Goal: Transaction & Acquisition: Purchase product/service

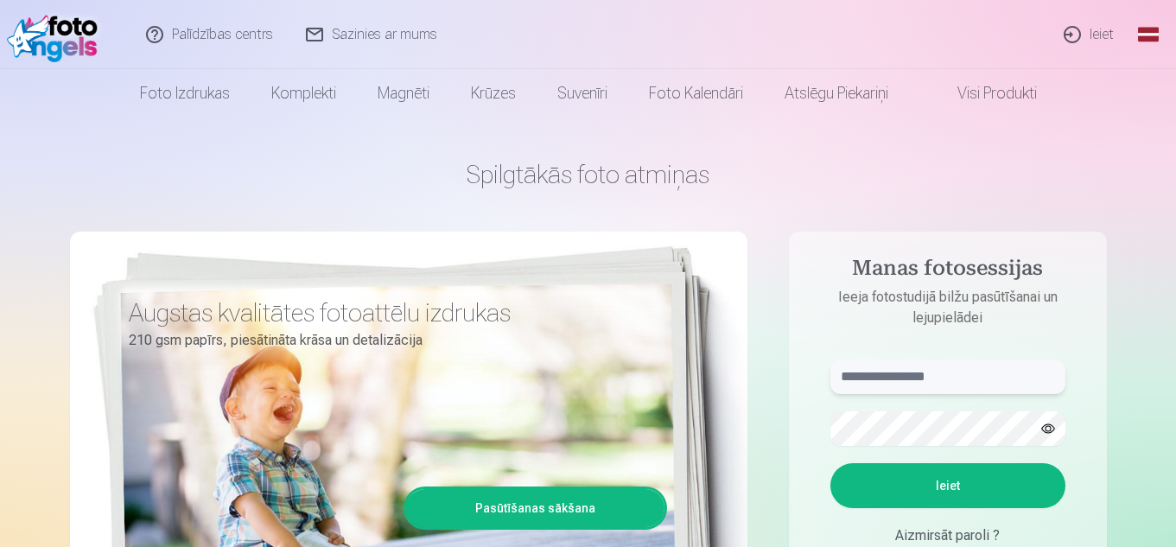
click at [918, 377] on input "text" at bounding box center [948, 377] width 235 height 35
click at [831, 463] on button "Ieiet" at bounding box center [948, 485] width 235 height 45
click at [882, 379] on input "**********" at bounding box center [948, 377] width 235 height 35
type input "**********"
click at [921, 501] on button "Ieiet" at bounding box center [948, 485] width 235 height 45
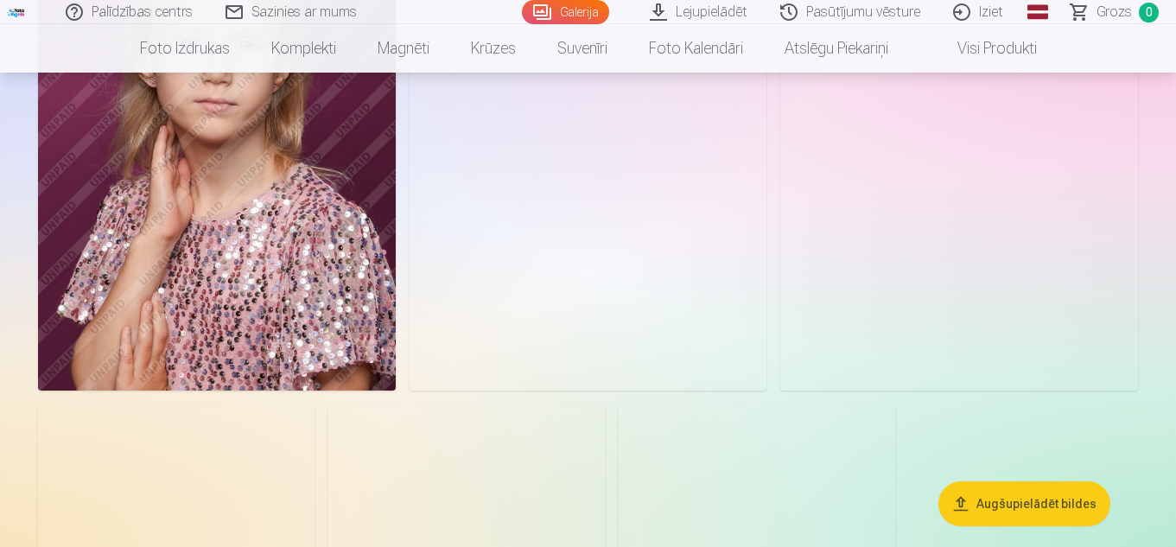
scroll to position [5029, 0]
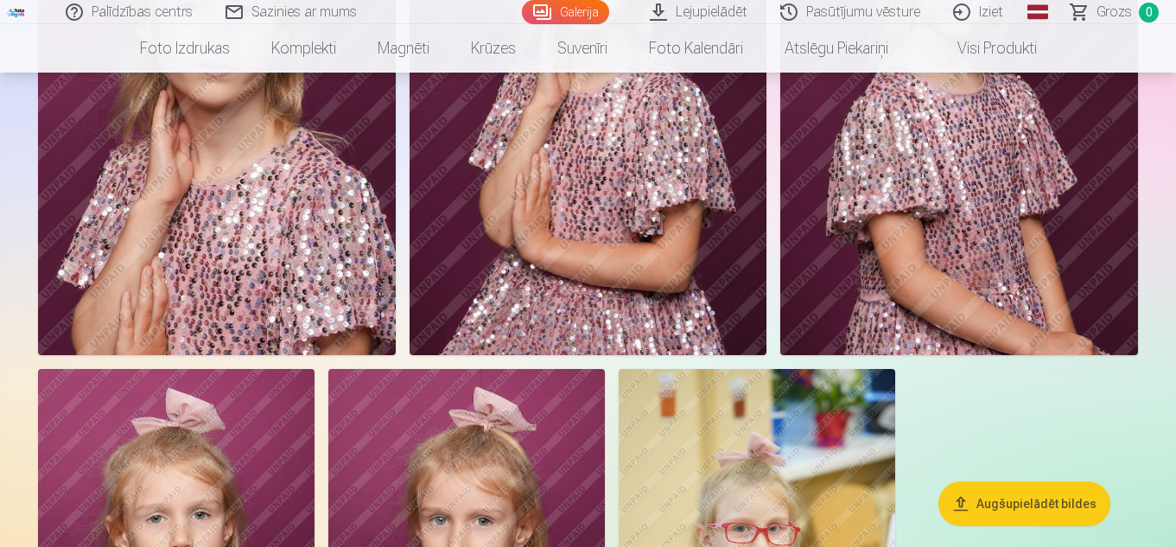
click at [1033, 498] on button "Augšupielādēt bildes" at bounding box center [1025, 503] width 172 height 45
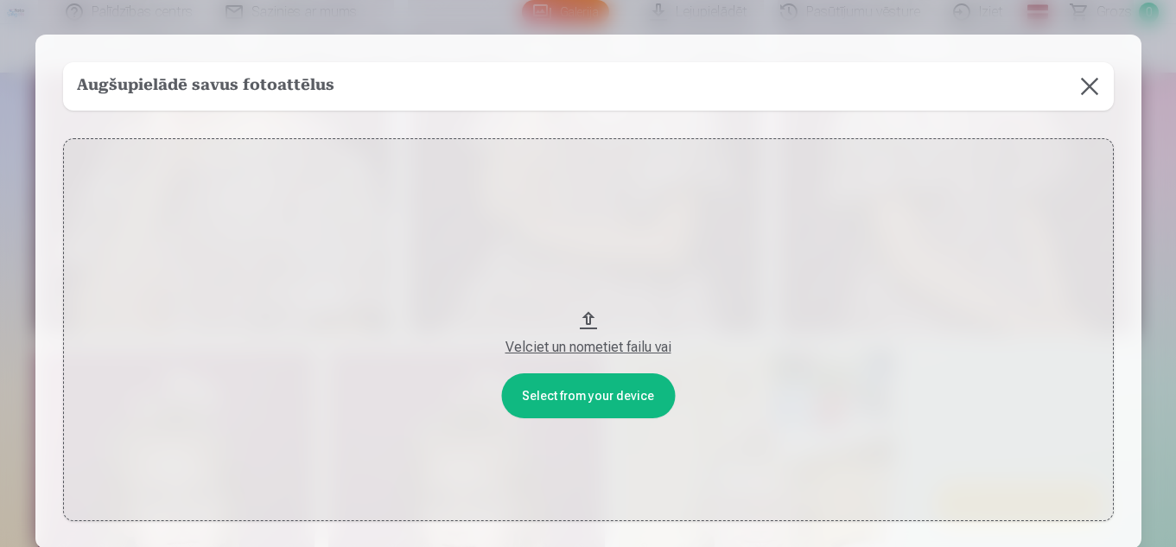
scroll to position [5047, 0]
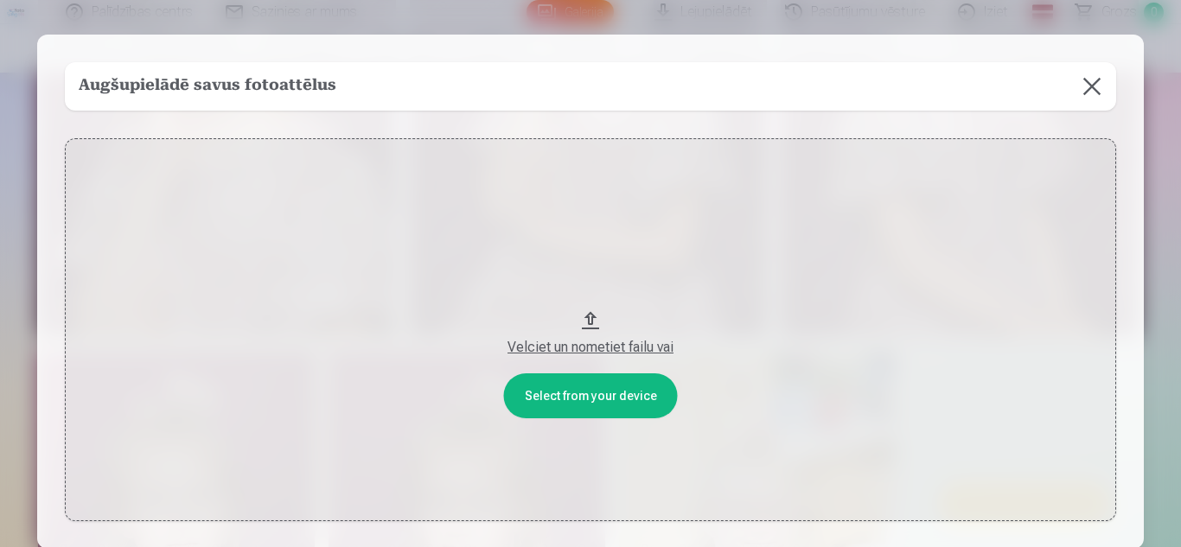
click at [1087, 81] on button at bounding box center [1091, 86] width 48 height 48
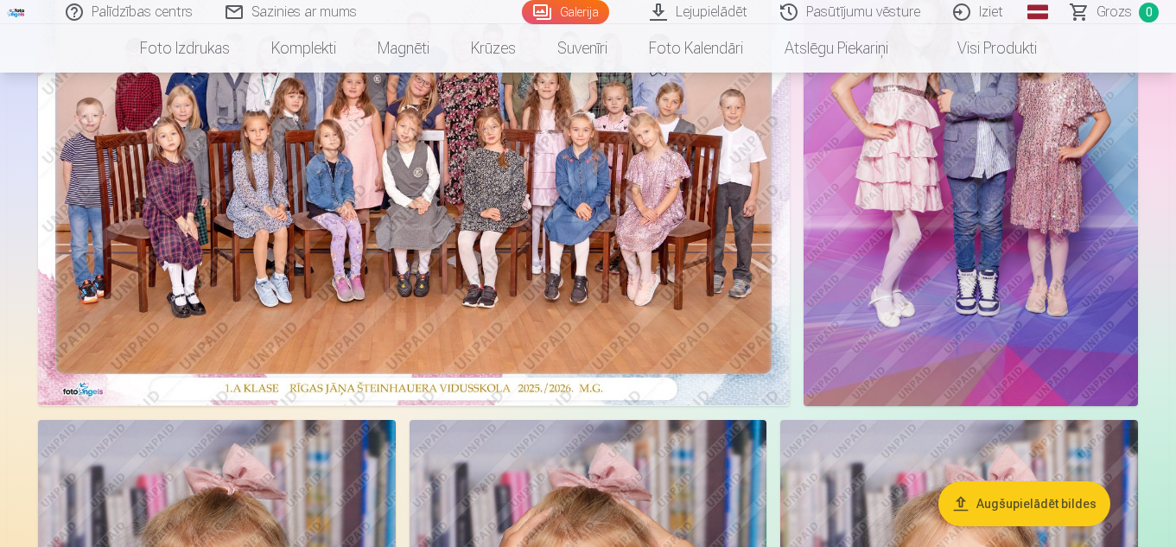
scroll to position [251, 0]
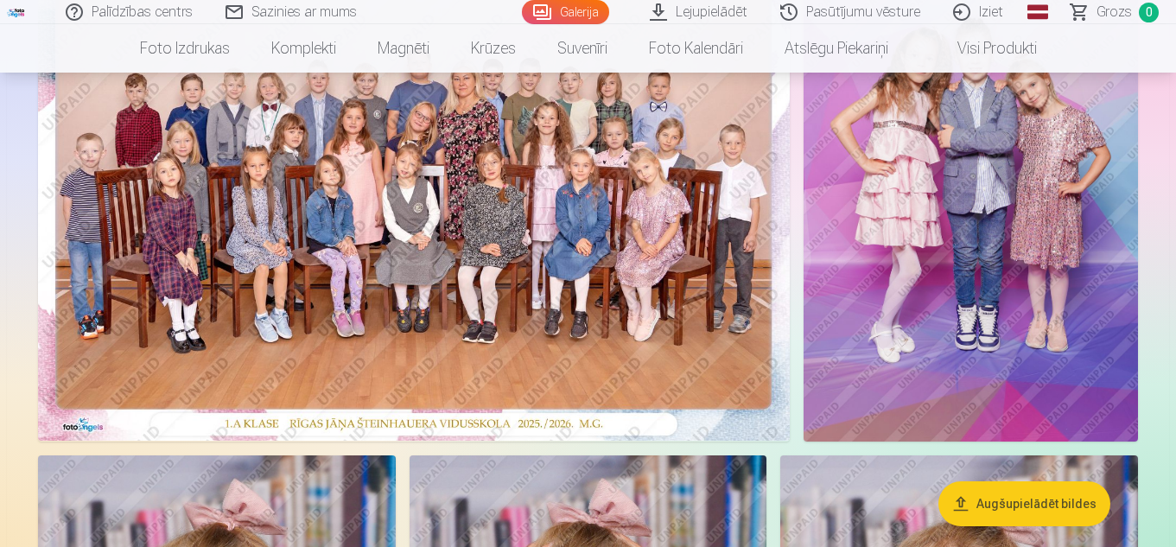
click at [716, 5] on link "Lejupielādēt" at bounding box center [699, 12] width 131 height 24
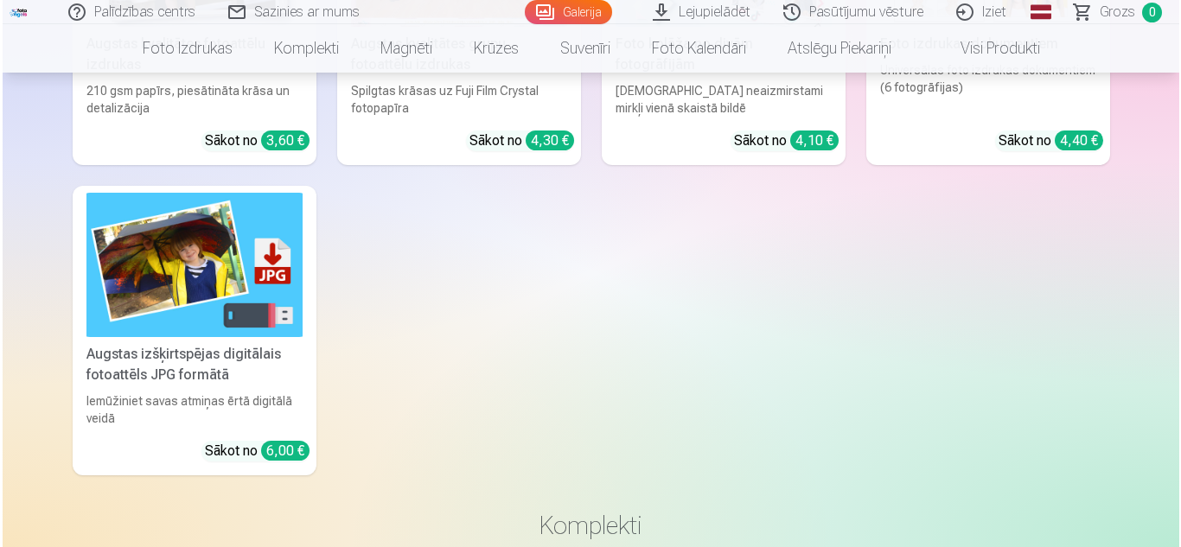
scroll to position [377, 0]
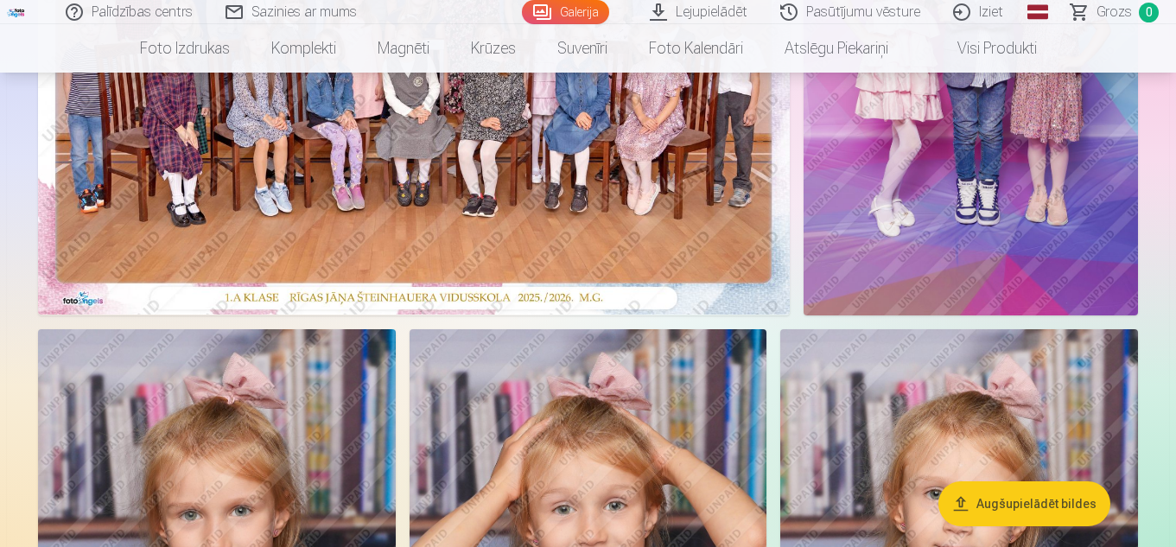
click at [1063, 137] on img at bounding box center [971, 64] width 334 height 502
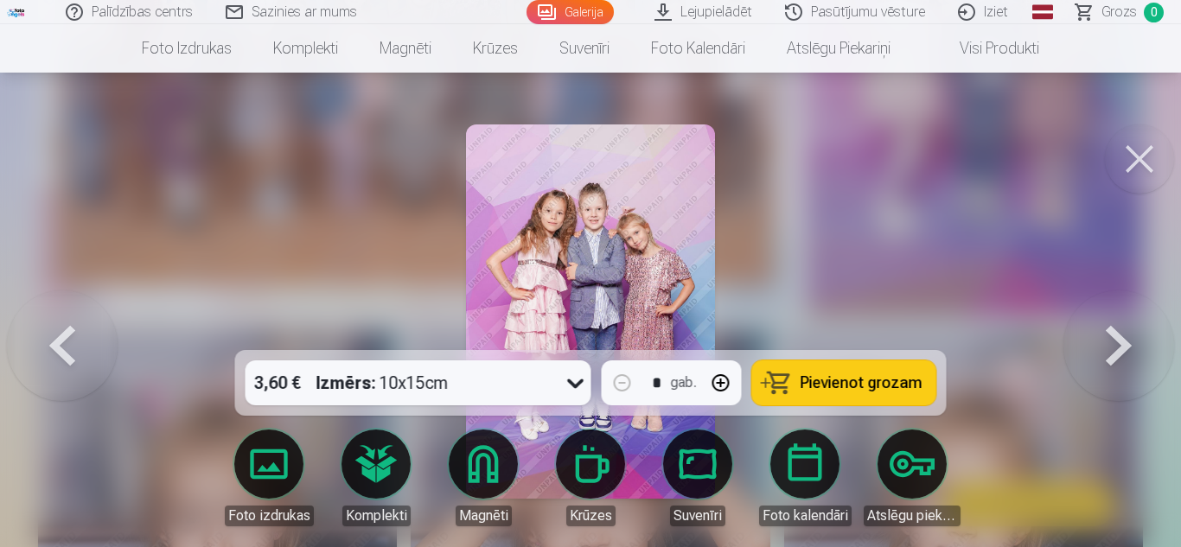
click at [1114, 333] on button at bounding box center [1118, 311] width 111 height 42
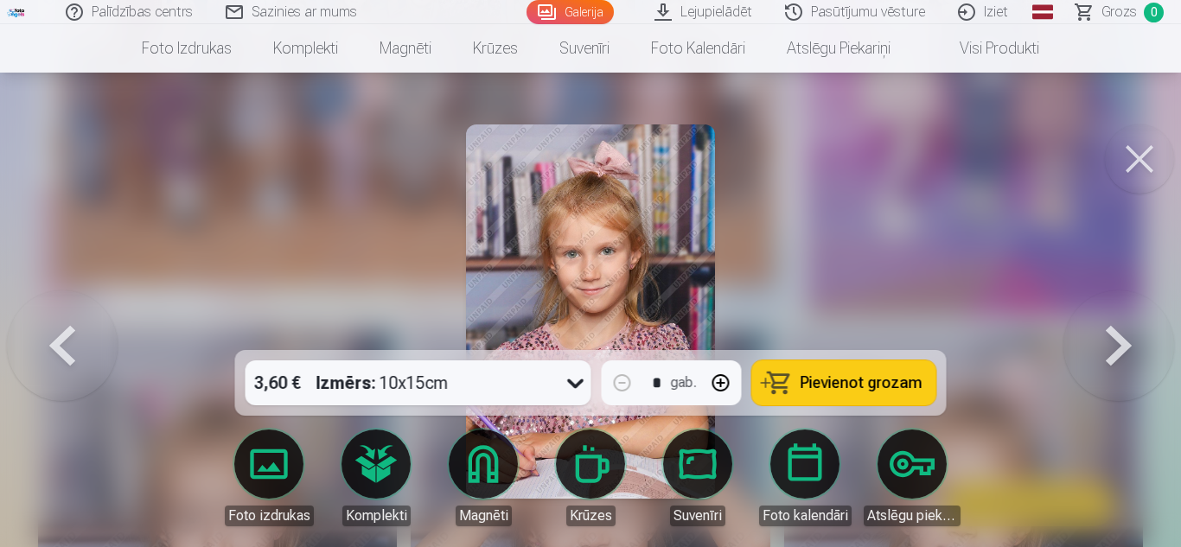
click at [1114, 333] on button at bounding box center [1118, 311] width 111 height 42
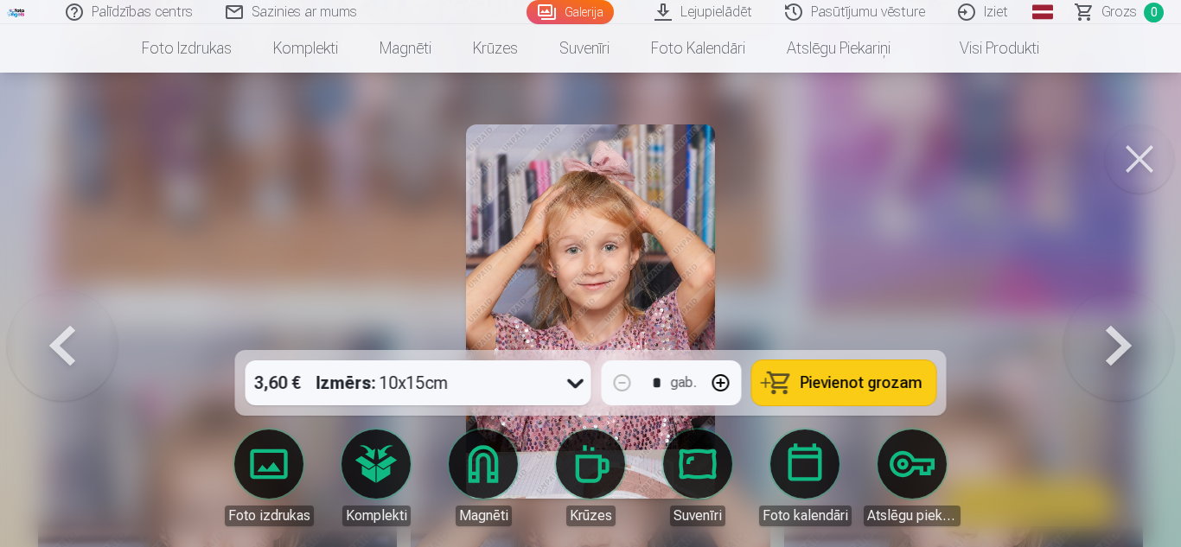
click at [1114, 333] on button at bounding box center [1118, 311] width 111 height 42
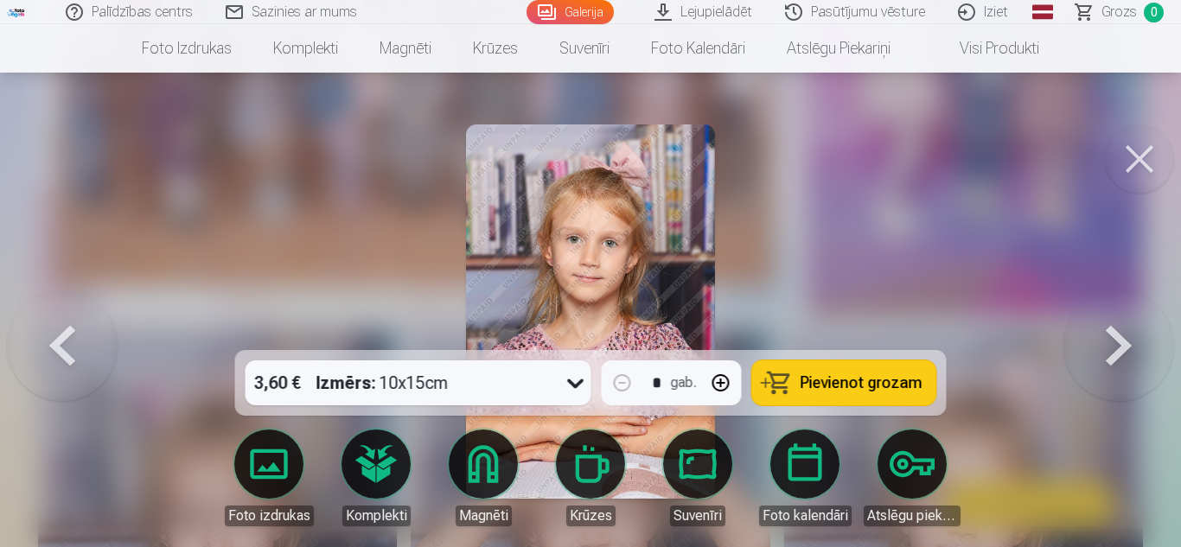
click at [71, 333] on button at bounding box center [62, 311] width 111 height 42
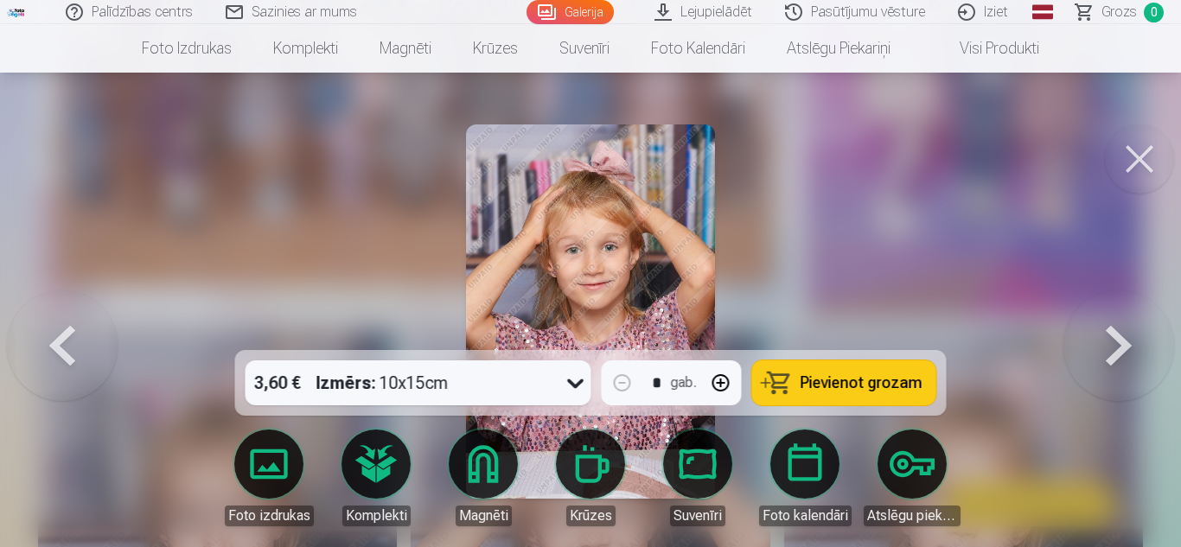
click at [71, 333] on button at bounding box center [62, 311] width 111 height 42
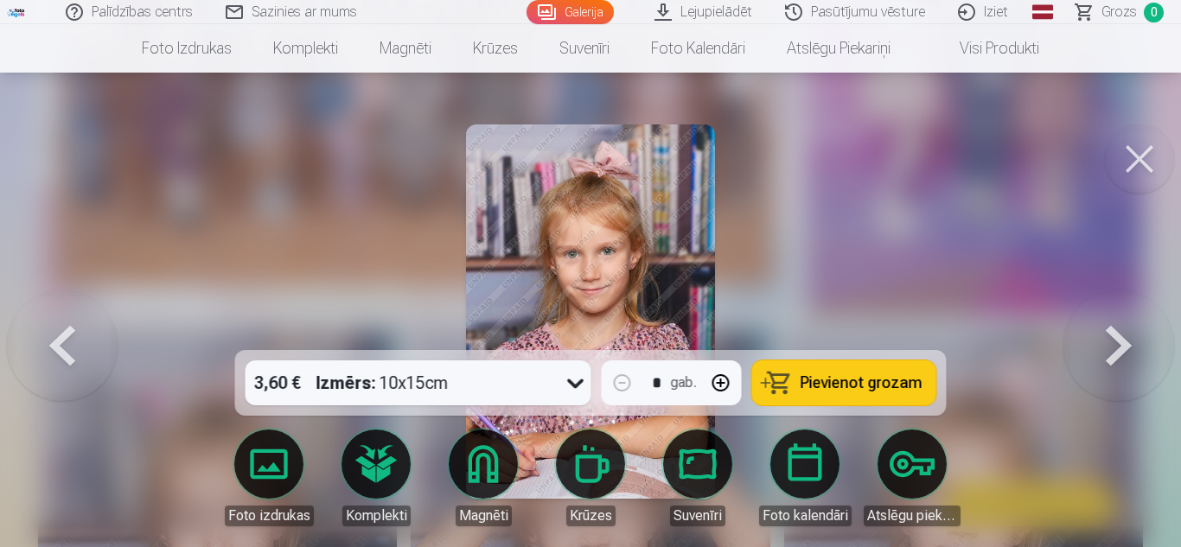
click at [1112, 333] on button at bounding box center [1118, 311] width 111 height 42
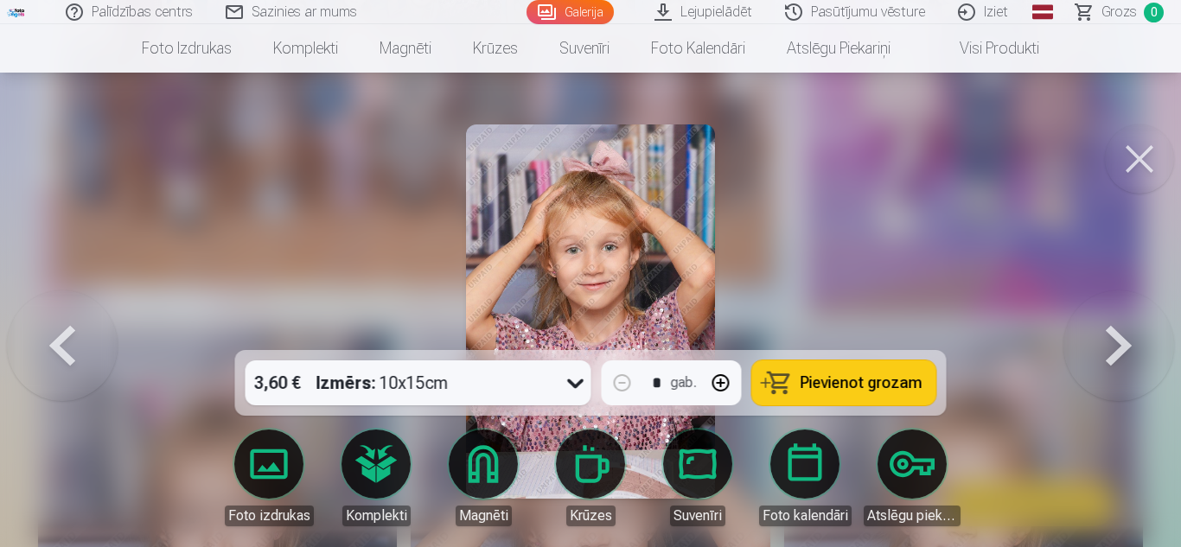
click at [1112, 333] on button at bounding box center [1118, 311] width 111 height 42
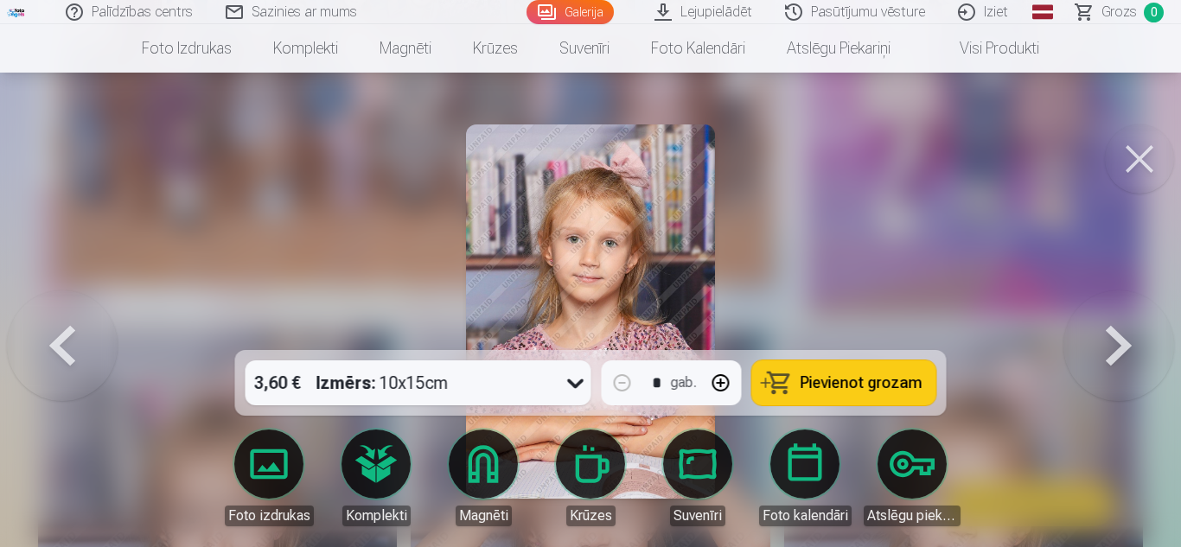
click at [82, 333] on button at bounding box center [62, 311] width 111 height 42
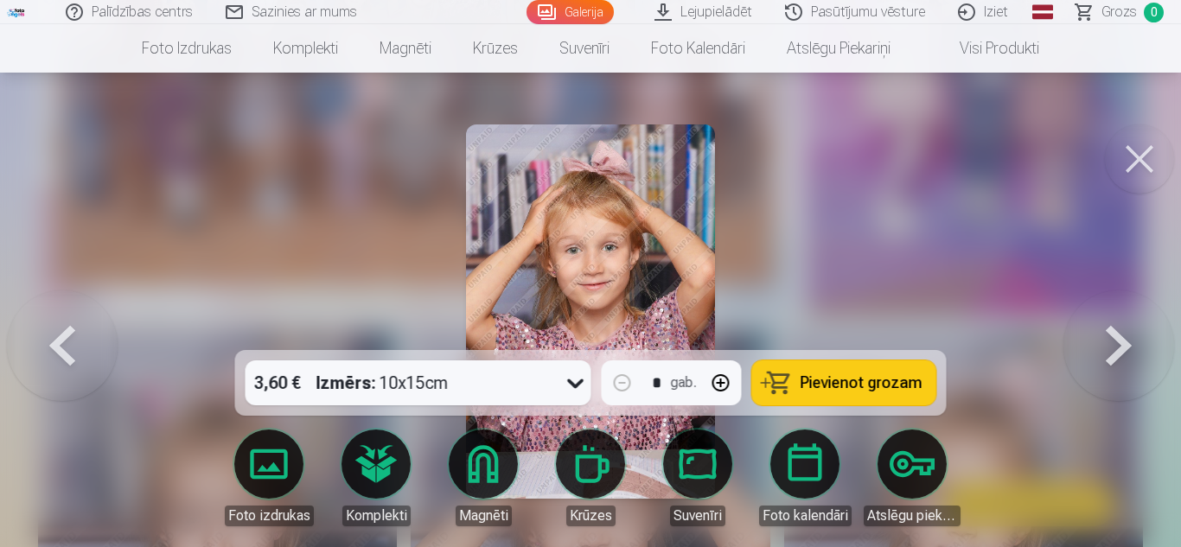
click at [82, 333] on button at bounding box center [62, 311] width 111 height 42
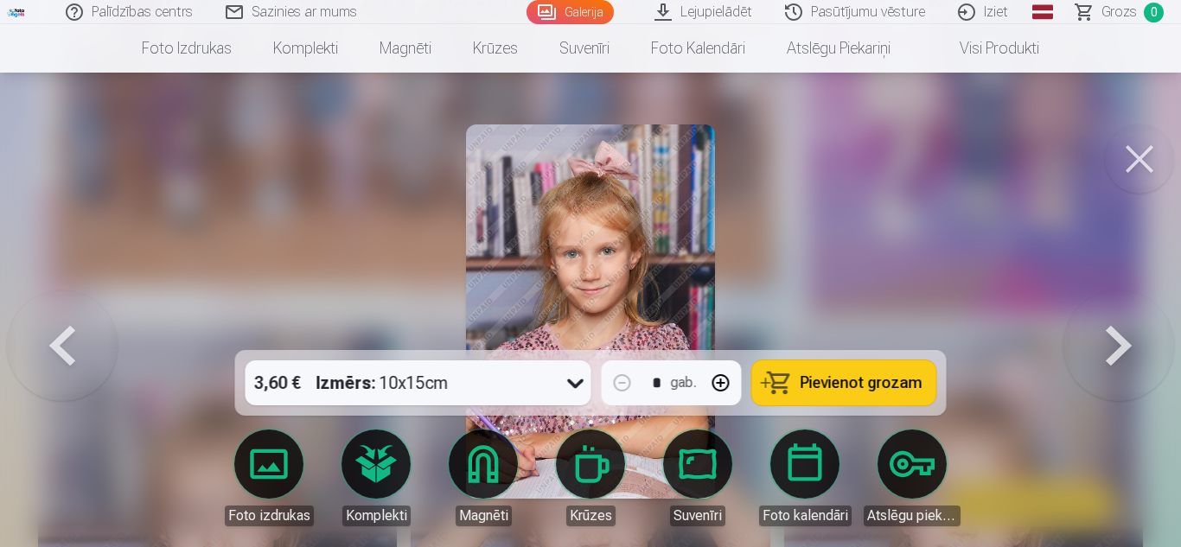
click at [1117, 313] on button at bounding box center [1118, 311] width 111 height 42
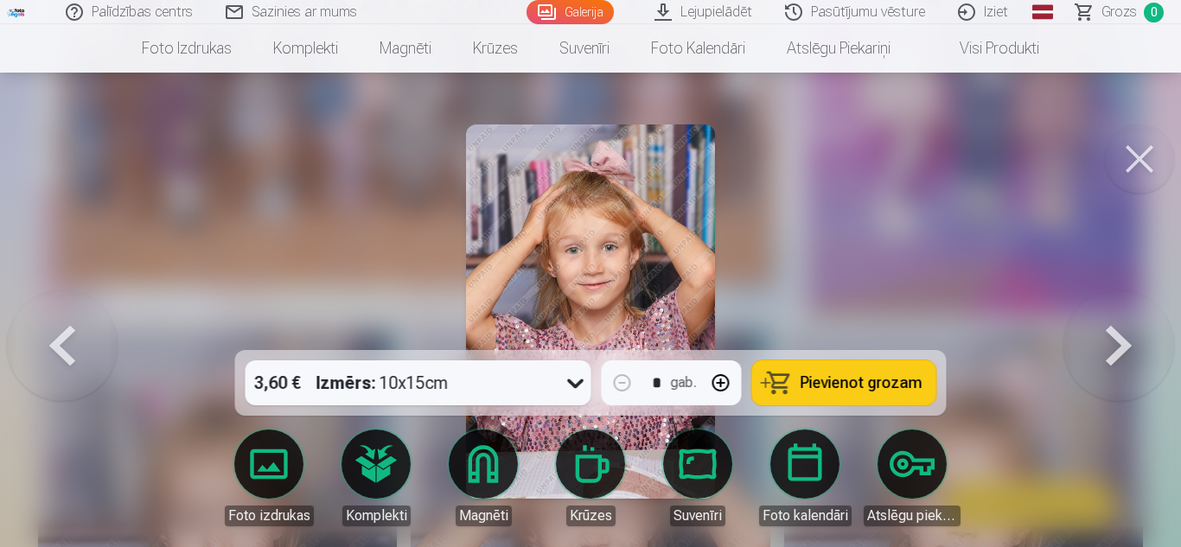
click at [1117, 313] on button at bounding box center [1118, 311] width 111 height 42
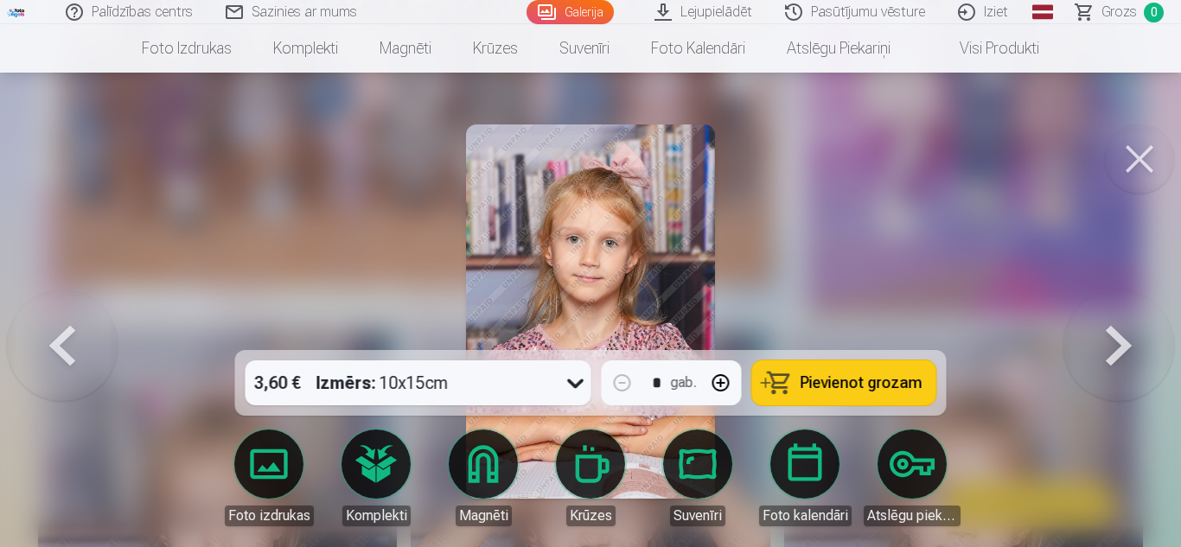
click at [1117, 313] on button at bounding box center [1118, 311] width 111 height 42
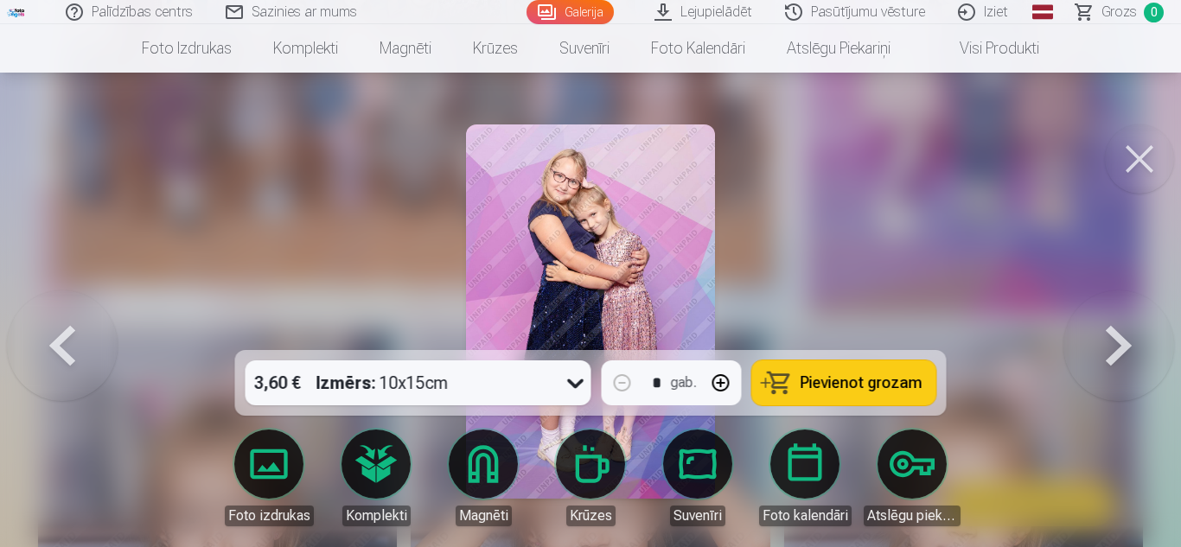
click at [1117, 313] on button at bounding box center [1118, 311] width 111 height 42
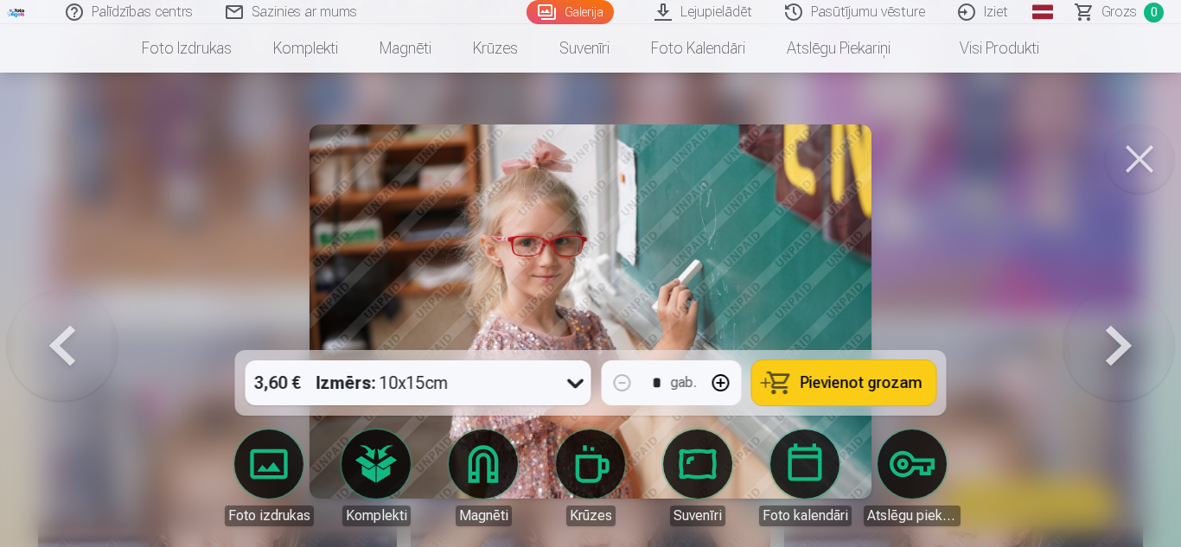
click at [1117, 313] on button at bounding box center [1118, 311] width 111 height 42
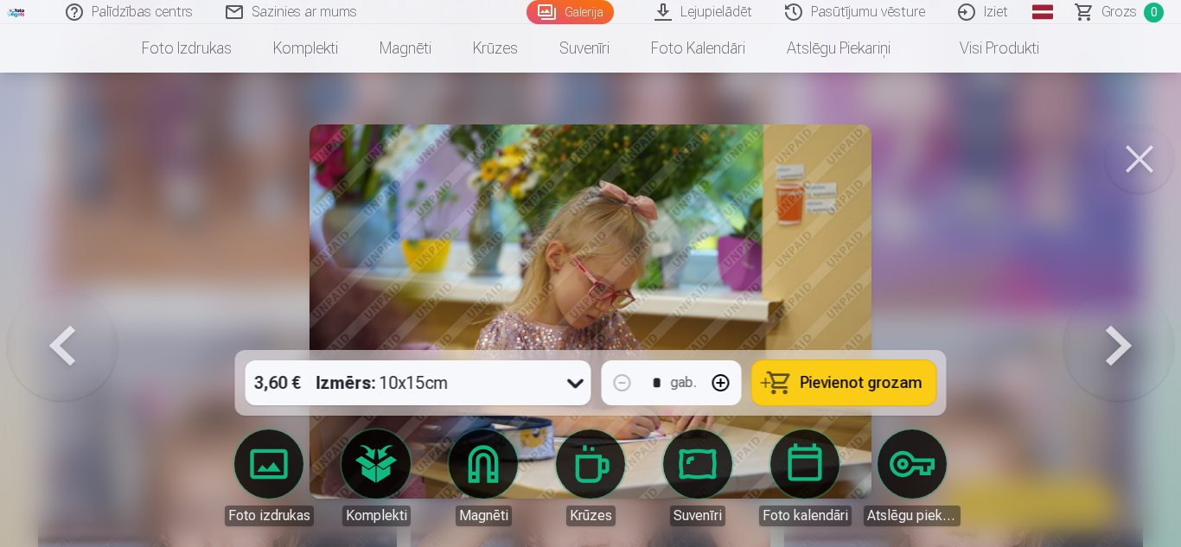
click at [1117, 313] on button at bounding box center [1118, 311] width 111 height 42
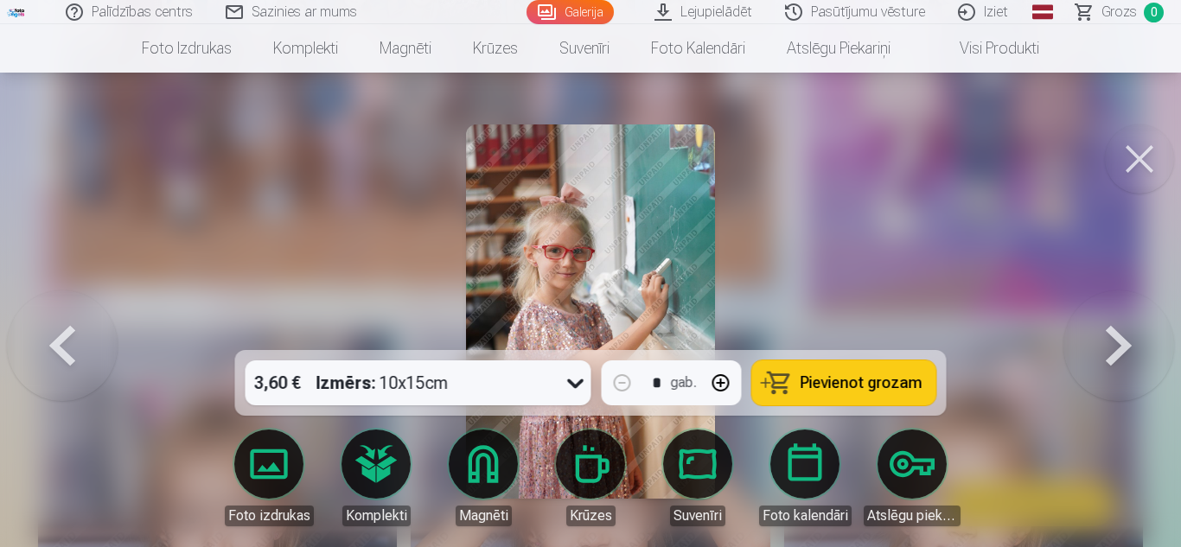
click at [1117, 313] on button at bounding box center [1118, 311] width 111 height 42
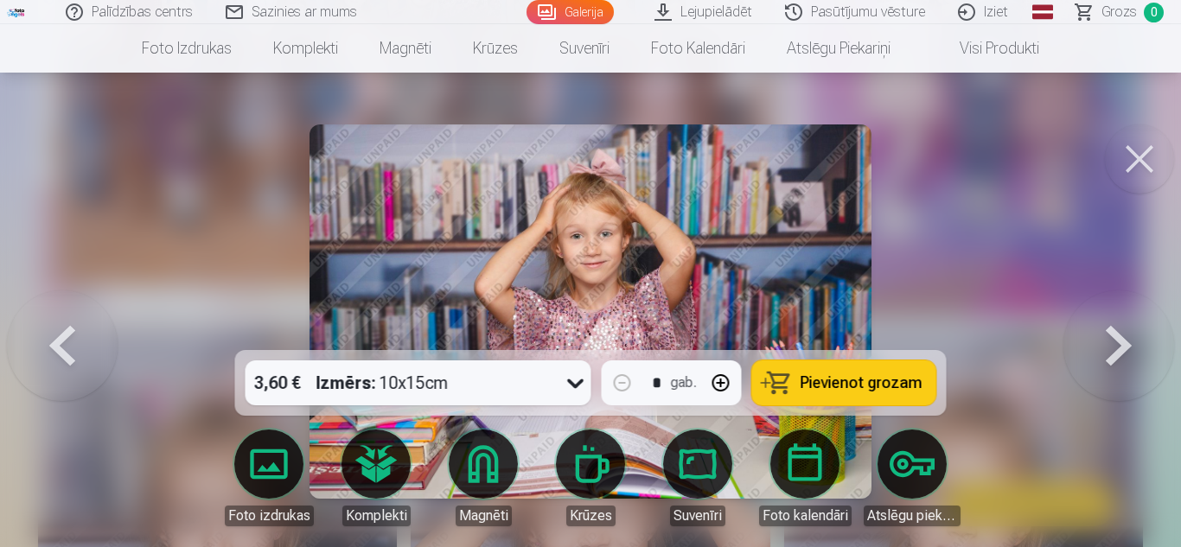
click at [1117, 313] on button at bounding box center [1118, 311] width 111 height 42
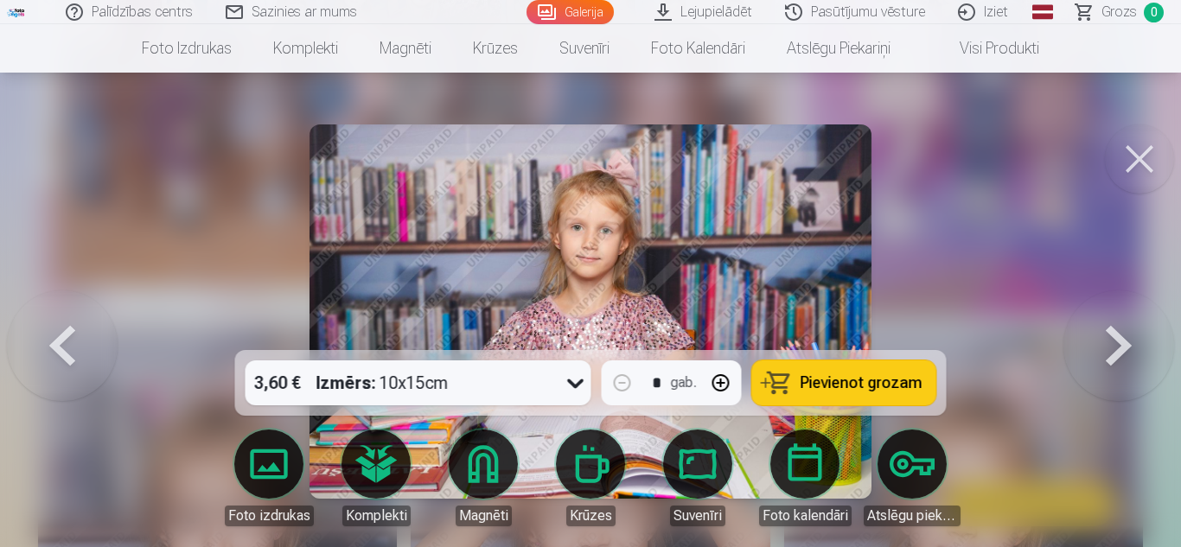
click at [1117, 313] on button at bounding box center [1118, 311] width 111 height 42
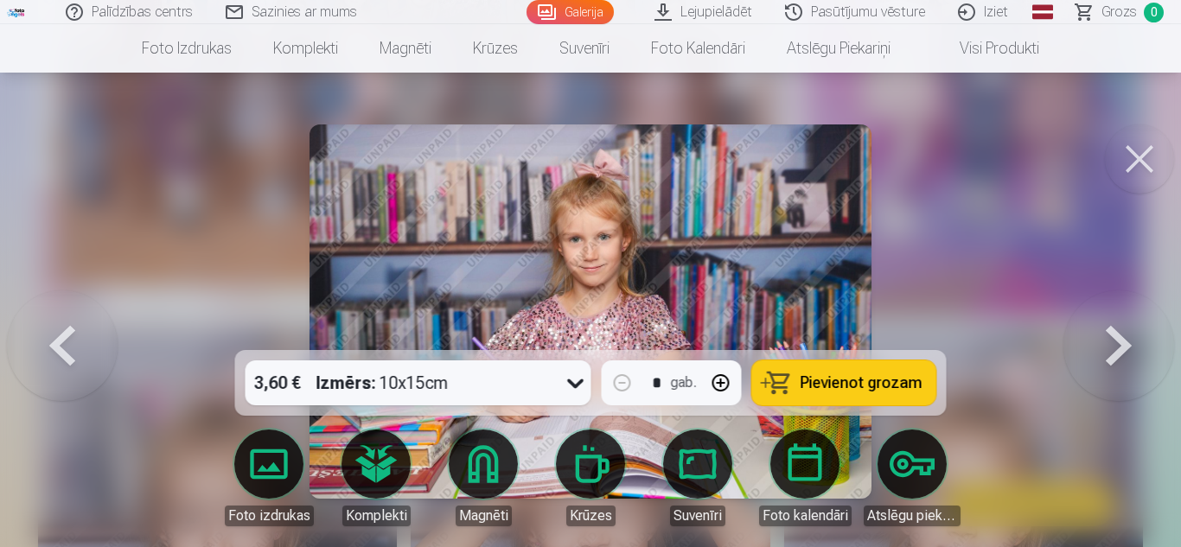
click at [1117, 313] on button at bounding box center [1118, 311] width 111 height 42
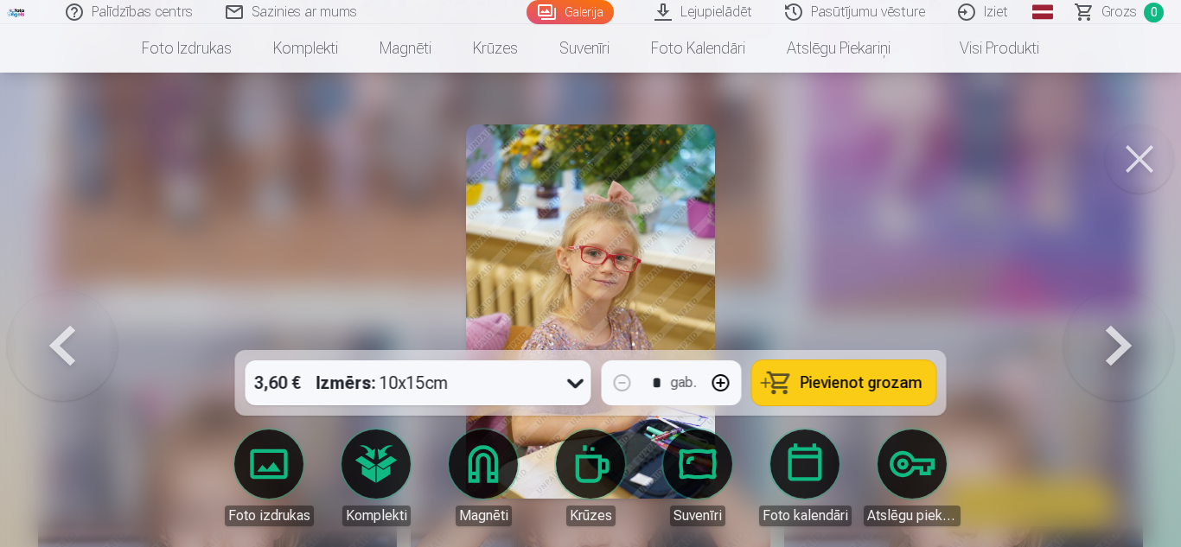
click at [1117, 313] on button at bounding box center [1118, 311] width 111 height 42
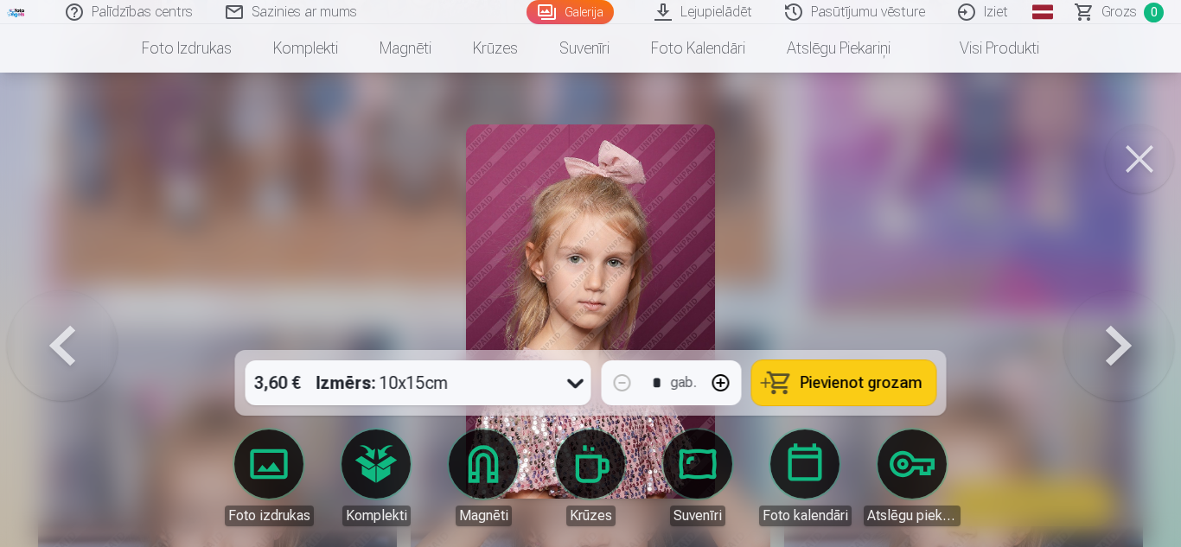
click at [1117, 313] on button at bounding box center [1118, 311] width 111 height 42
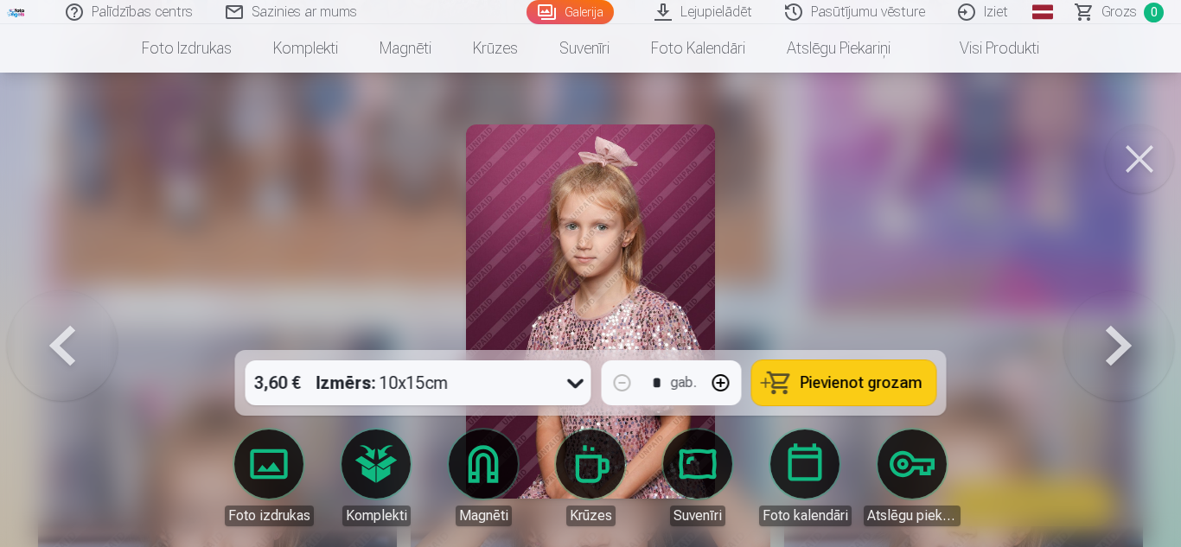
click at [1117, 313] on button at bounding box center [1118, 311] width 111 height 42
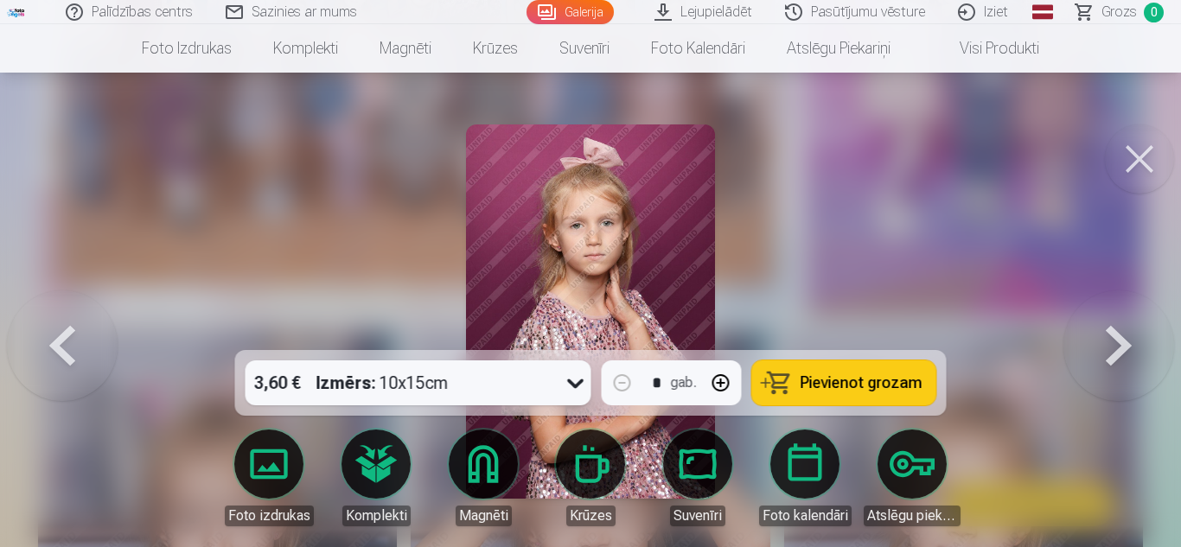
click at [1117, 313] on button at bounding box center [1118, 311] width 111 height 42
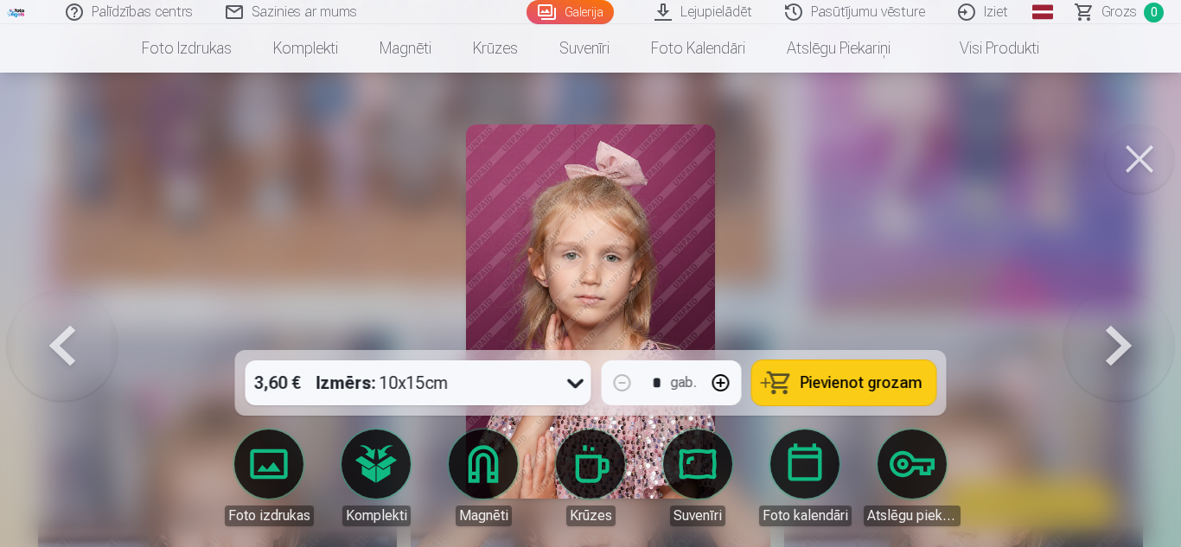
click at [1117, 313] on button at bounding box center [1118, 311] width 111 height 42
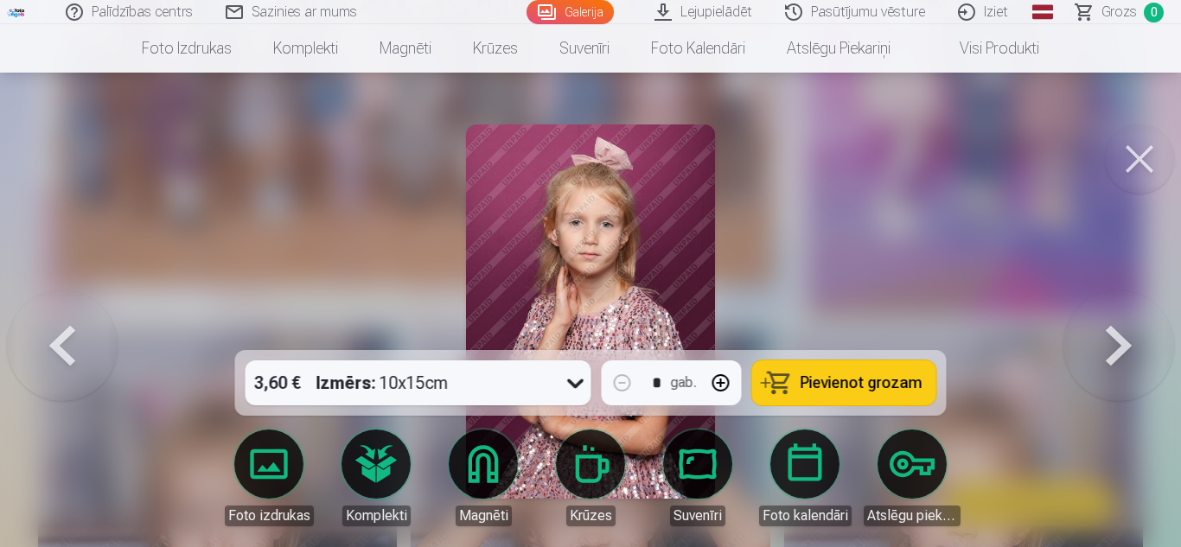
click at [1117, 313] on button at bounding box center [1118, 311] width 111 height 42
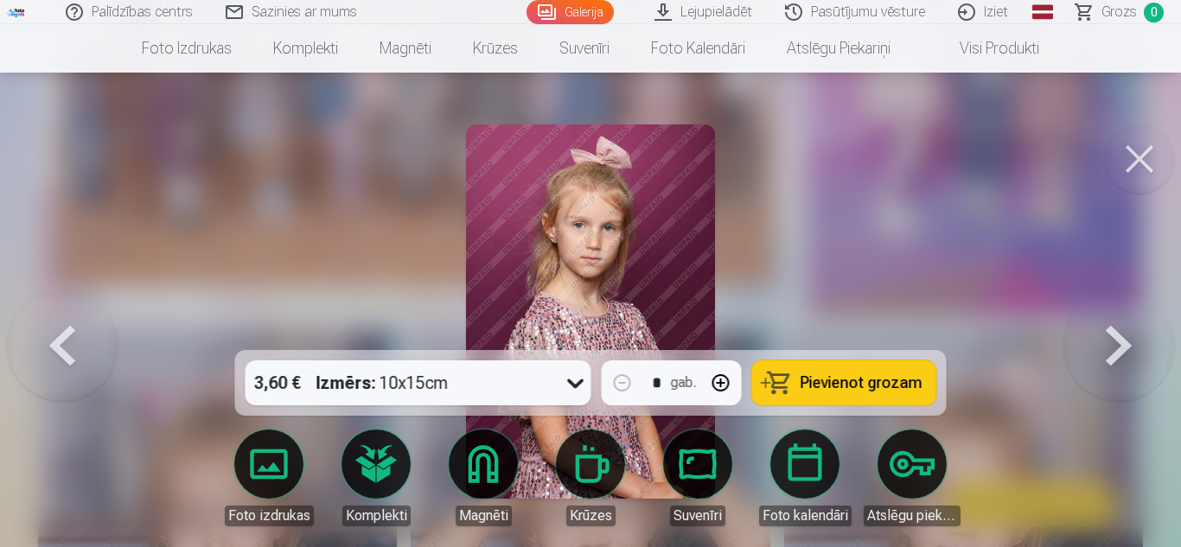
click at [1117, 313] on button at bounding box center [1118, 311] width 111 height 42
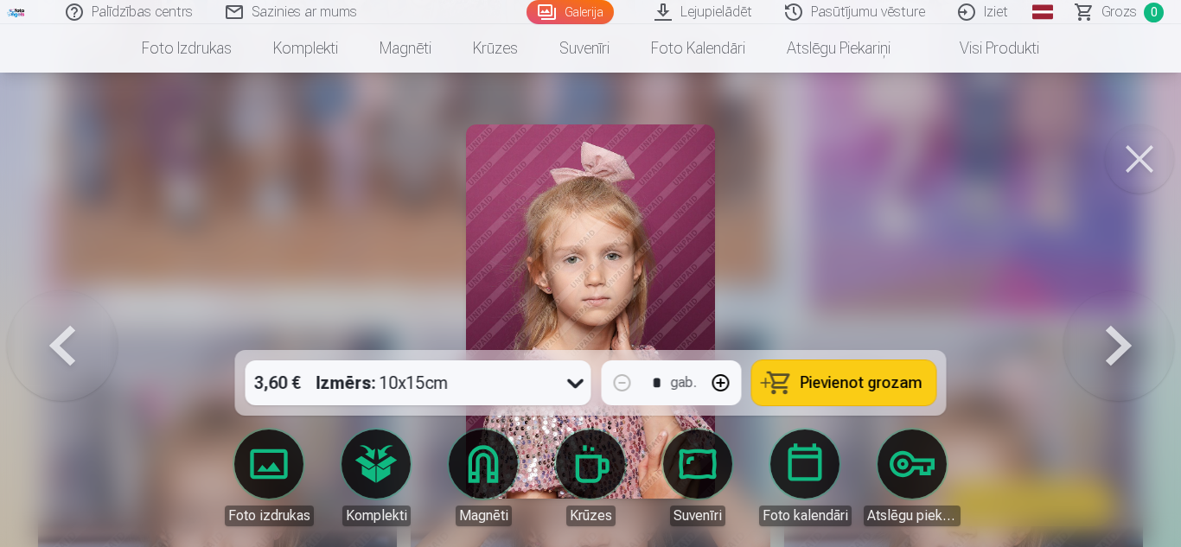
click at [1117, 313] on button at bounding box center [1118, 311] width 111 height 42
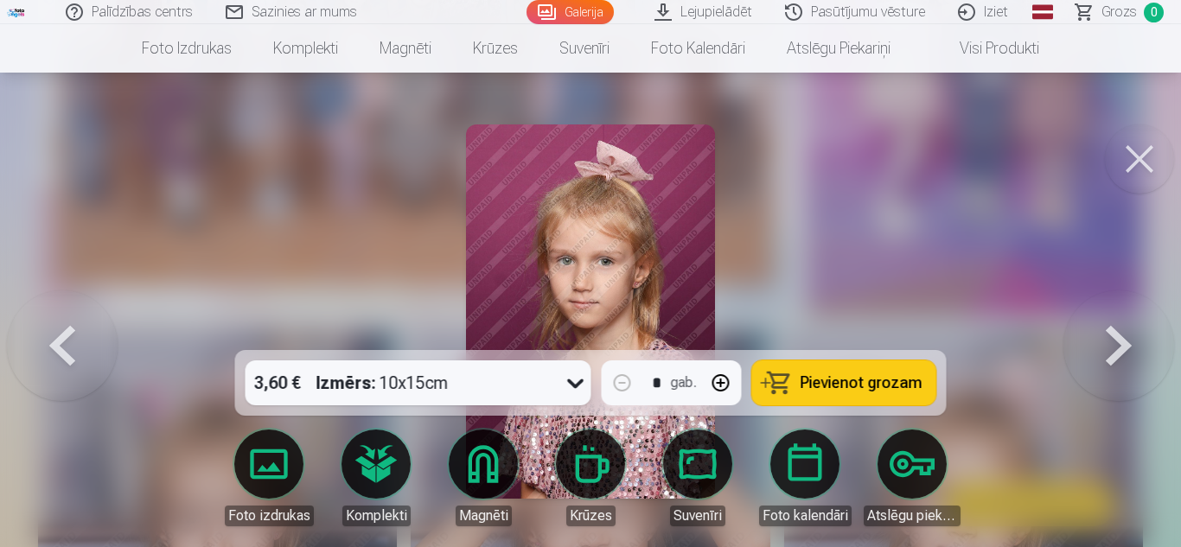
click at [1117, 313] on button at bounding box center [1118, 311] width 111 height 42
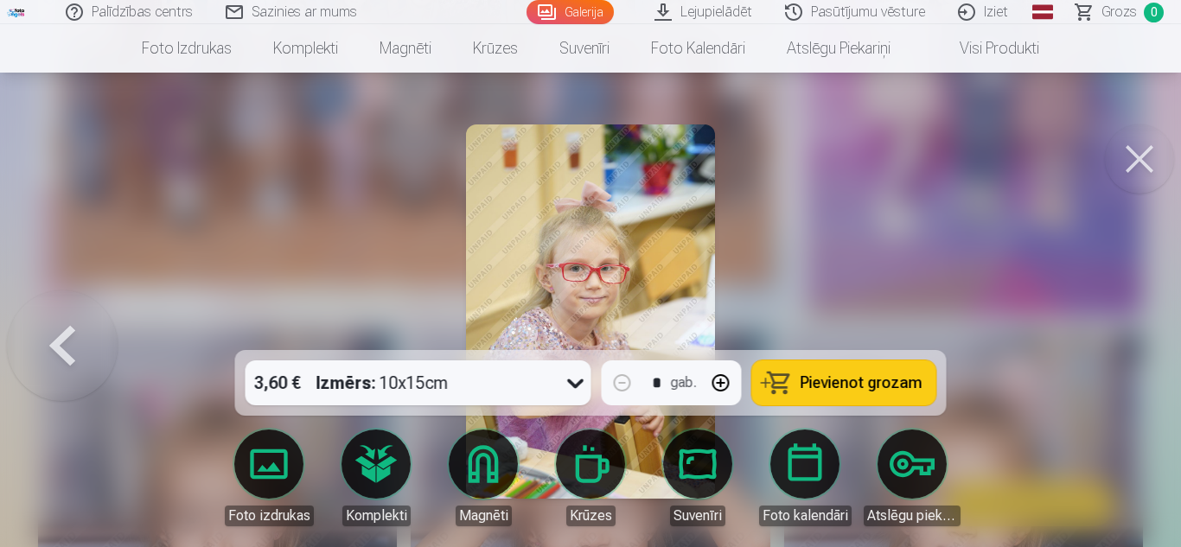
click at [1117, 313] on div at bounding box center [590, 273] width 1181 height 547
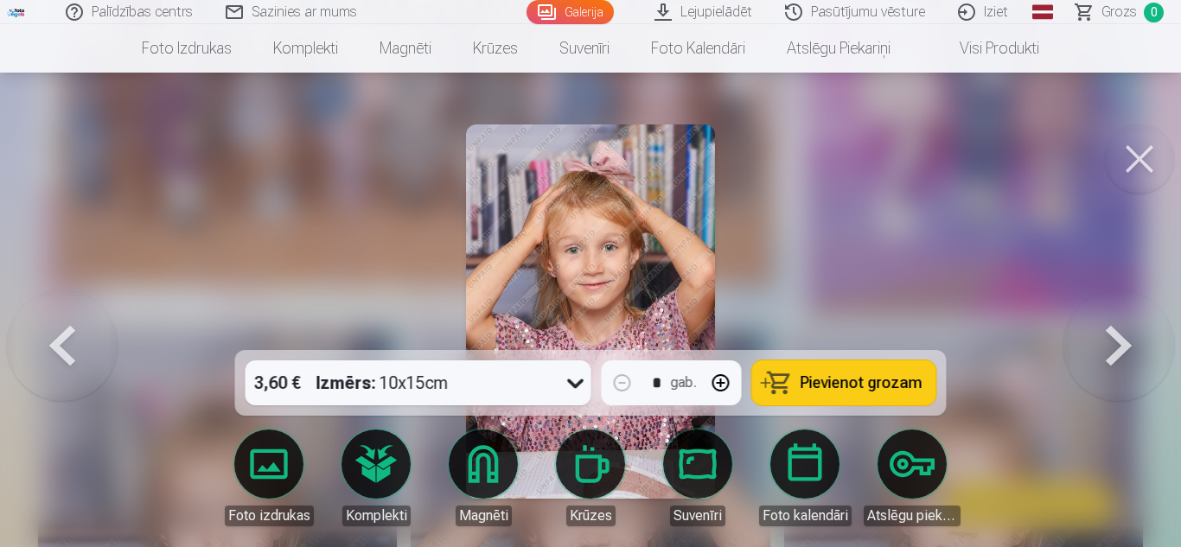
click at [63, 330] on button at bounding box center [62, 311] width 111 height 42
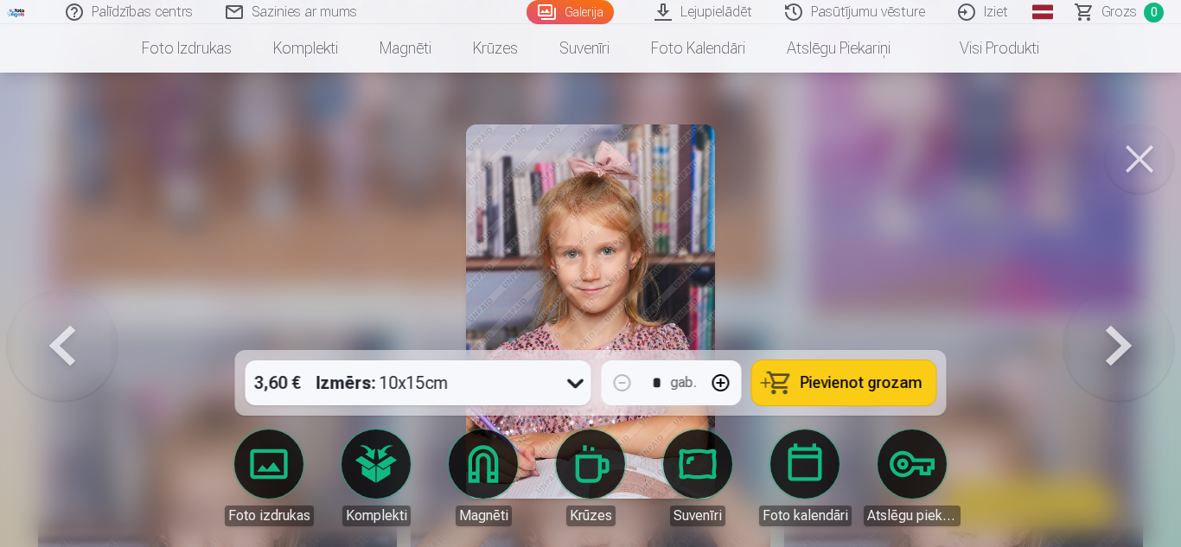
click at [63, 330] on button at bounding box center [62, 311] width 111 height 42
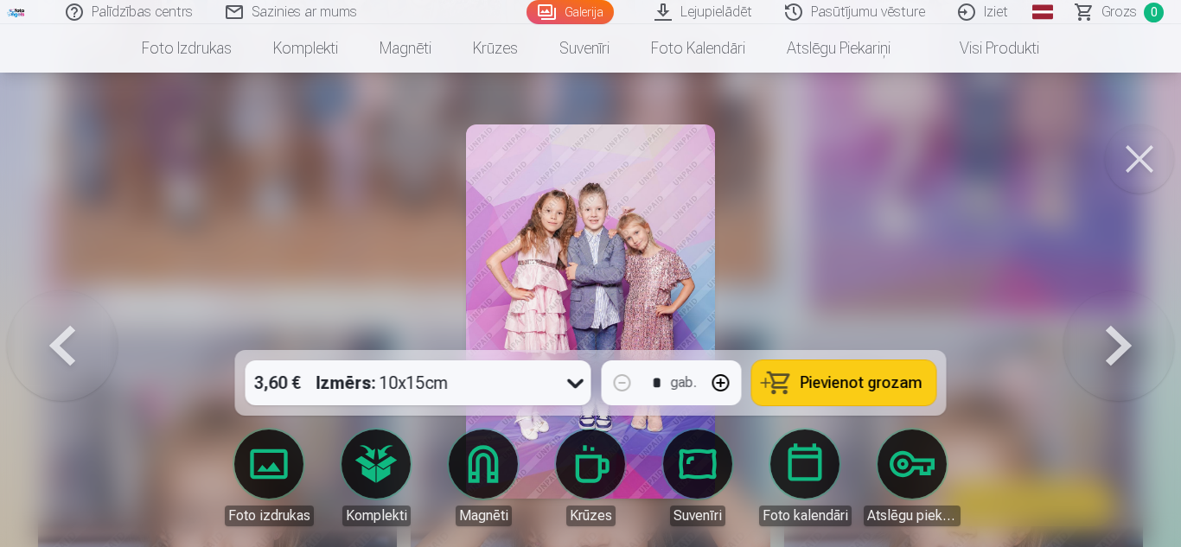
click at [63, 330] on button at bounding box center [62, 311] width 111 height 42
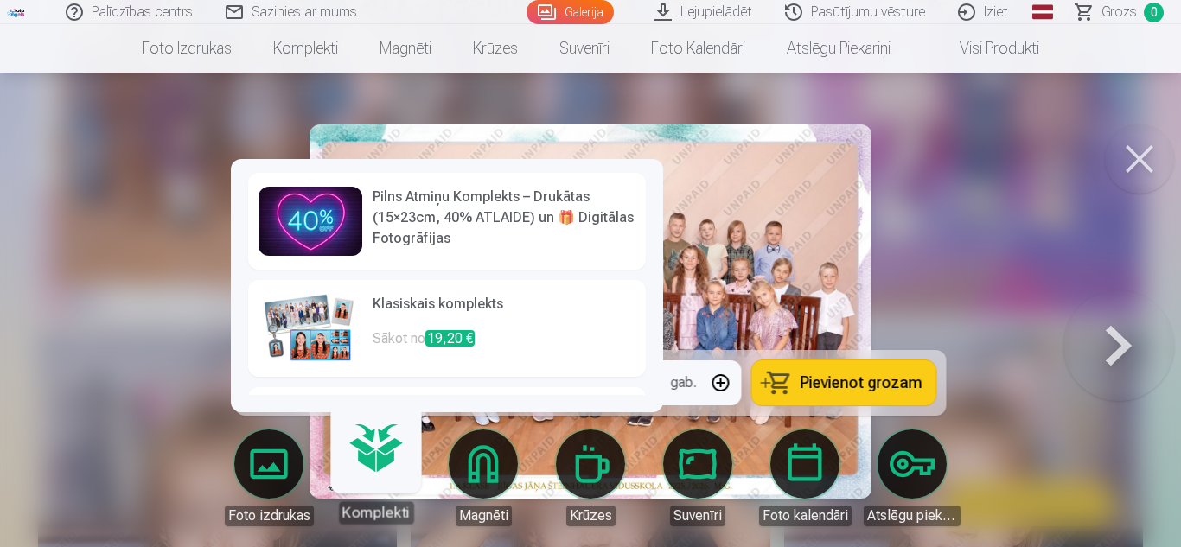
click at [377, 474] on link "Komplekti" at bounding box center [375, 470] width 106 height 106
click at [401, 298] on h6 "Klasiskais komplekts" at bounding box center [504, 311] width 263 height 35
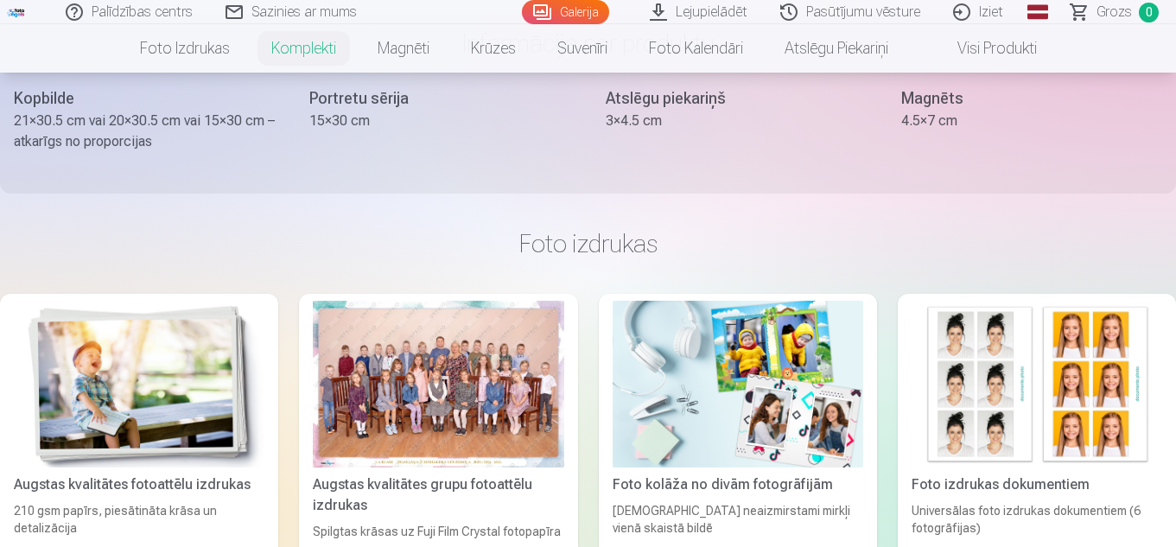
scroll to position [1120, 0]
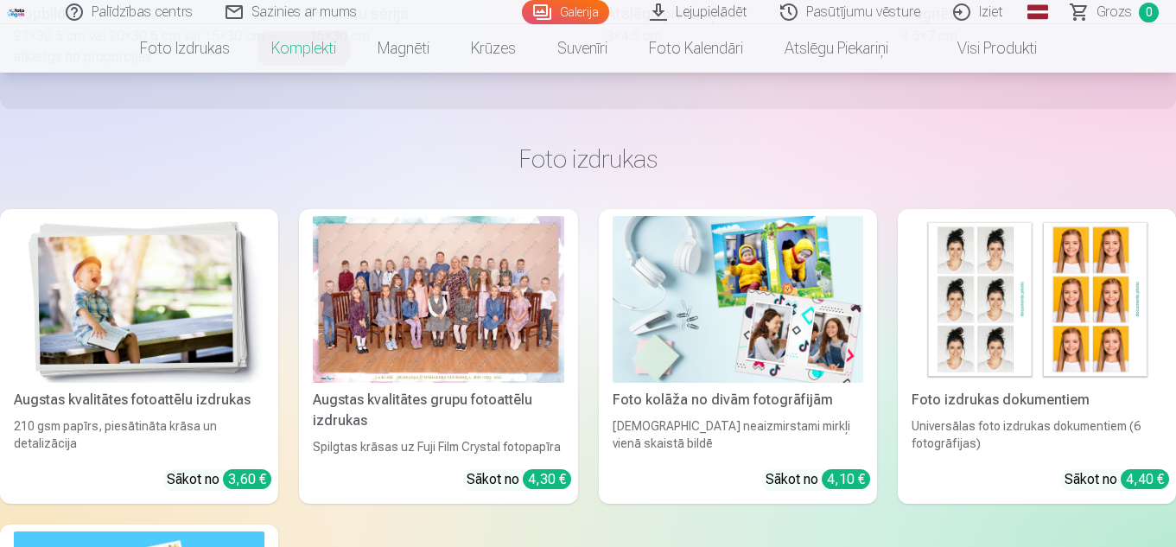
drag, startPoint x: 1175, startPoint y: 119, endPoint x: 1180, endPoint y: 132, distance: 13.7
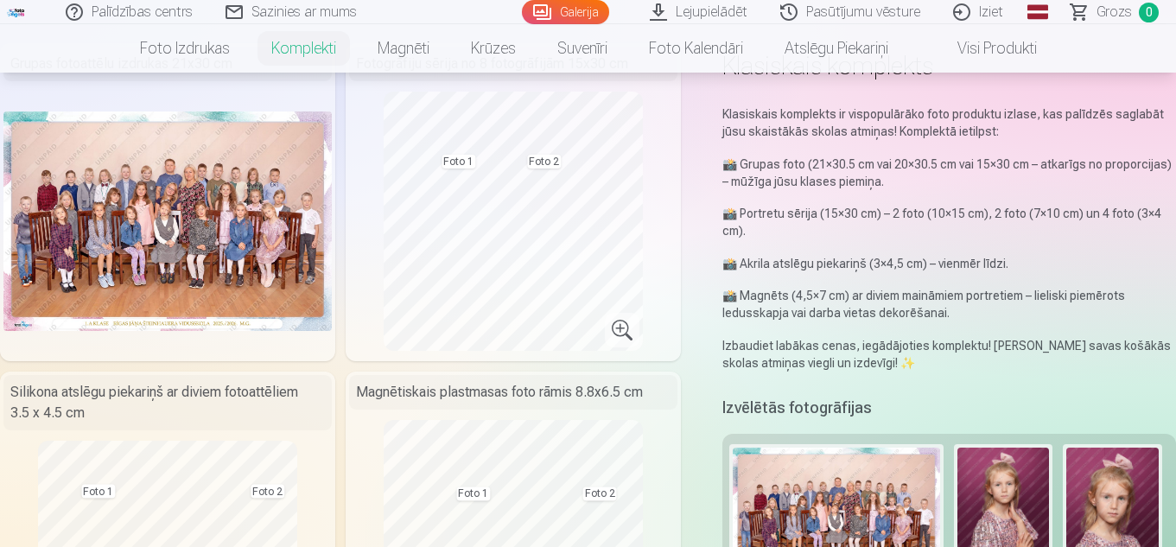
scroll to position [95, 0]
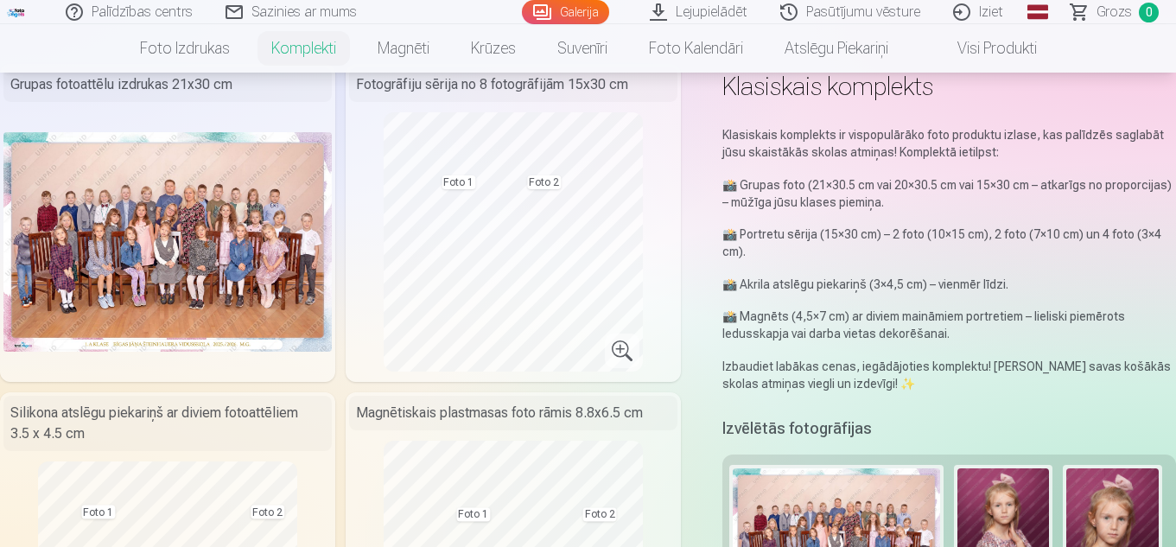
scroll to position [377, 0]
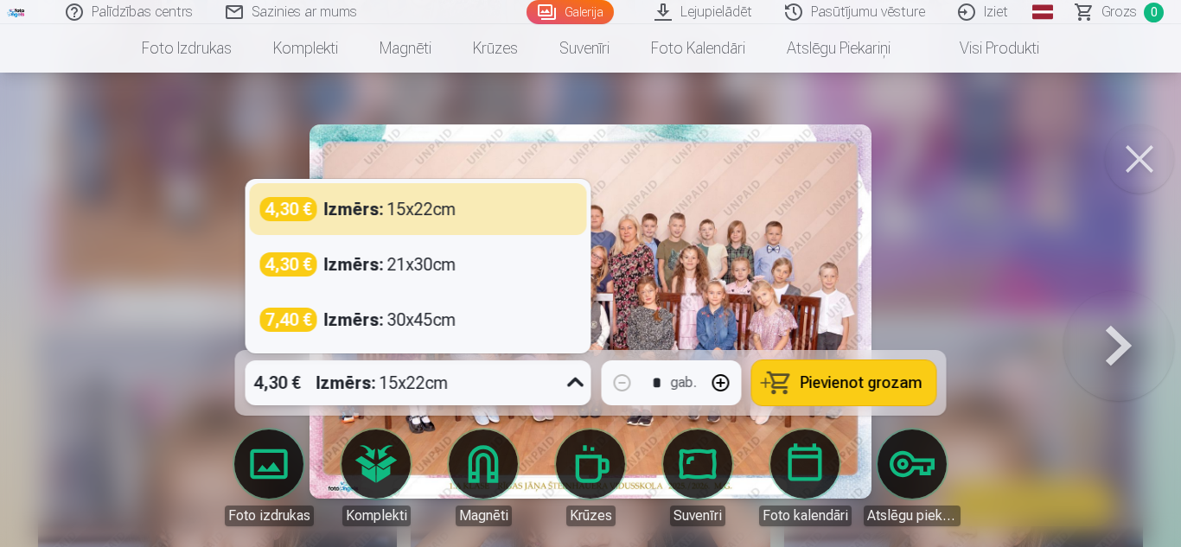
click at [565, 385] on icon at bounding box center [576, 383] width 28 height 28
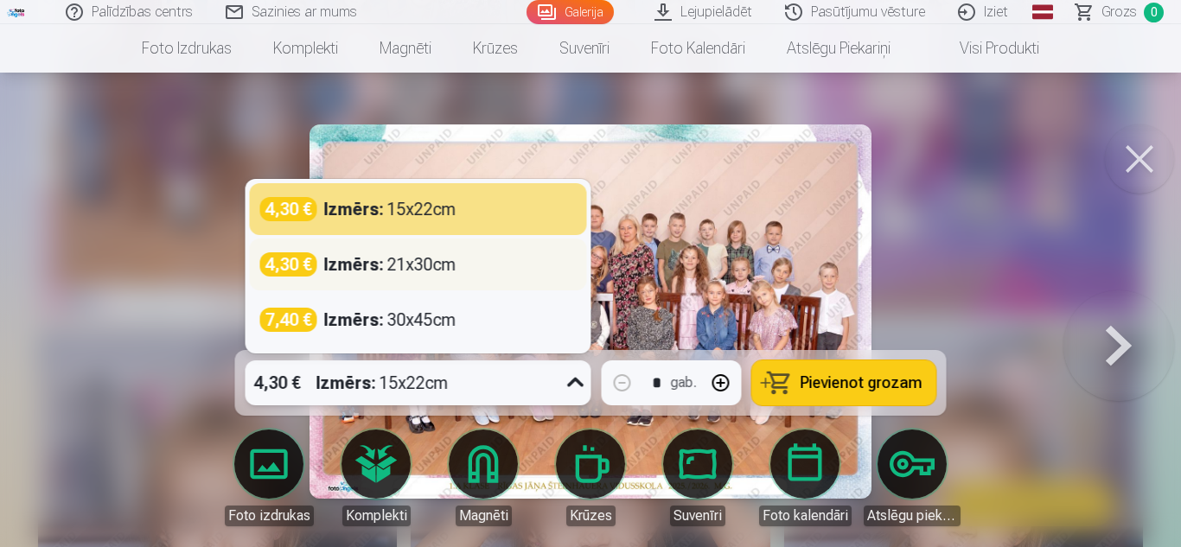
click at [381, 256] on strong "Izmērs :" at bounding box center [354, 264] width 60 height 24
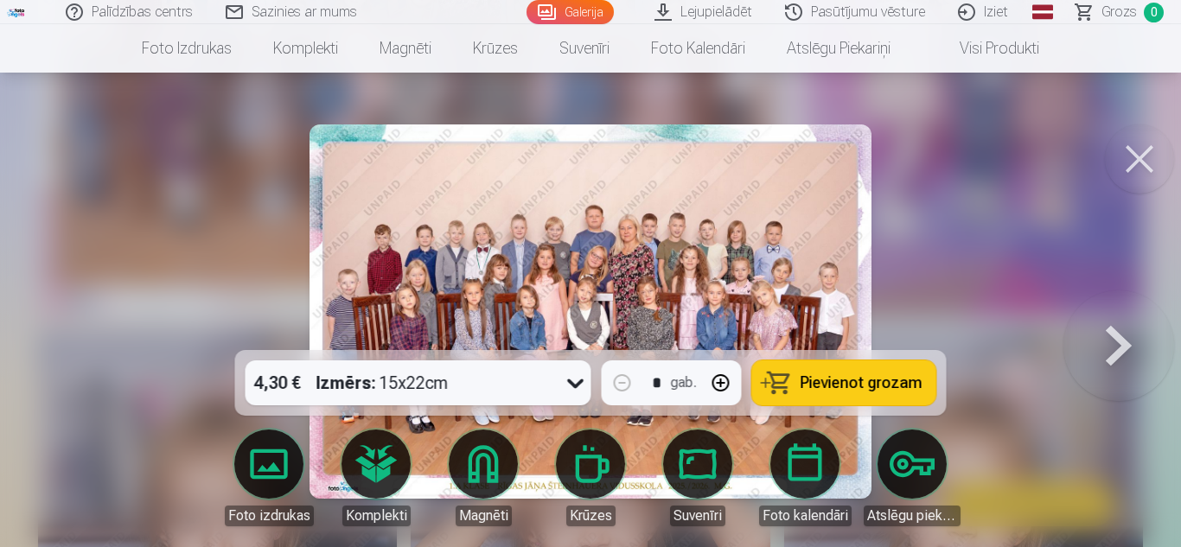
click at [874, 391] on span "Pievienot grozam" at bounding box center [861, 383] width 122 height 16
click at [1110, 333] on button at bounding box center [1118, 311] width 111 height 42
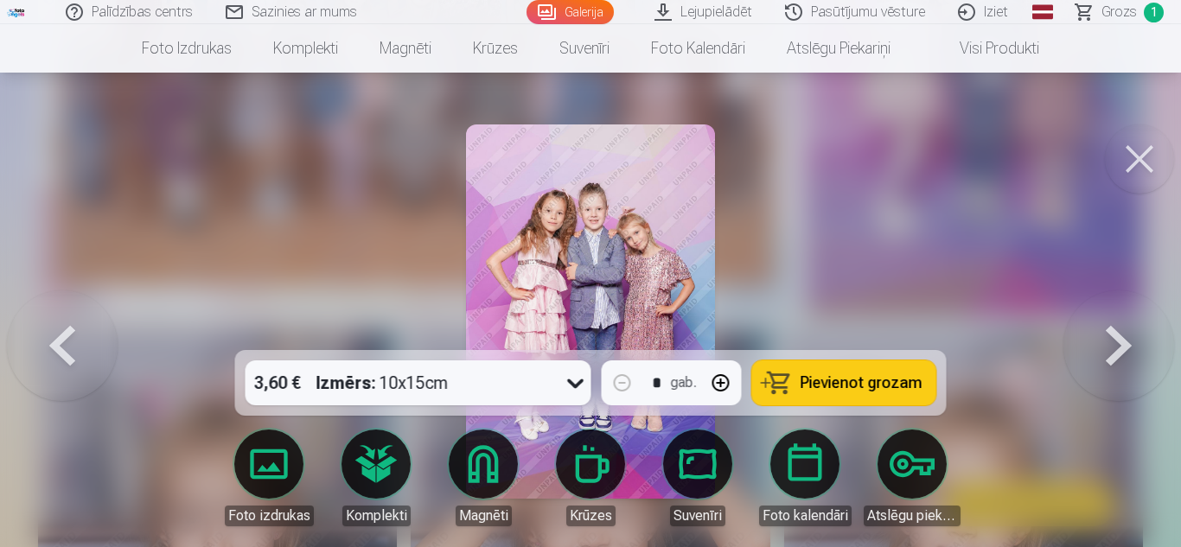
click at [1110, 333] on button at bounding box center [1118, 311] width 111 height 42
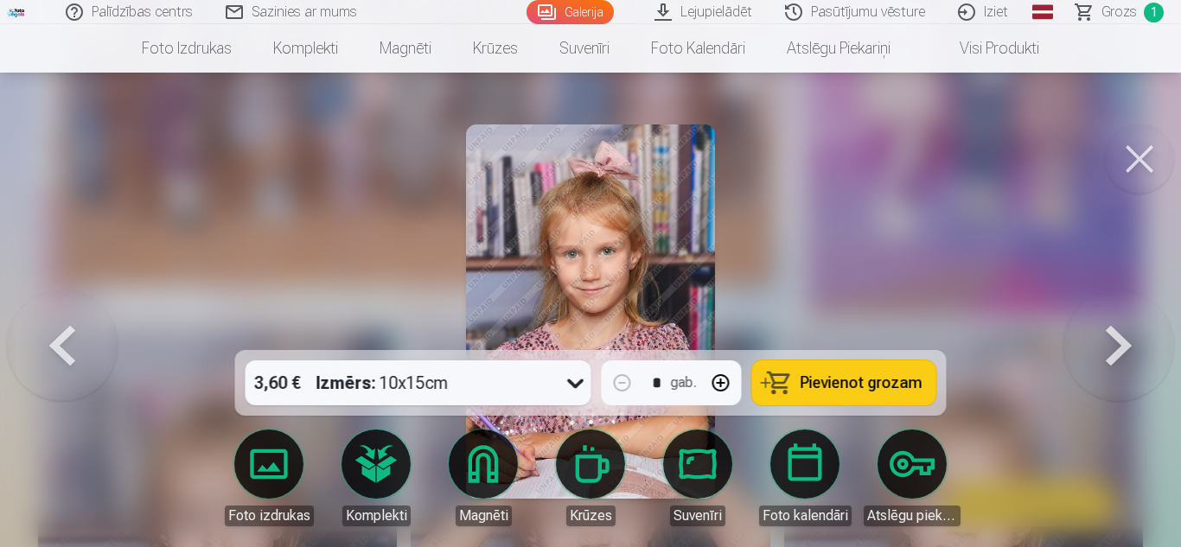
click at [1110, 333] on button at bounding box center [1118, 311] width 111 height 42
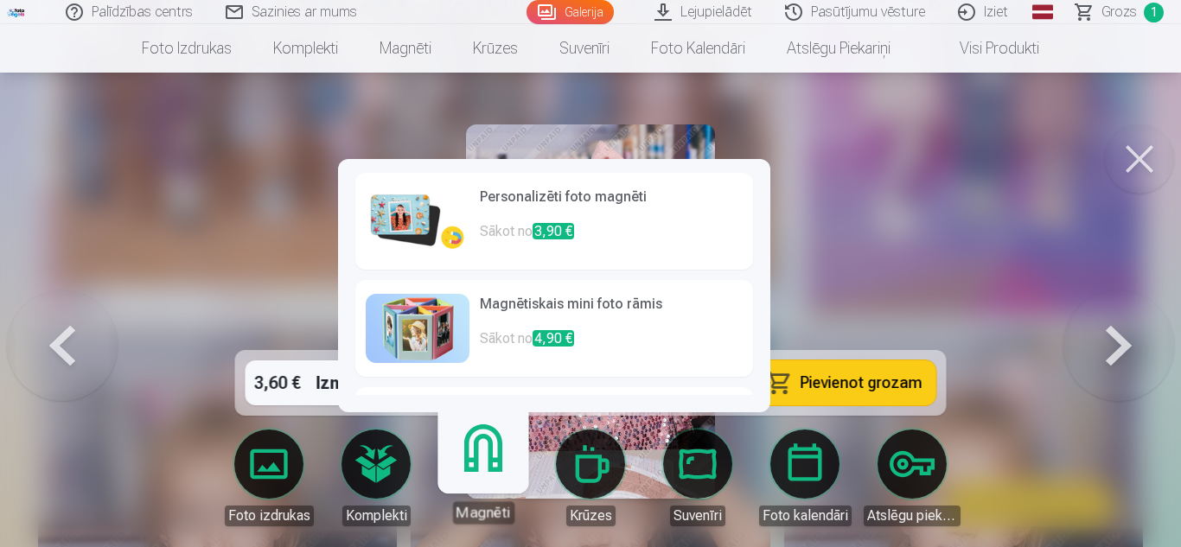
click at [494, 459] on link "Magnēti" at bounding box center [483, 470] width 106 height 106
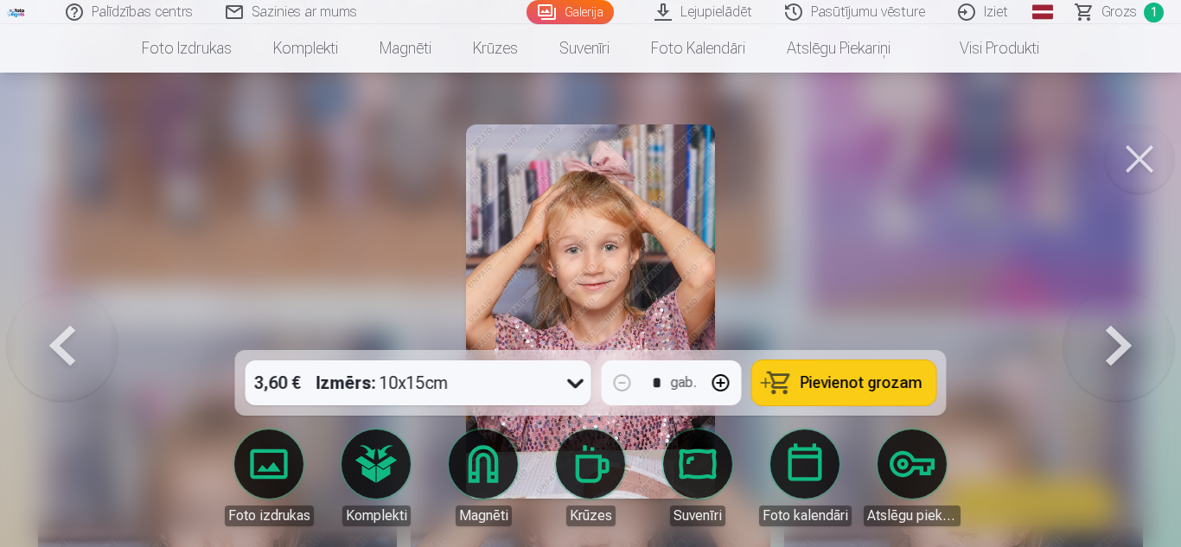
click at [50, 333] on button at bounding box center [62, 311] width 111 height 42
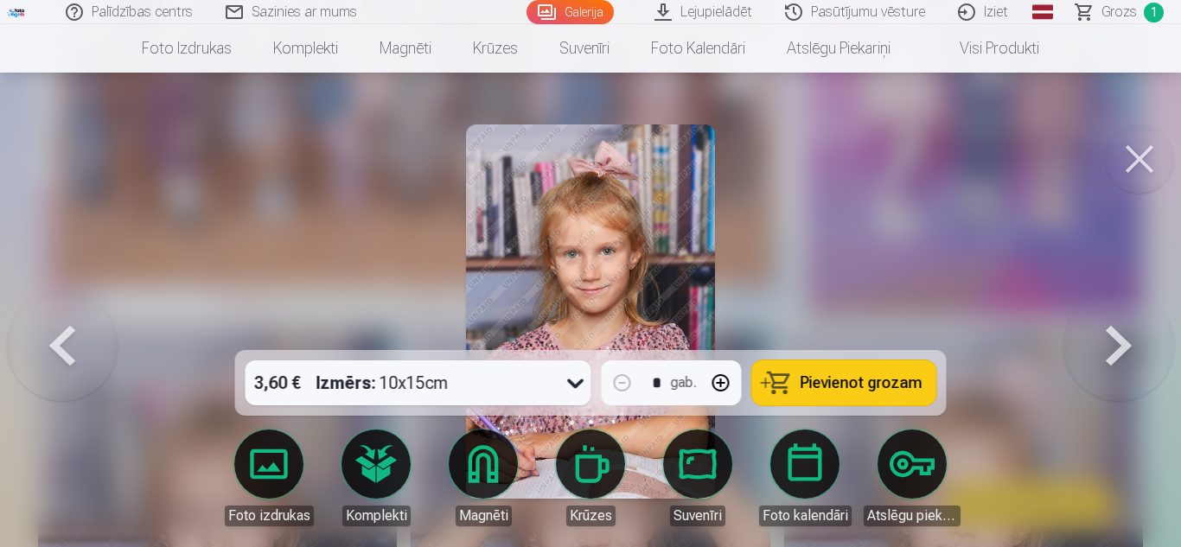
click at [50, 333] on button at bounding box center [62, 311] width 111 height 42
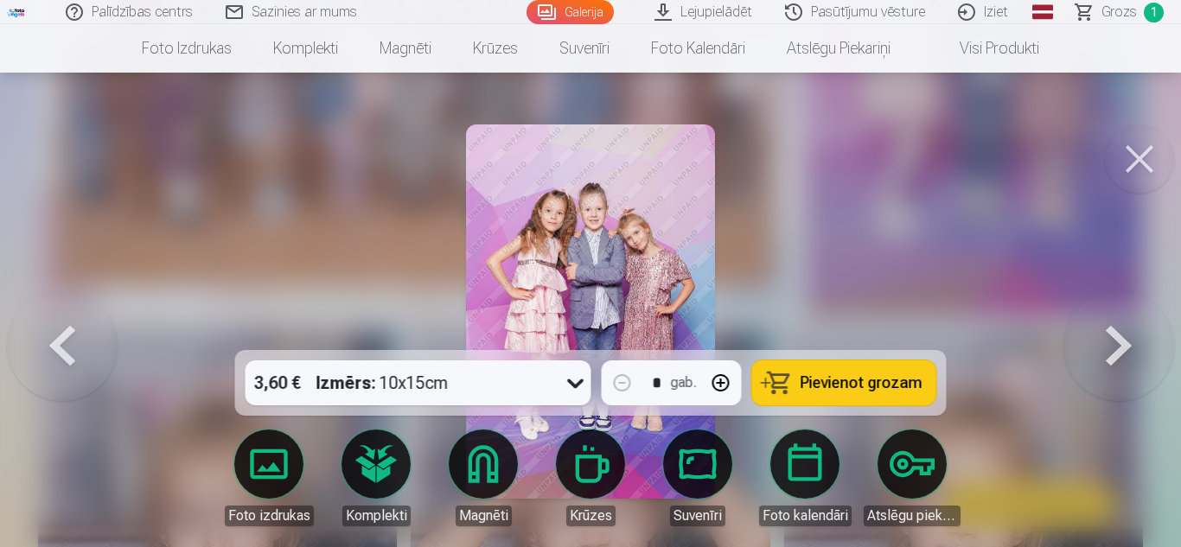
click at [50, 333] on button at bounding box center [62, 311] width 111 height 42
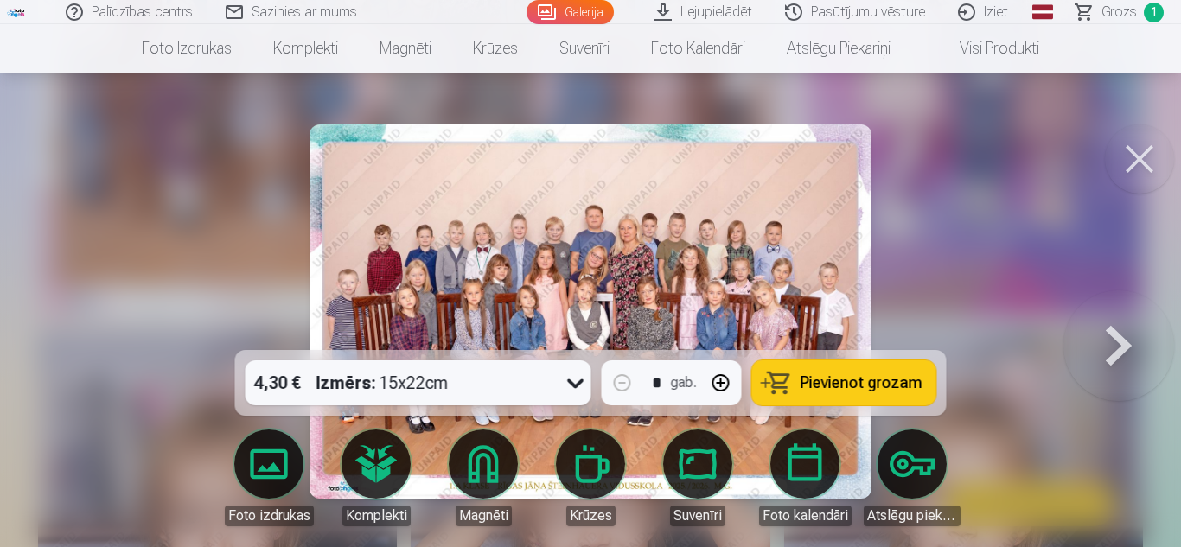
click at [1144, 158] on button at bounding box center [1139, 158] width 69 height 69
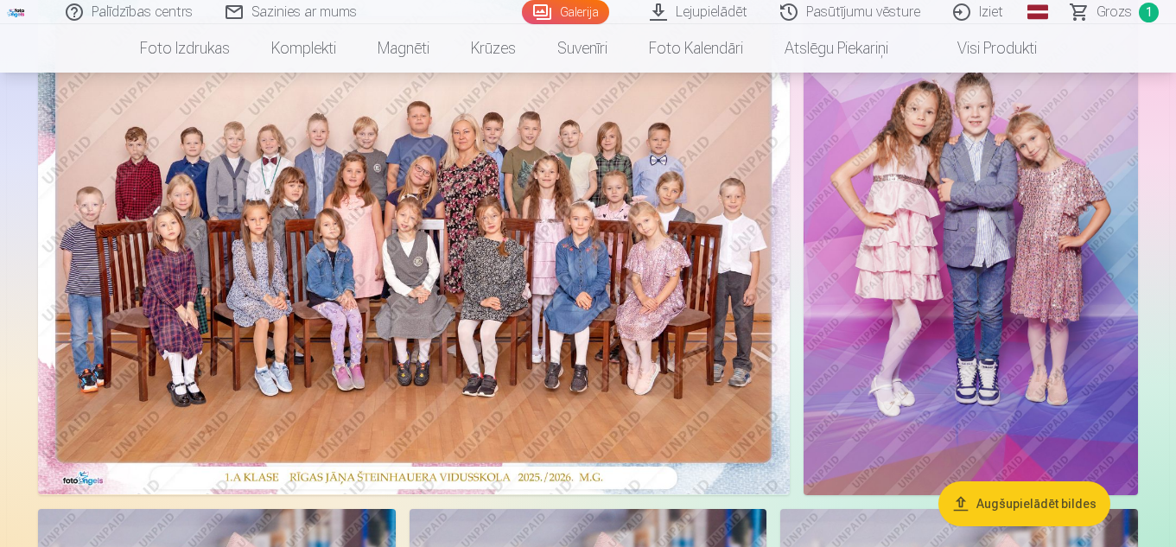
scroll to position [143, 0]
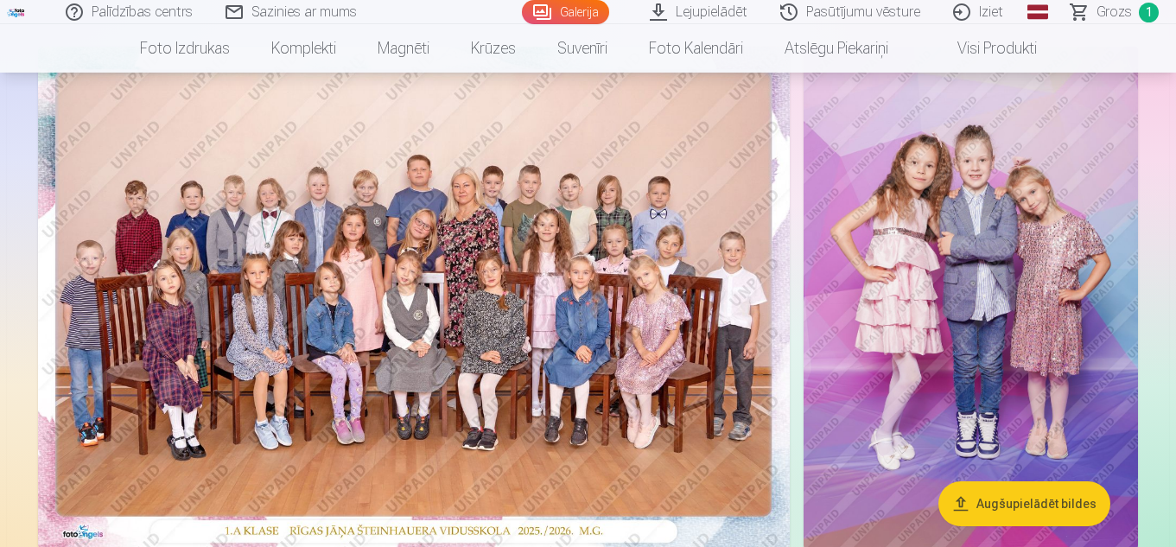
click at [436, 209] on img at bounding box center [414, 297] width 752 height 501
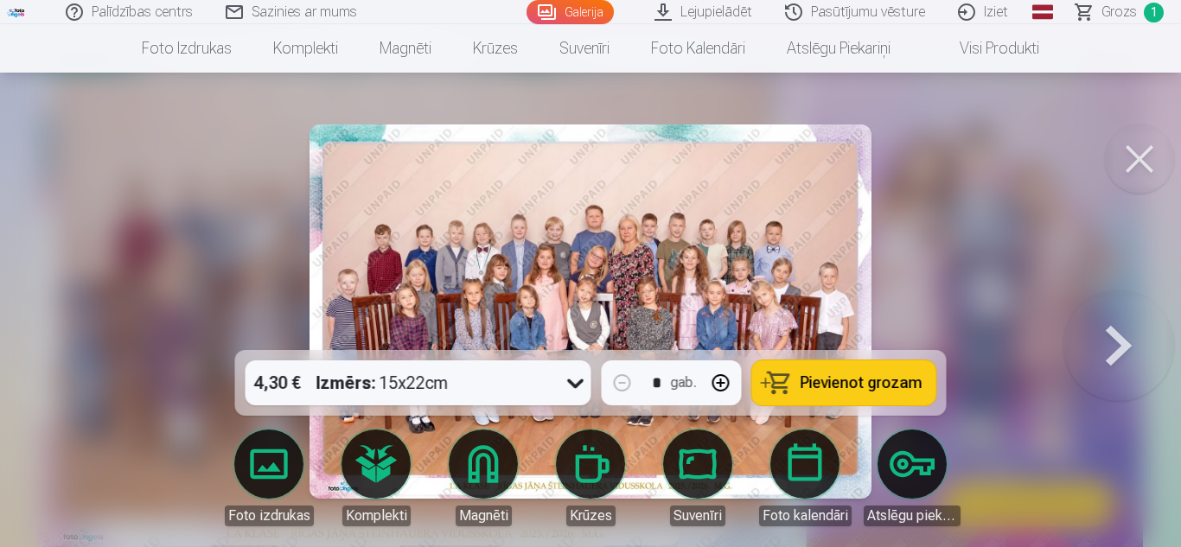
click at [1102, 333] on button at bounding box center [1118, 311] width 111 height 42
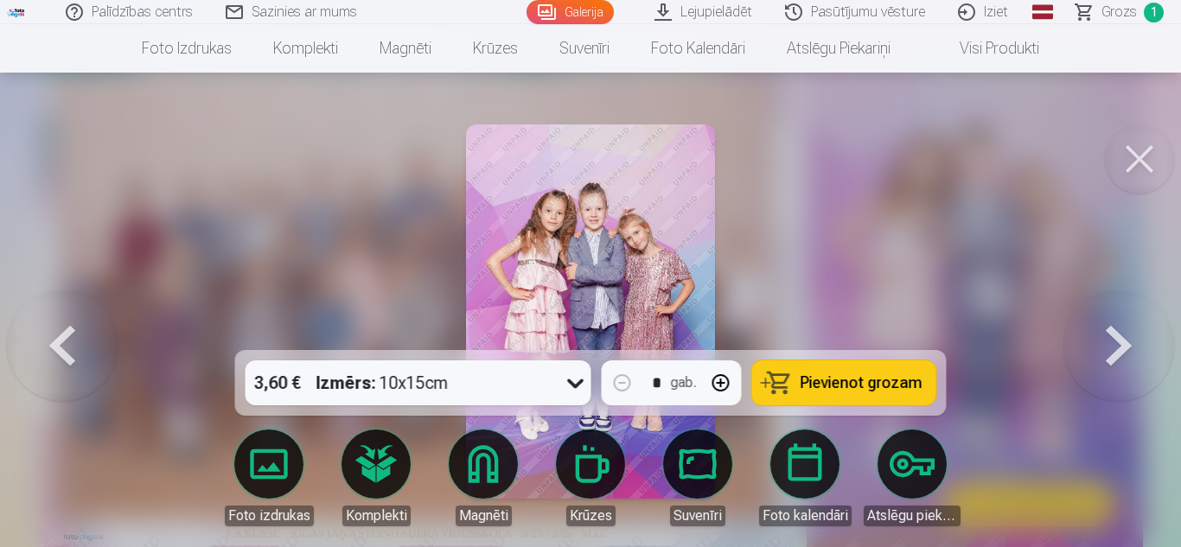
click at [1102, 333] on button at bounding box center [1118, 311] width 111 height 42
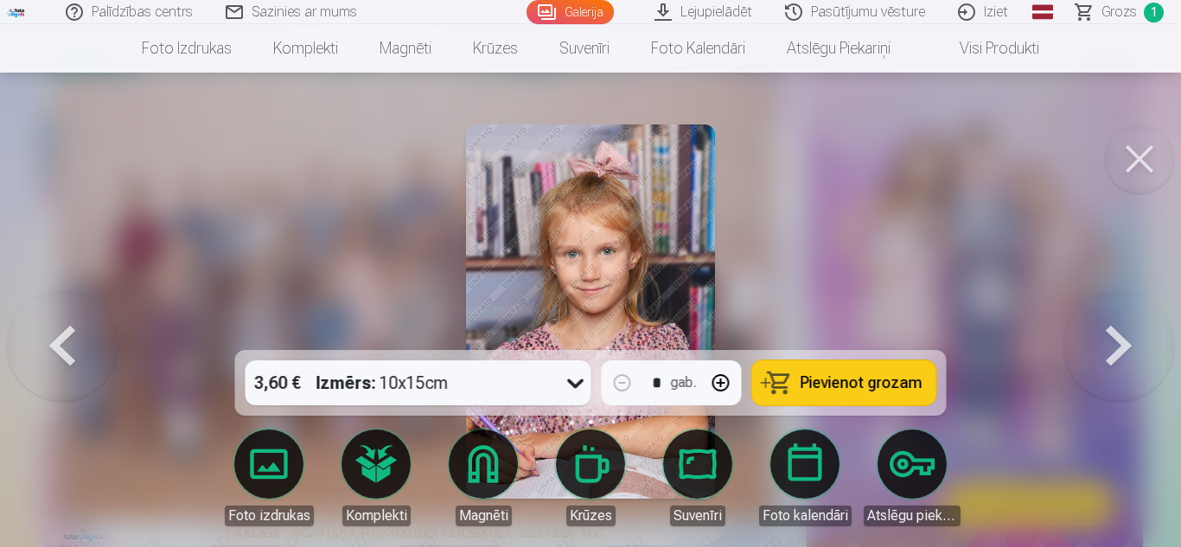
click at [1102, 333] on button at bounding box center [1118, 311] width 111 height 42
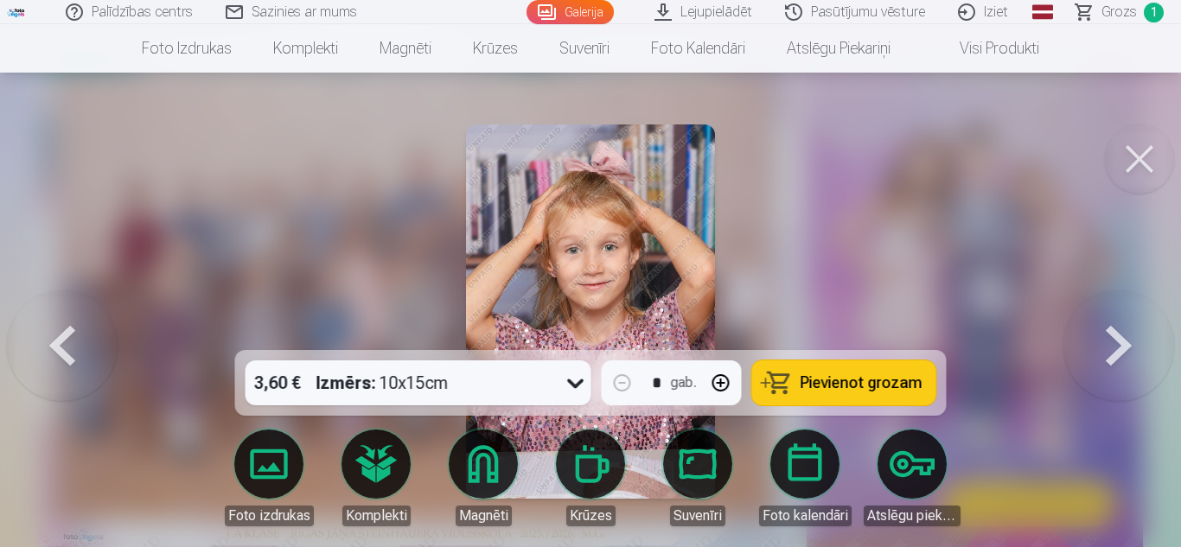
click at [1102, 333] on button at bounding box center [1118, 311] width 111 height 42
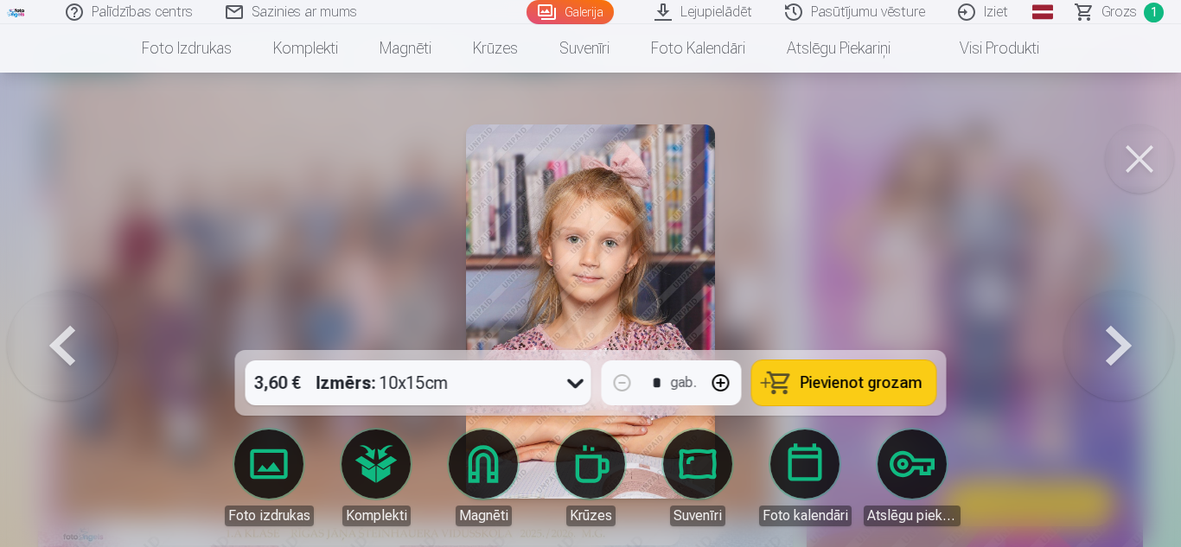
click at [1102, 333] on button at bounding box center [1118, 311] width 111 height 42
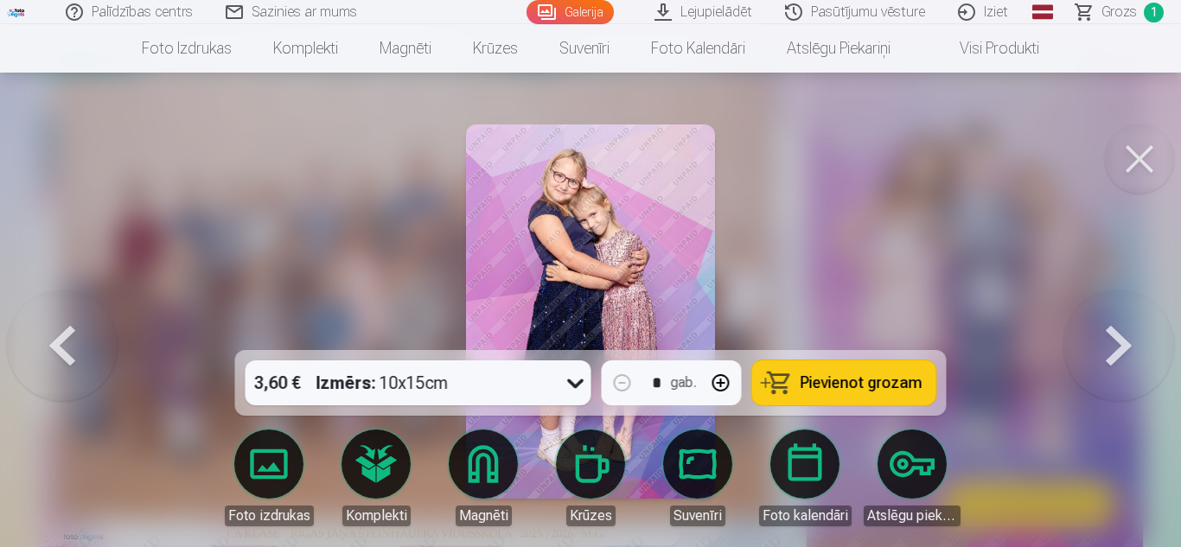
click at [1102, 333] on button at bounding box center [1118, 311] width 111 height 42
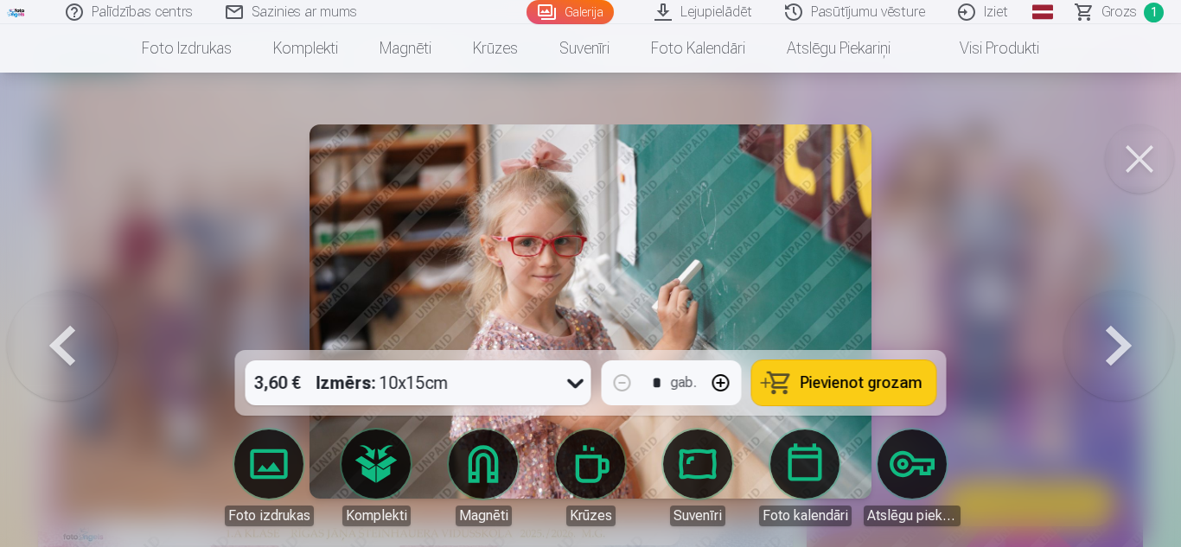
click at [1102, 333] on button at bounding box center [1118, 311] width 111 height 42
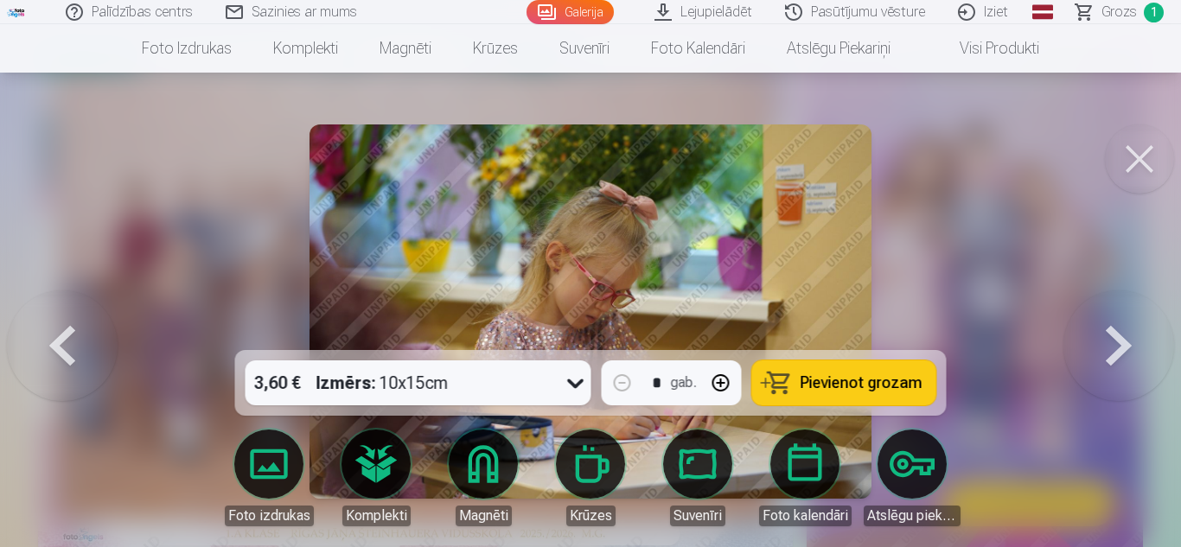
click at [1102, 333] on button at bounding box center [1118, 311] width 111 height 42
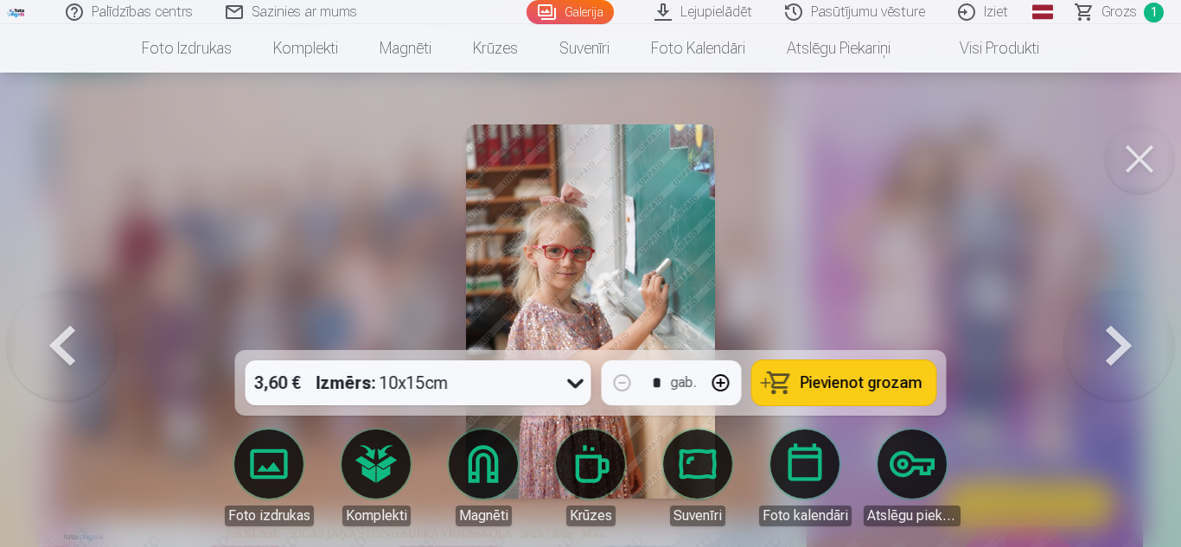
click at [1102, 333] on button at bounding box center [1118, 311] width 111 height 42
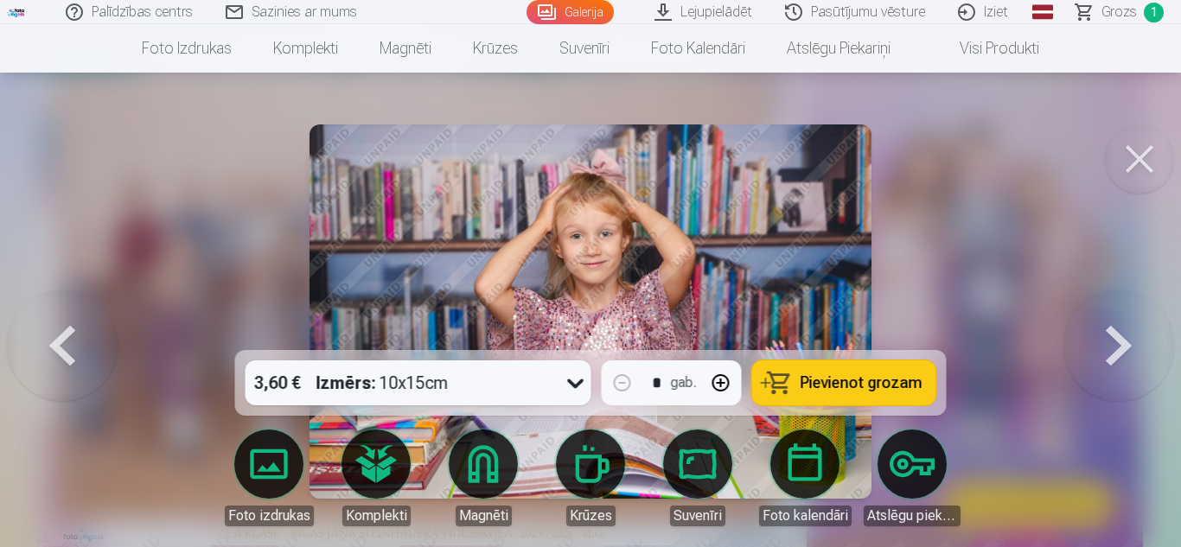
click at [1130, 333] on button at bounding box center [1118, 311] width 111 height 42
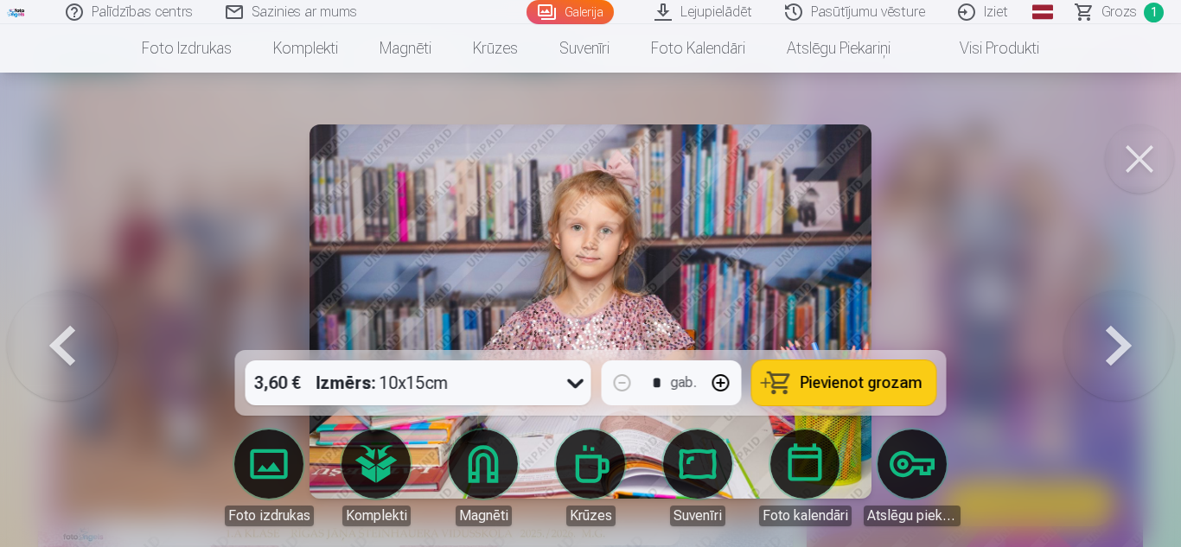
click at [1130, 333] on button at bounding box center [1118, 311] width 111 height 42
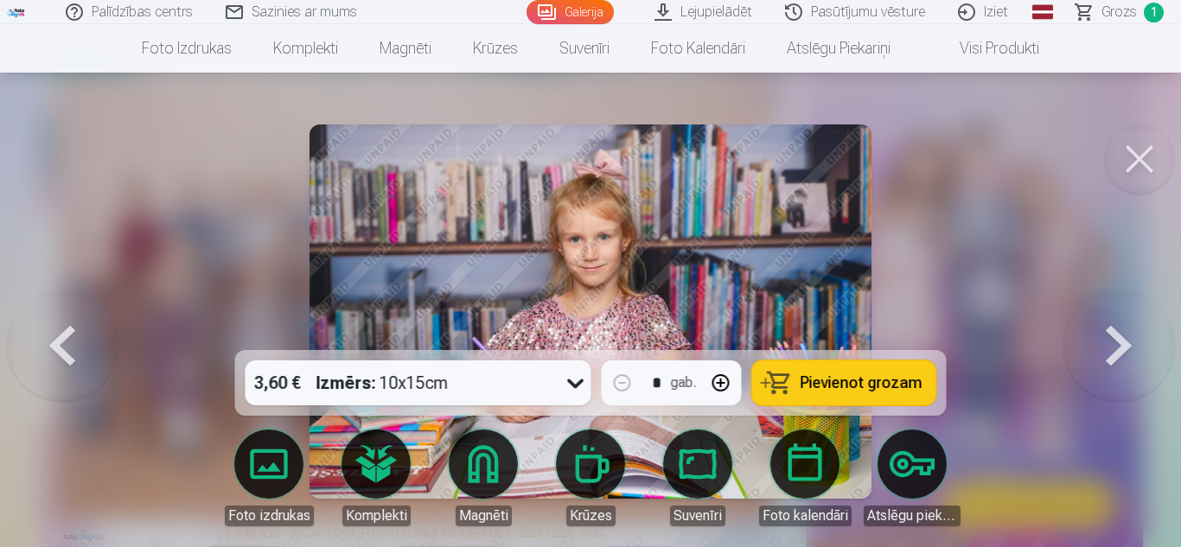
click at [1130, 333] on button at bounding box center [1118, 311] width 111 height 42
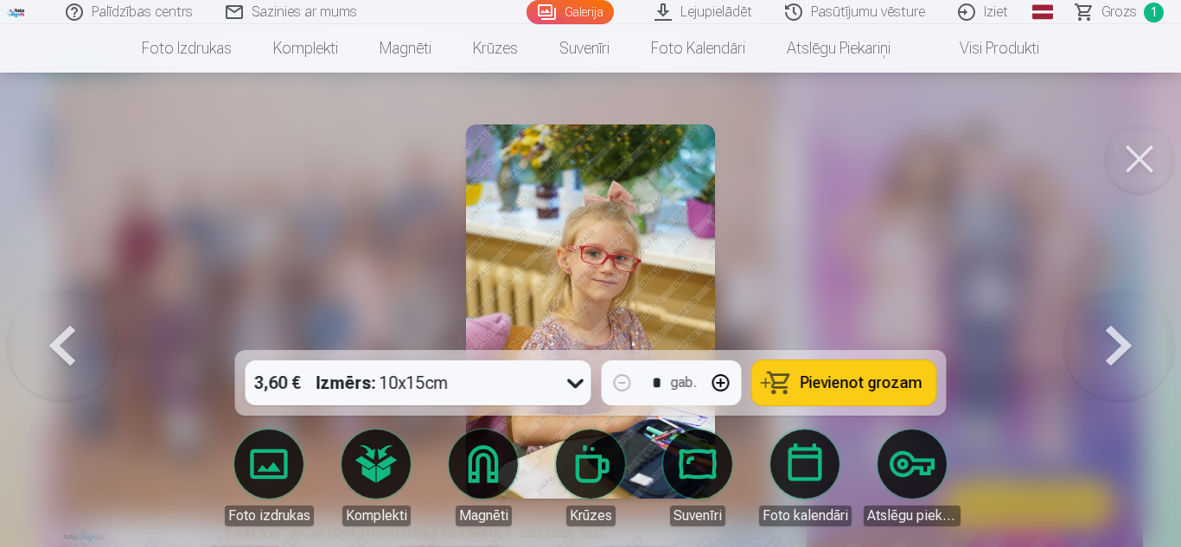
click at [1130, 333] on button at bounding box center [1118, 311] width 111 height 42
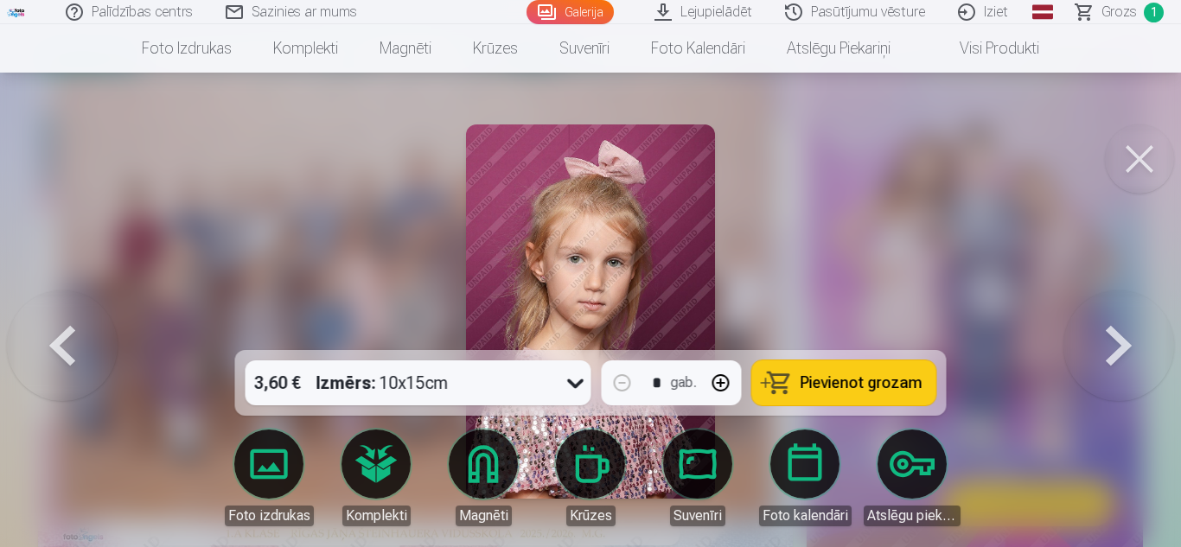
click at [1130, 333] on button at bounding box center [1118, 311] width 111 height 42
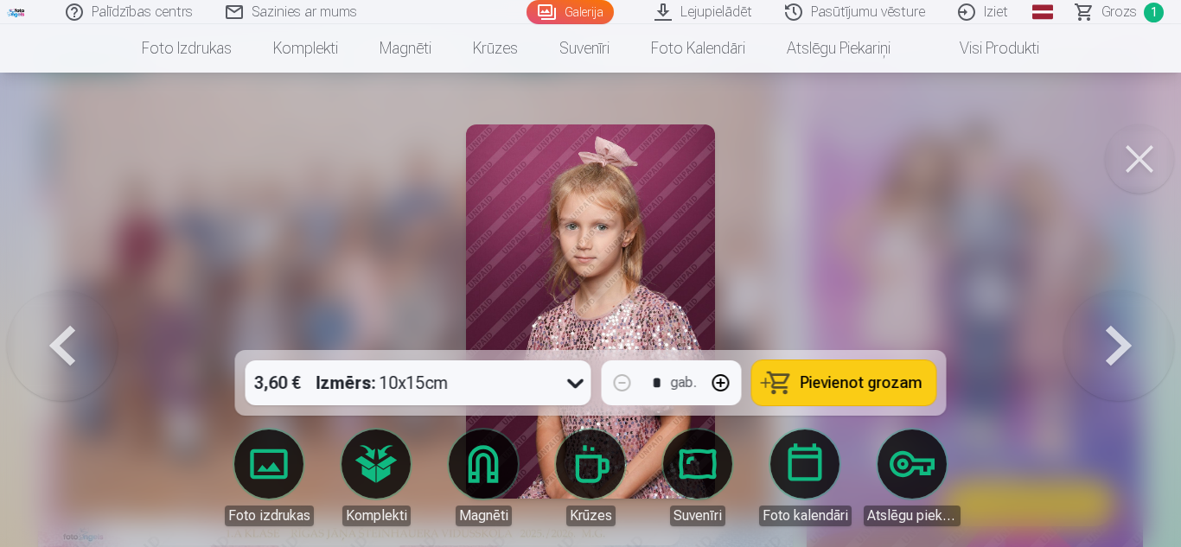
click at [1130, 333] on button at bounding box center [1118, 311] width 111 height 42
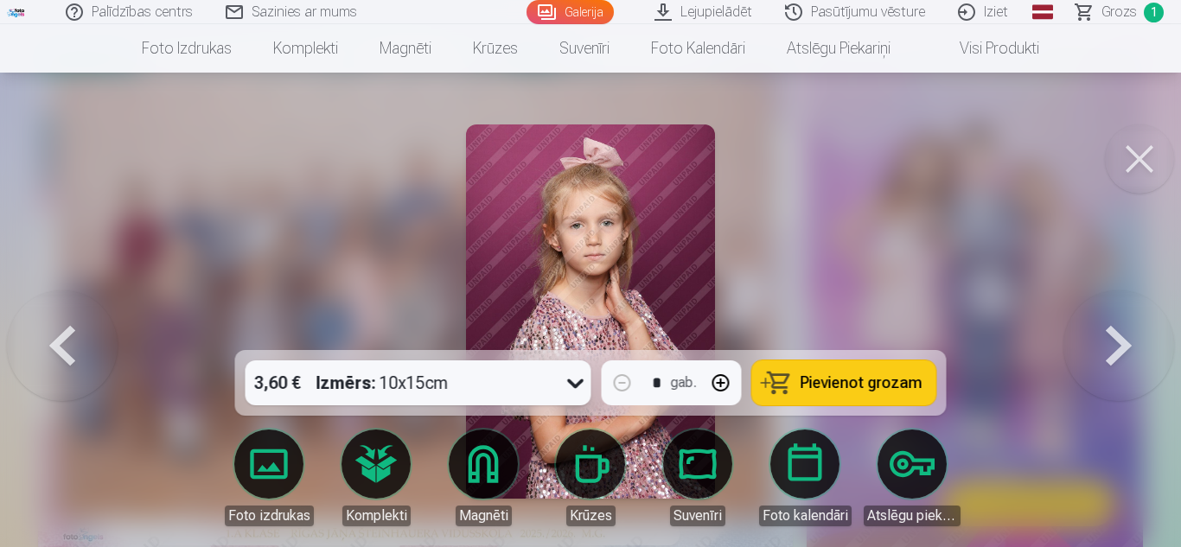
click at [1130, 333] on button at bounding box center [1118, 311] width 111 height 42
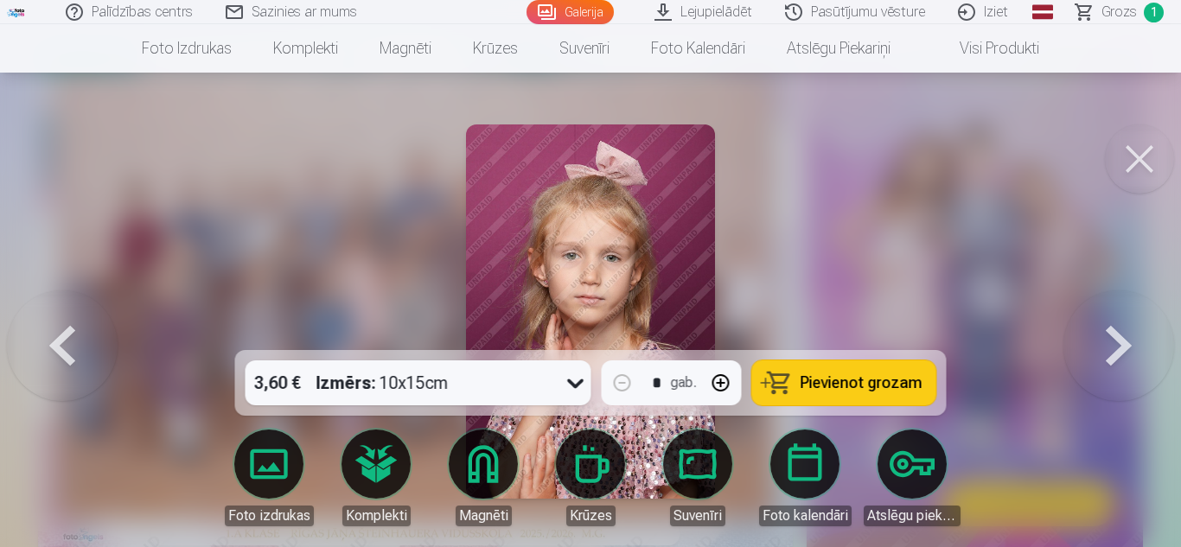
click at [1130, 333] on button at bounding box center [1118, 311] width 111 height 42
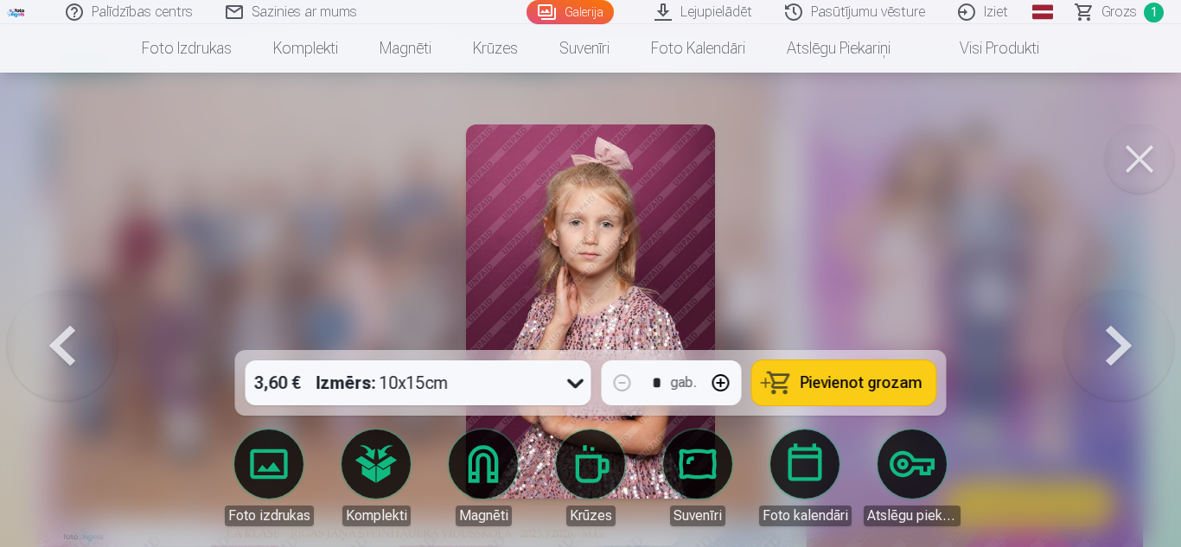
click at [1130, 333] on button at bounding box center [1118, 311] width 111 height 42
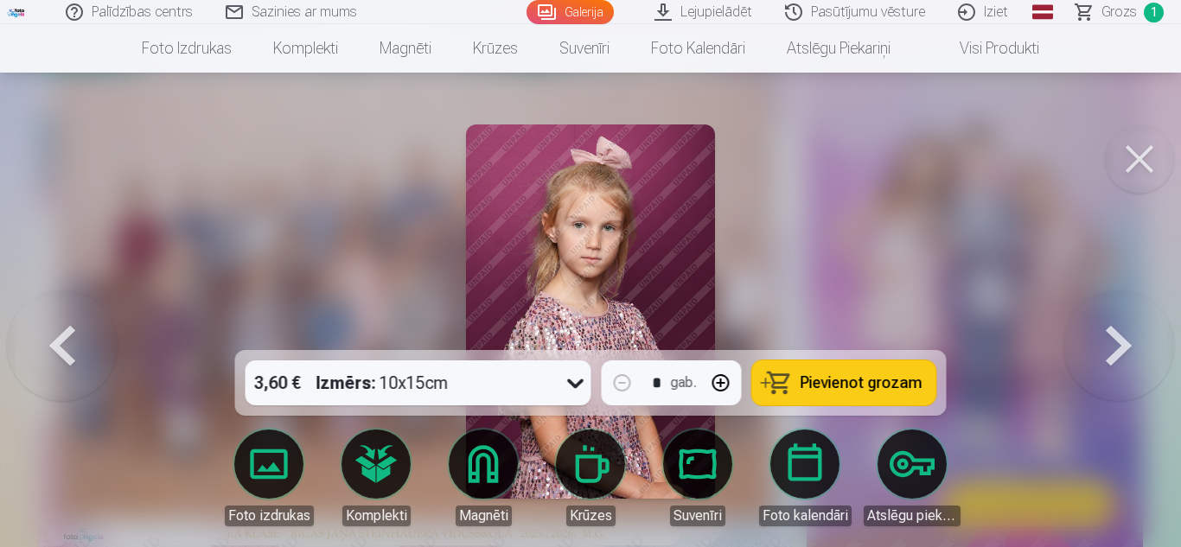
click at [1130, 333] on button at bounding box center [1118, 311] width 111 height 42
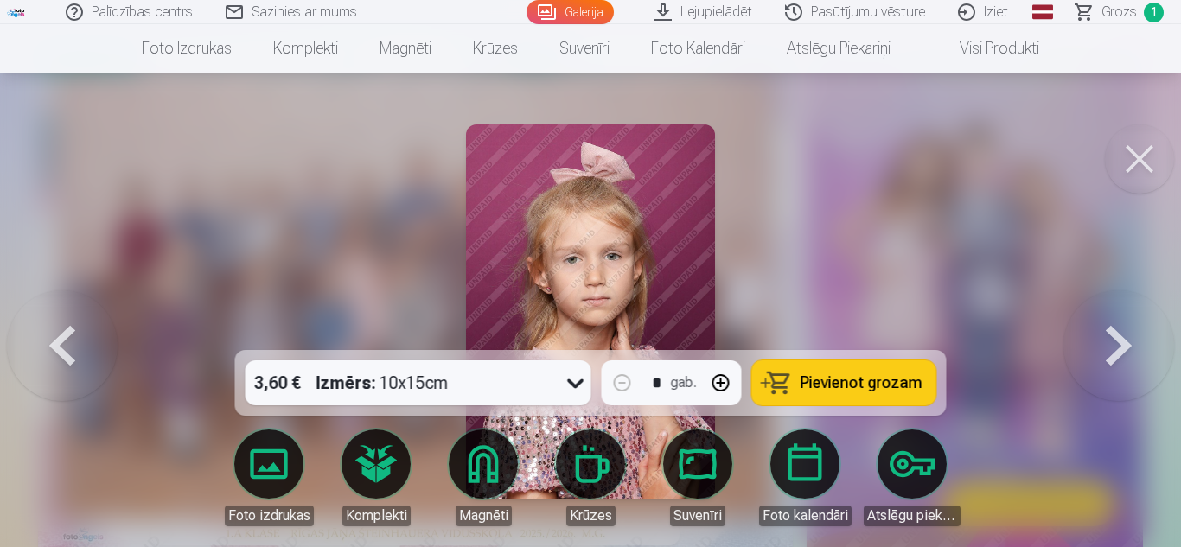
click at [1130, 333] on button at bounding box center [1118, 311] width 111 height 42
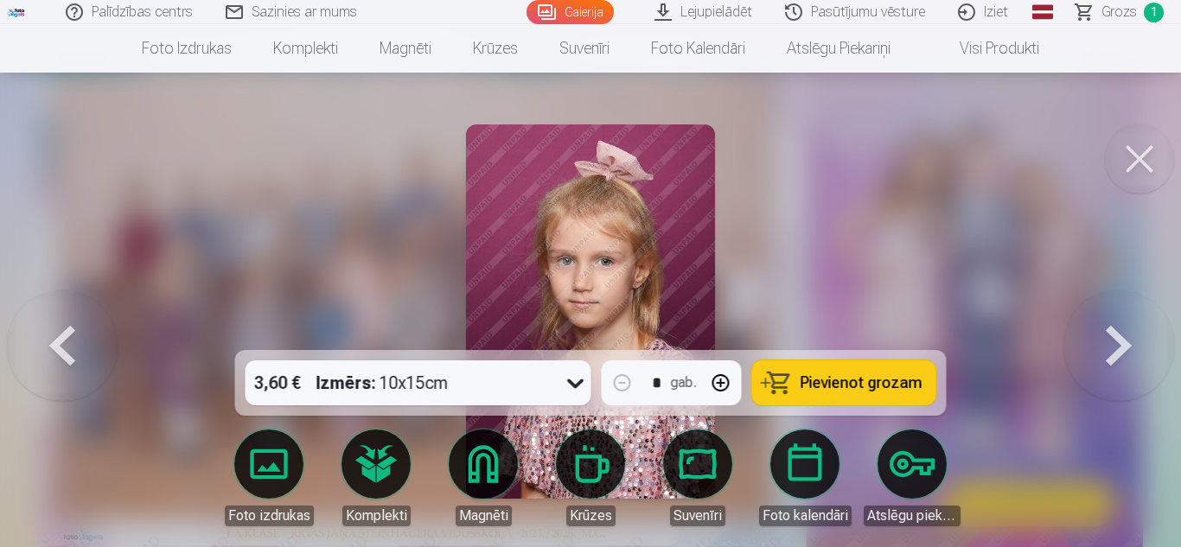
click at [1130, 333] on button at bounding box center [1118, 311] width 111 height 42
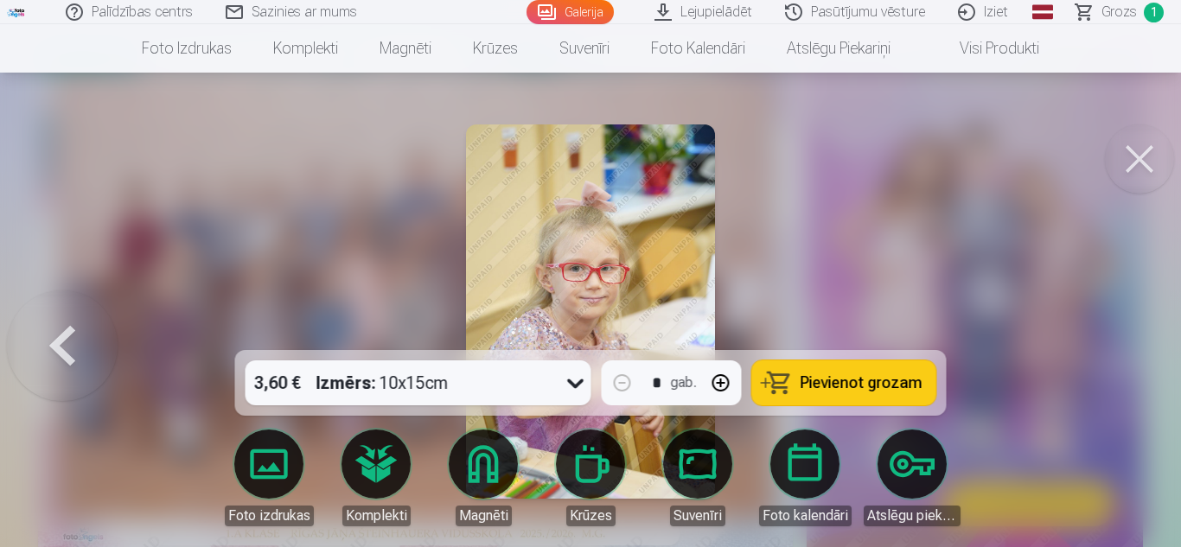
click at [1130, 349] on div at bounding box center [590, 273] width 1181 height 547
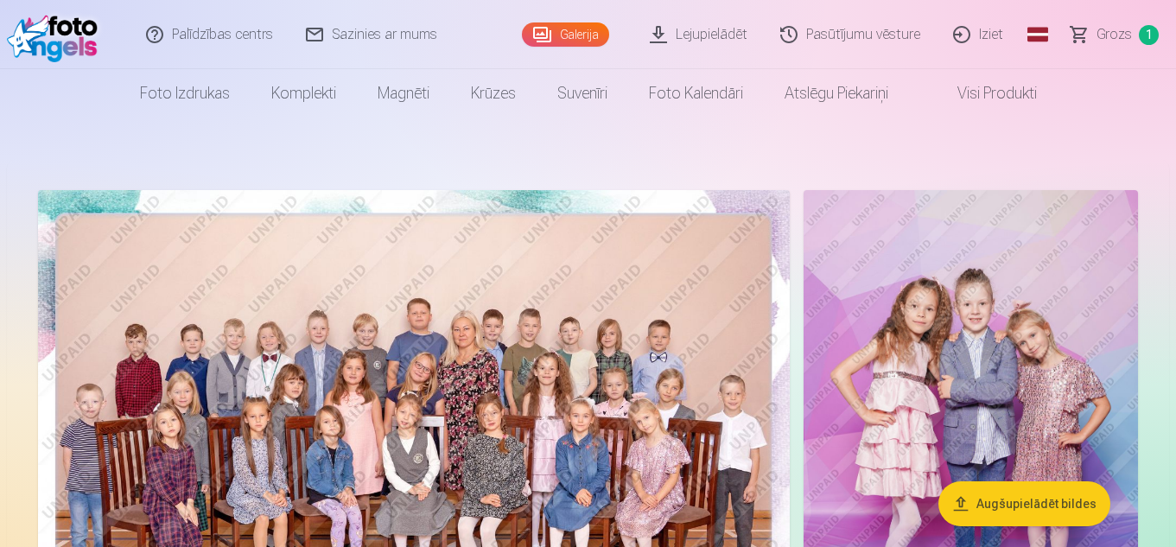
click at [480, 364] on img at bounding box center [414, 440] width 752 height 501
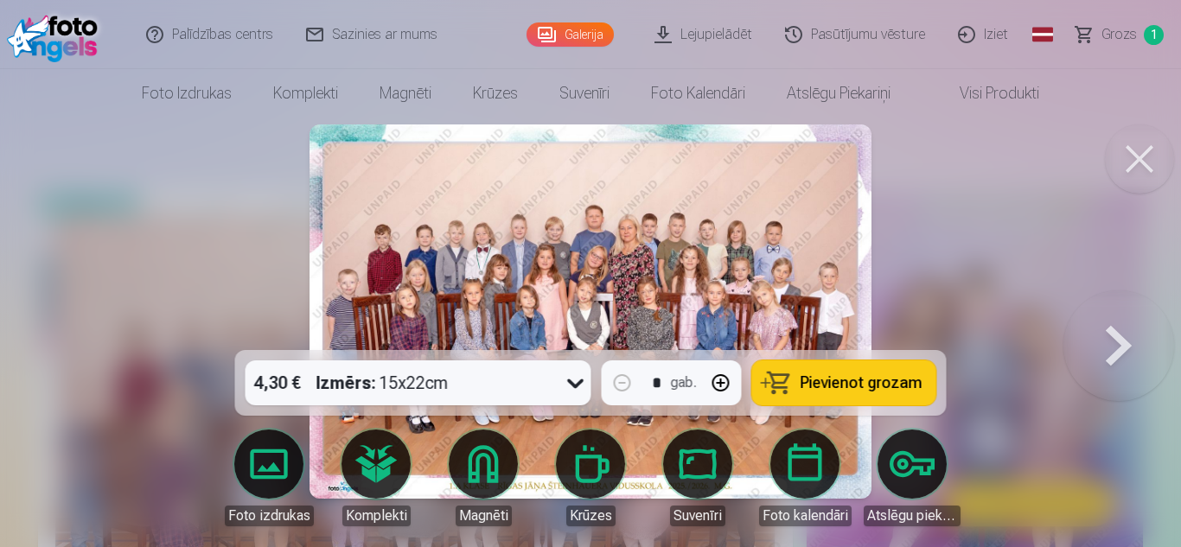
click at [562, 379] on icon at bounding box center [576, 383] width 28 height 28
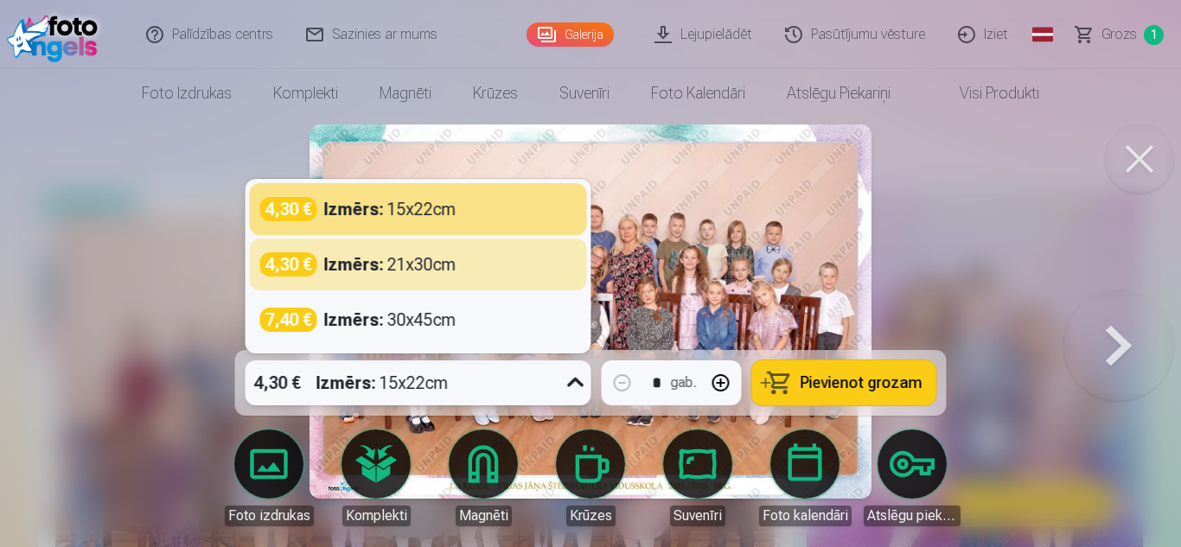
click at [1079, 219] on div at bounding box center [590, 273] width 1181 height 547
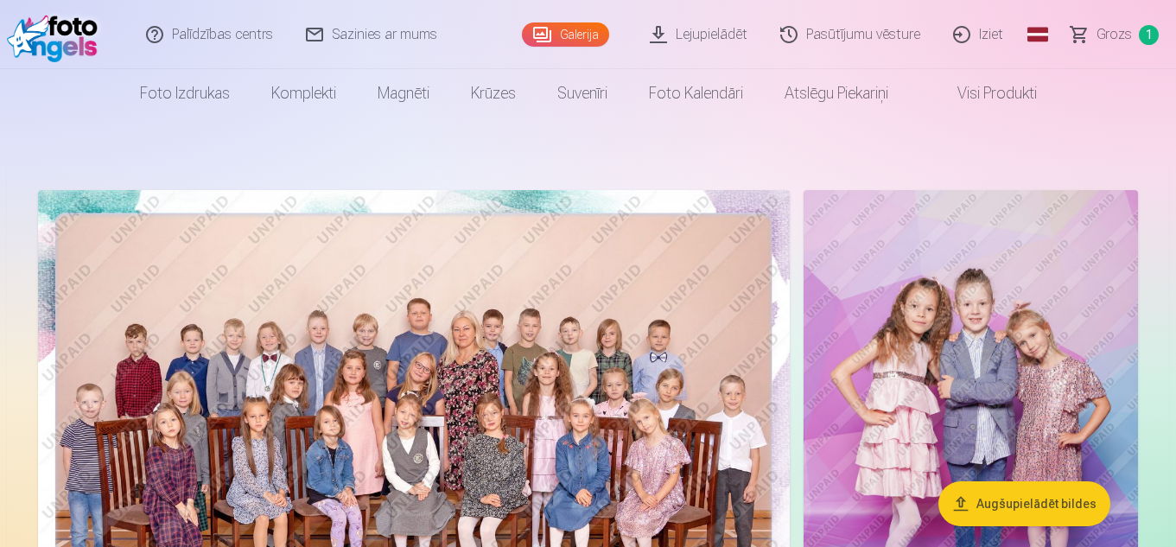
click at [634, 368] on img at bounding box center [414, 440] width 752 height 501
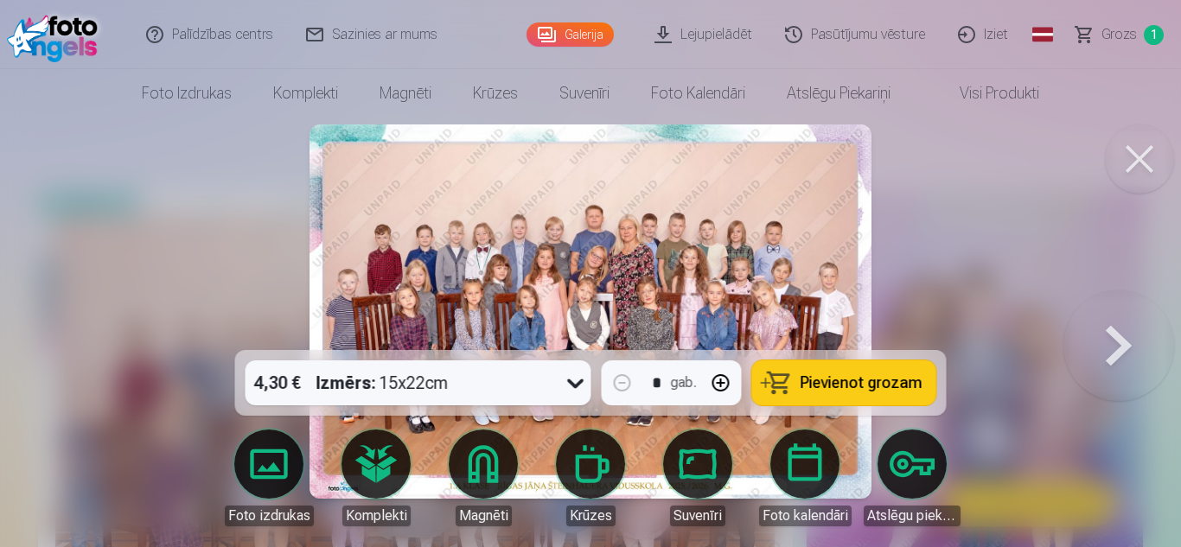
click at [1109, 323] on button at bounding box center [1118, 311] width 111 height 42
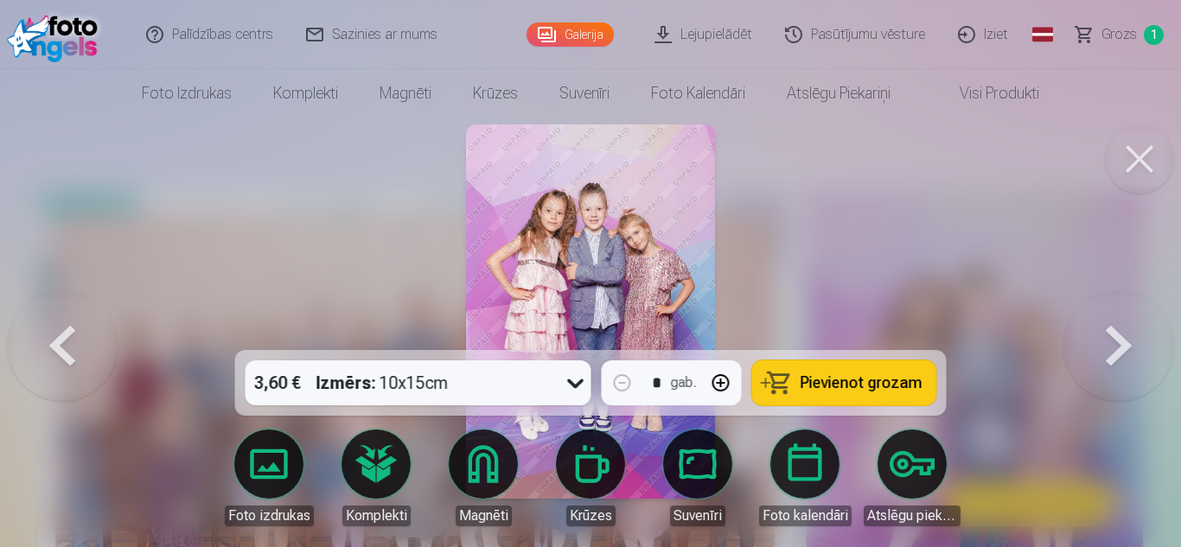
click at [1109, 323] on button at bounding box center [1118, 311] width 111 height 42
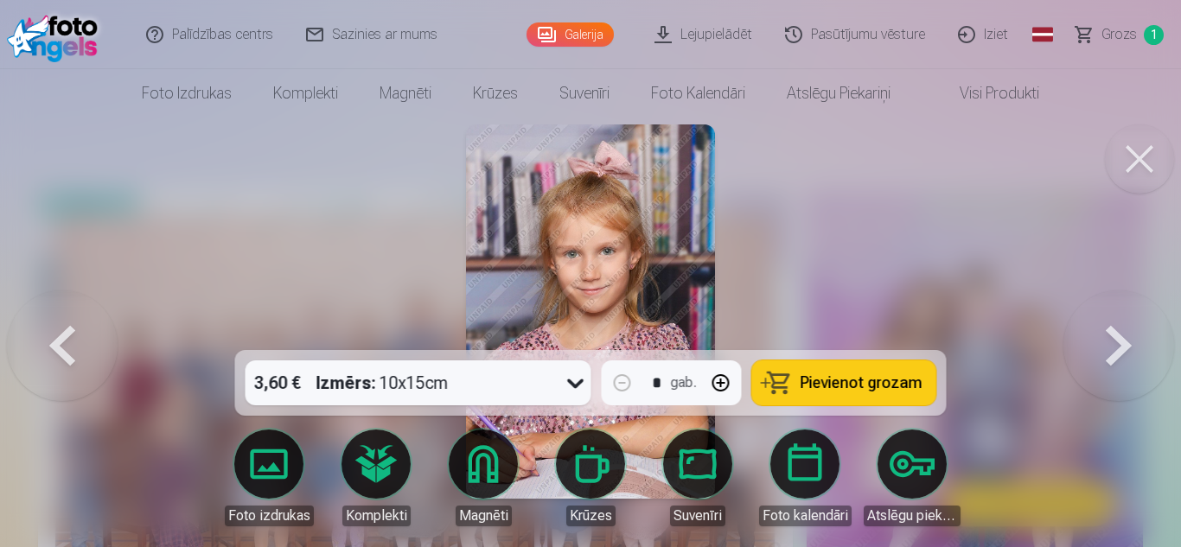
click at [1109, 323] on button at bounding box center [1118, 311] width 111 height 42
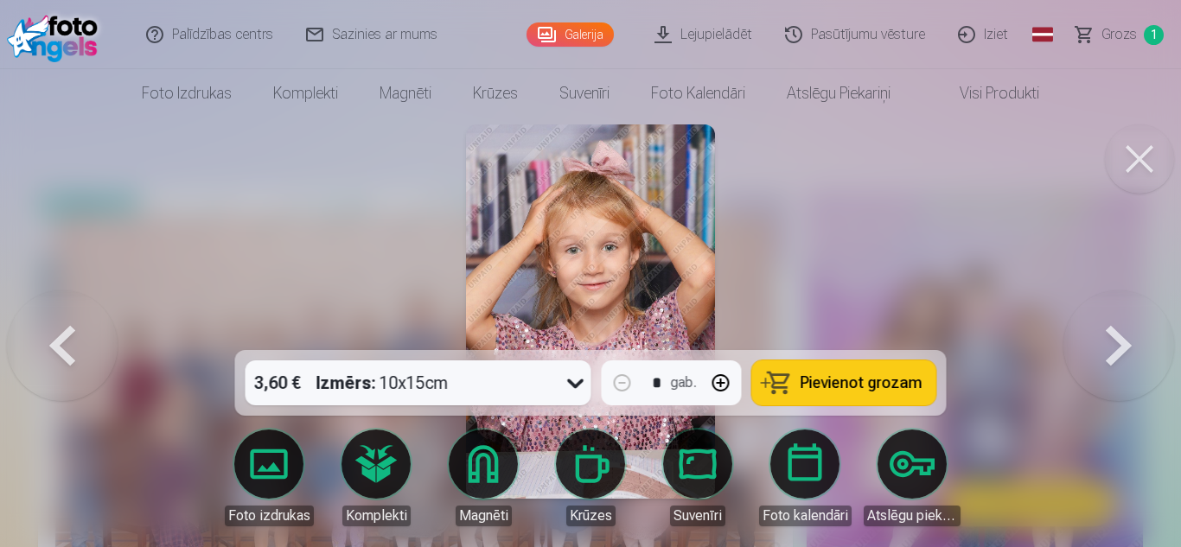
click at [29, 333] on button at bounding box center [62, 311] width 111 height 42
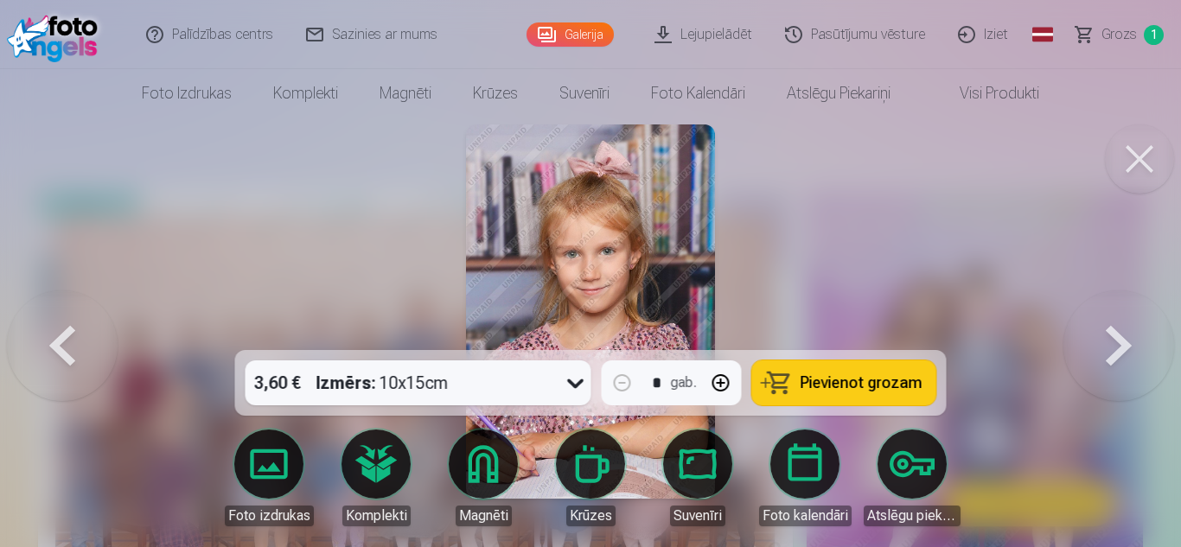
click at [1112, 333] on button at bounding box center [1118, 311] width 111 height 42
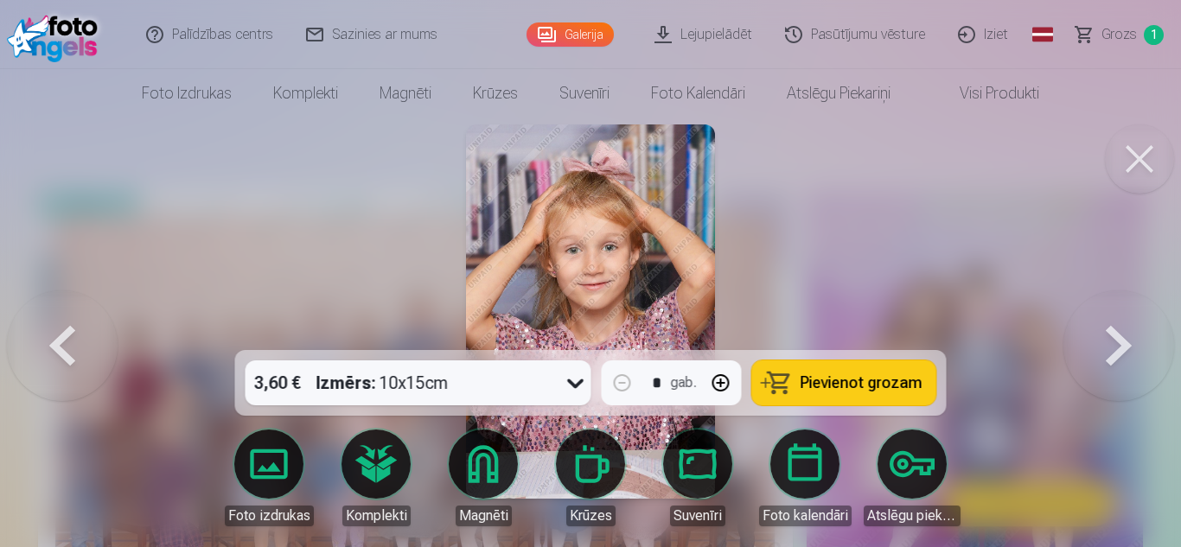
click at [1112, 333] on button at bounding box center [1118, 311] width 111 height 42
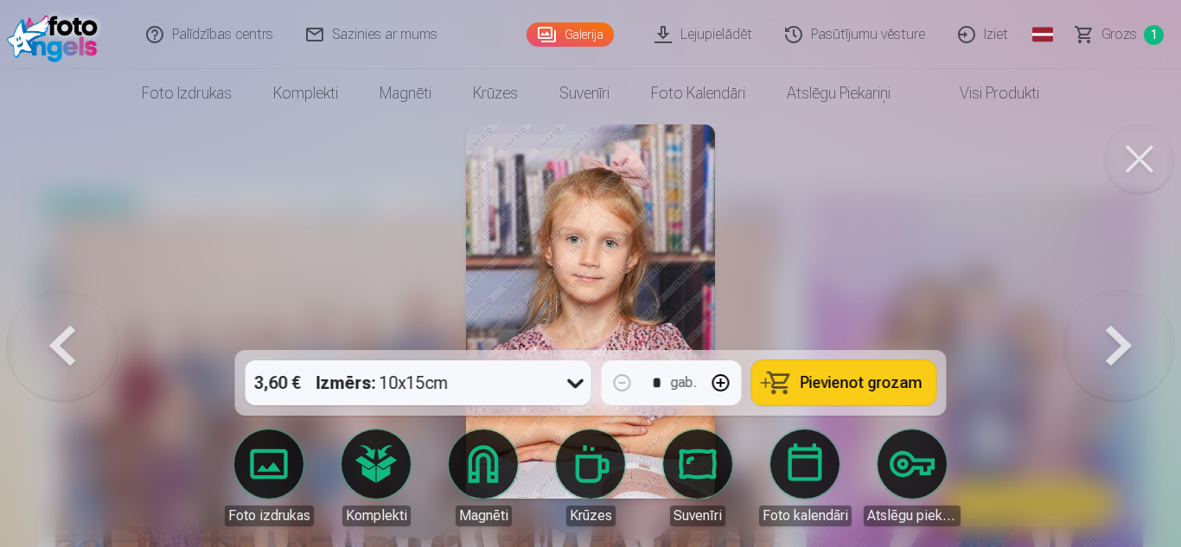
click at [1112, 333] on button at bounding box center [1118, 311] width 111 height 42
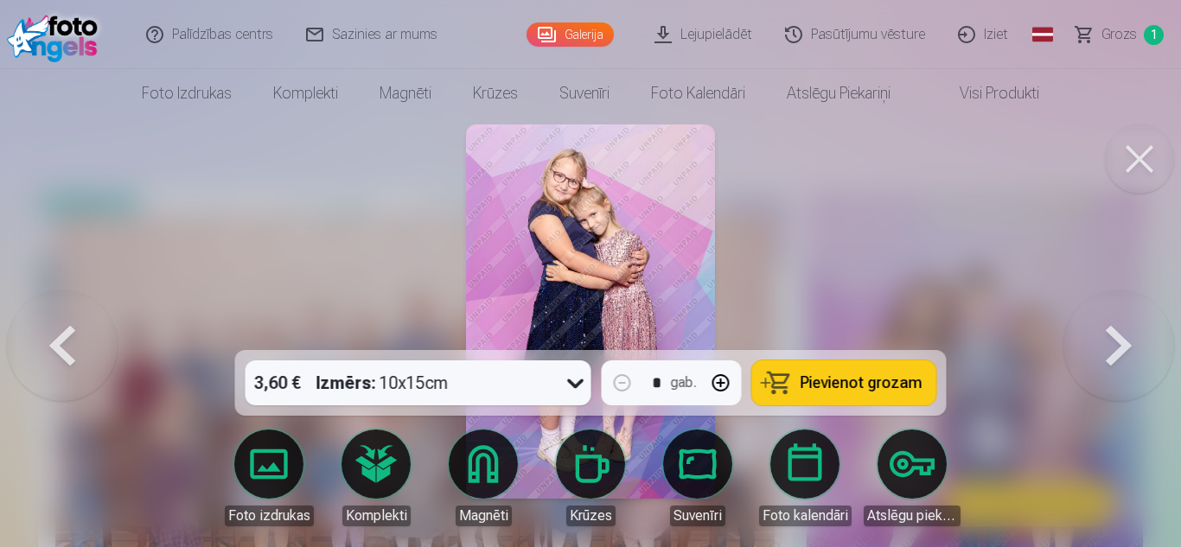
click at [1112, 333] on button at bounding box center [1118, 311] width 111 height 42
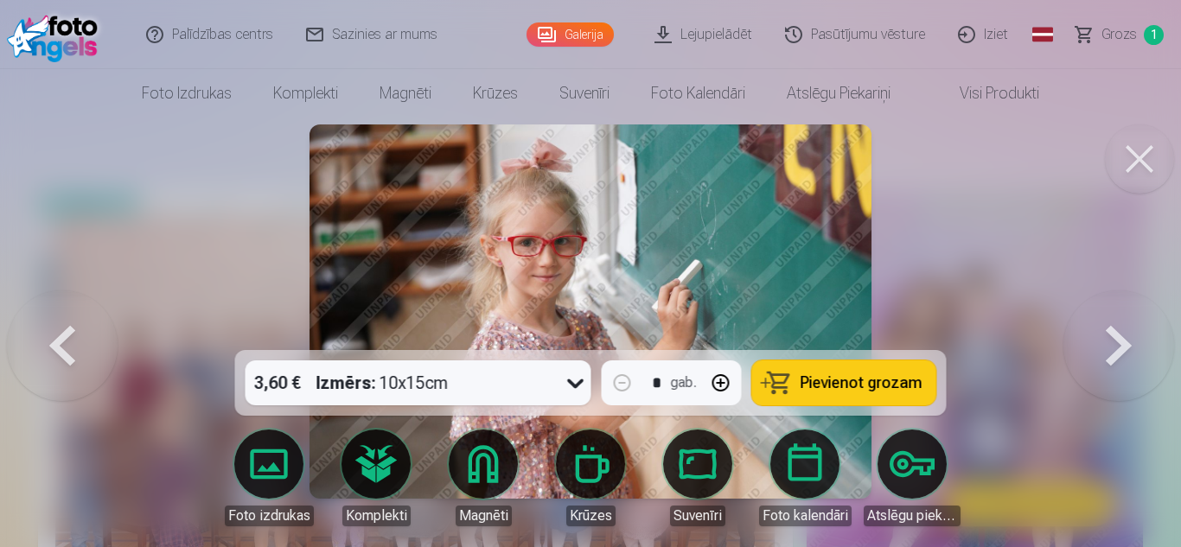
click at [1112, 333] on button at bounding box center [1118, 311] width 111 height 42
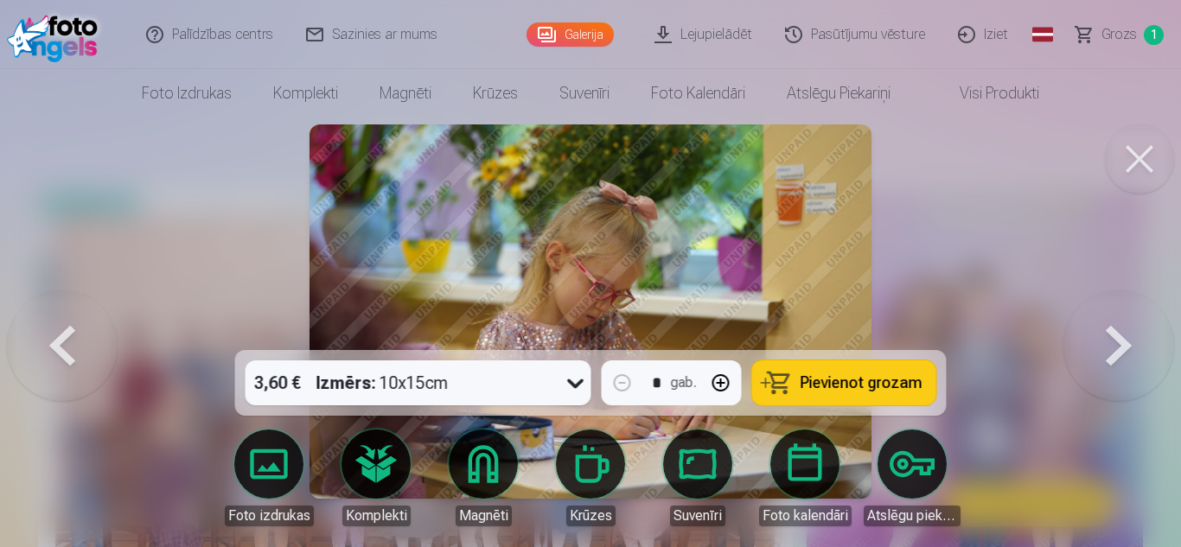
click at [1112, 333] on button at bounding box center [1118, 311] width 111 height 42
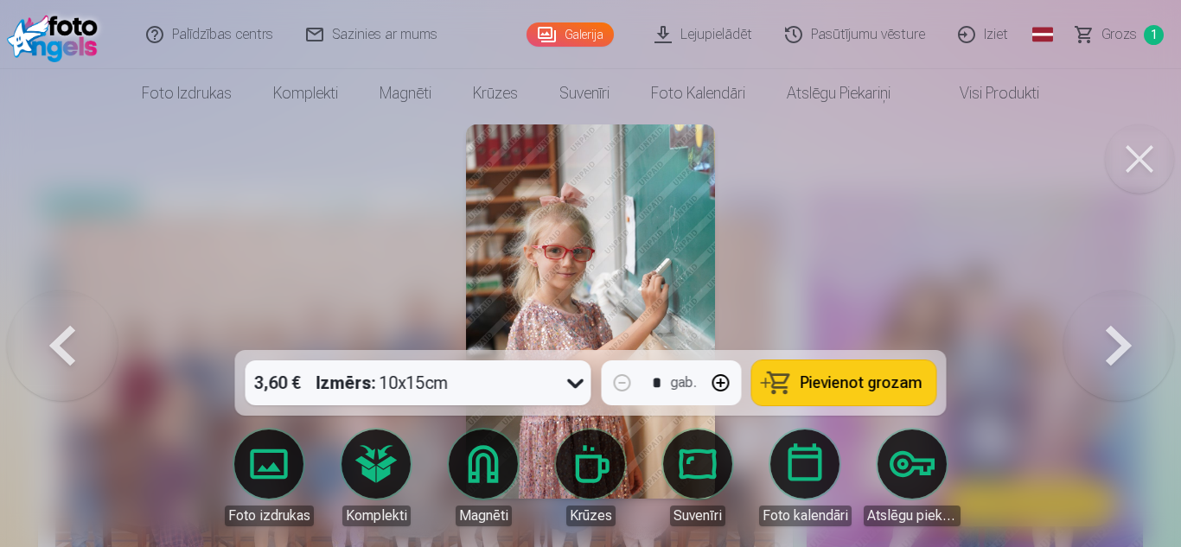
click at [1112, 333] on button at bounding box center [1118, 311] width 111 height 42
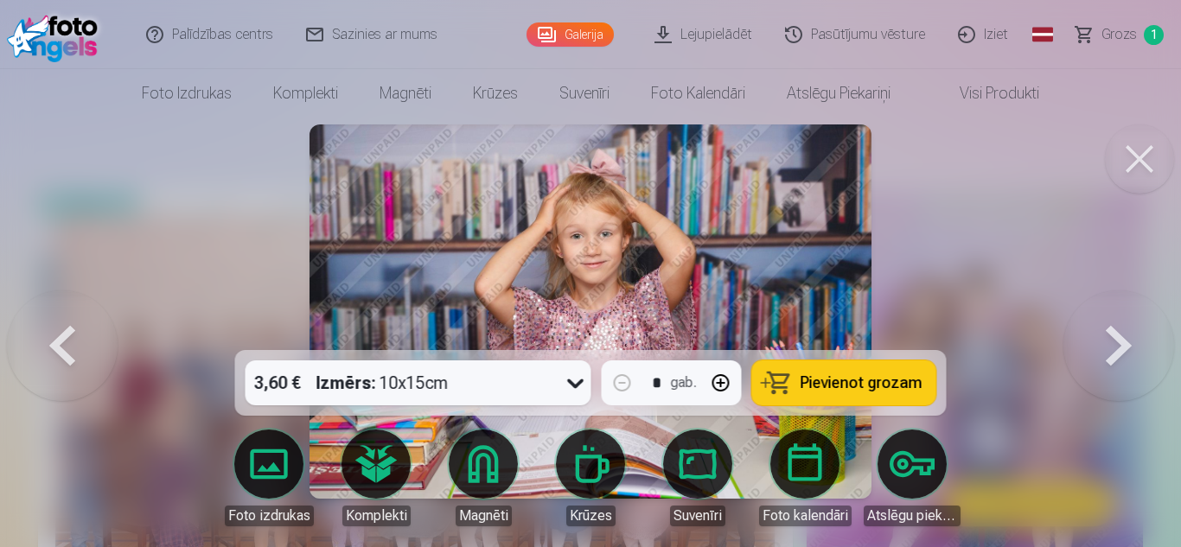
click at [95, 333] on button at bounding box center [62, 311] width 111 height 42
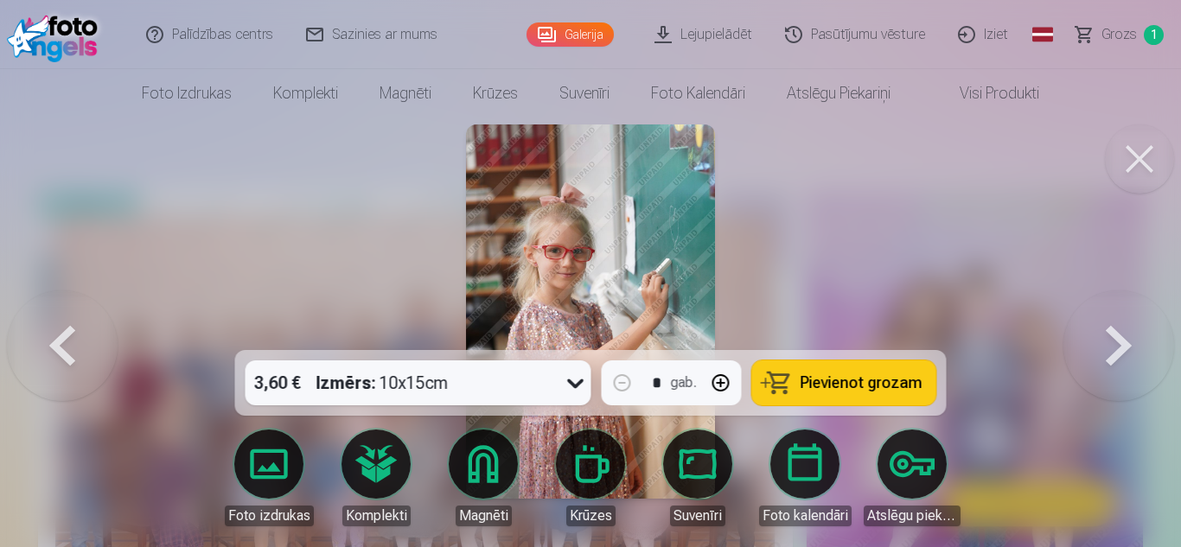
click at [95, 333] on button at bounding box center [62, 311] width 111 height 42
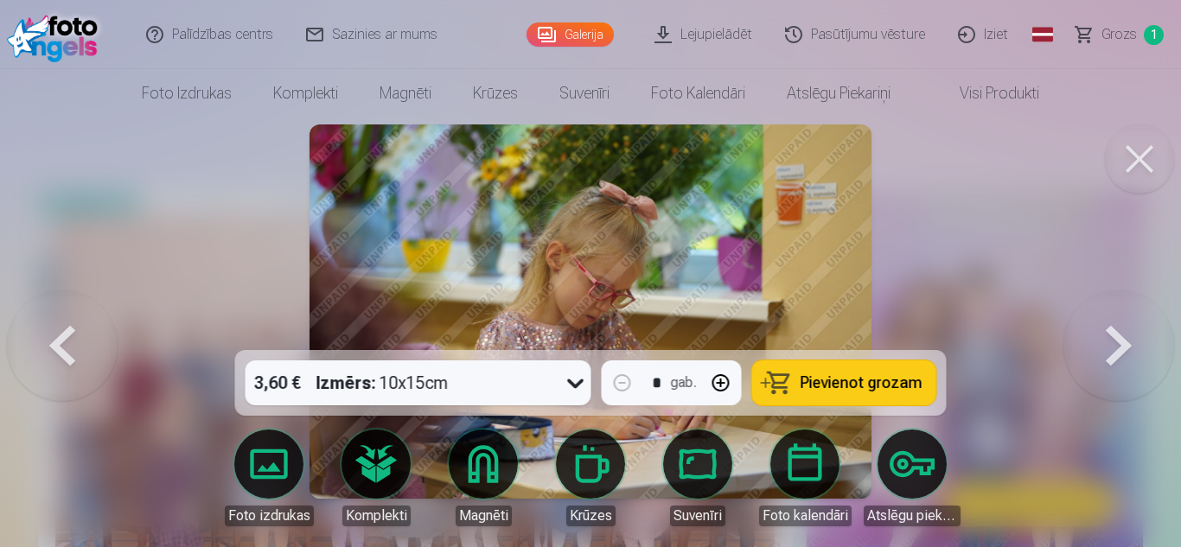
click at [95, 333] on button at bounding box center [62, 311] width 111 height 42
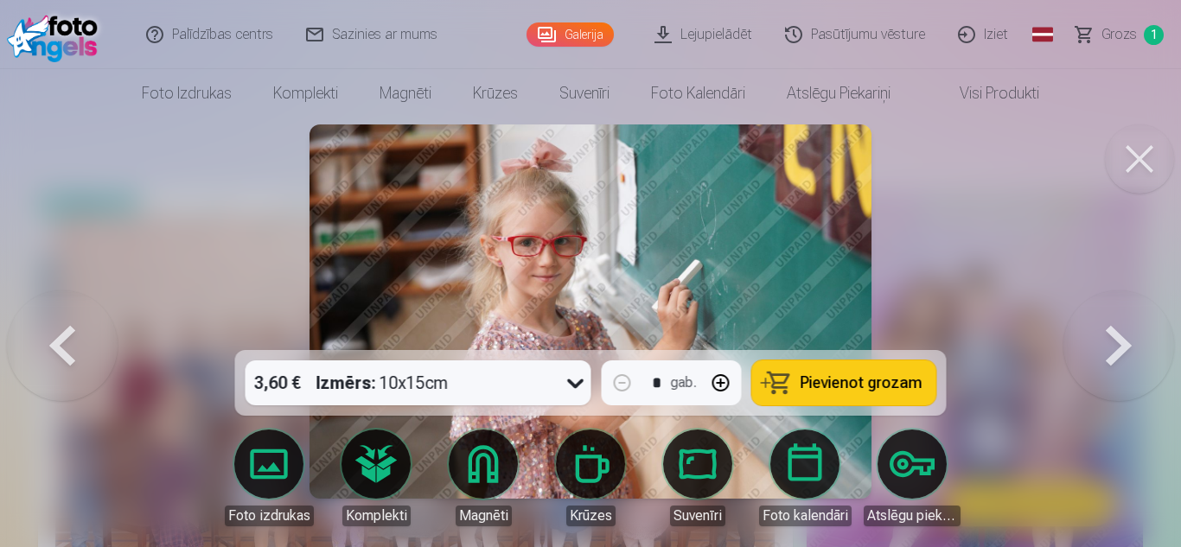
click at [95, 333] on button at bounding box center [62, 311] width 111 height 42
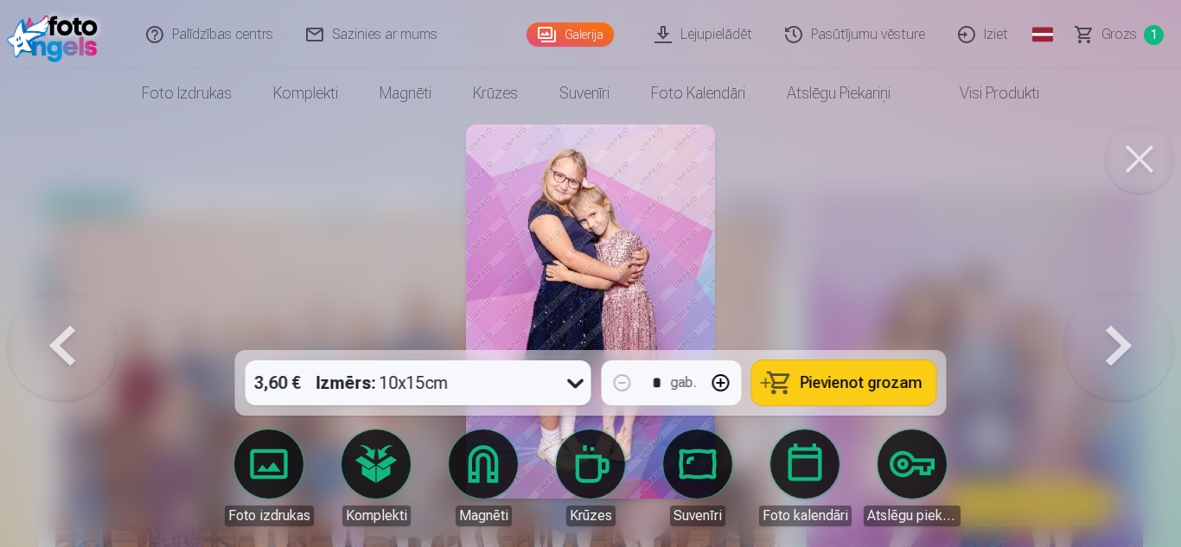
click at [95, 333] on button at bounding box center [62, 311] width 111 height 42
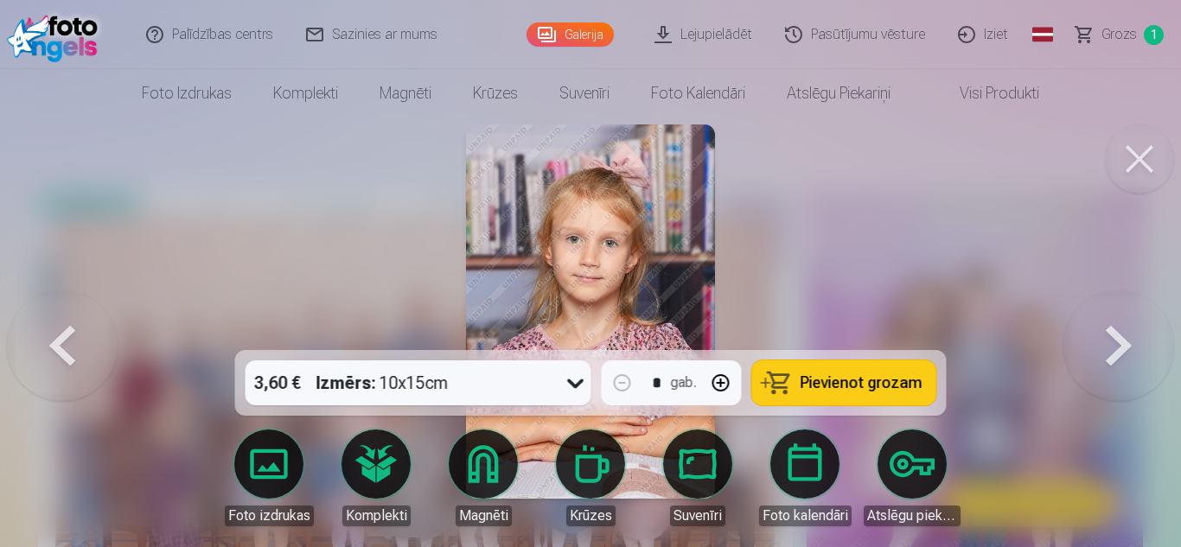
click at [95, 333] on button at bounding box center [62, 311] width 111 height 42
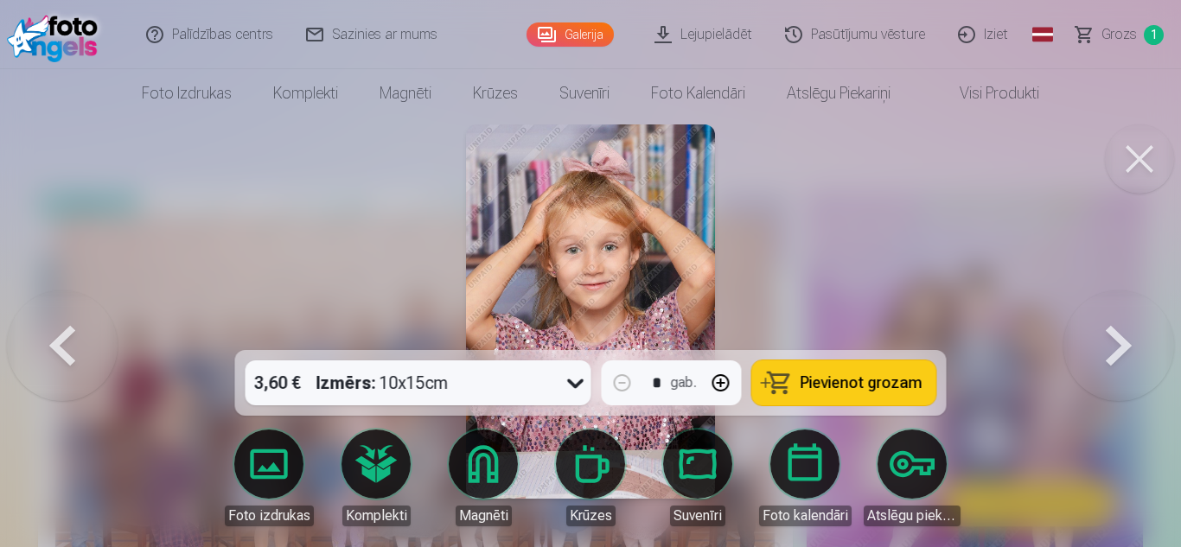
click at [106, 333] on button at bounding box center [62, 311] width 111 height 42
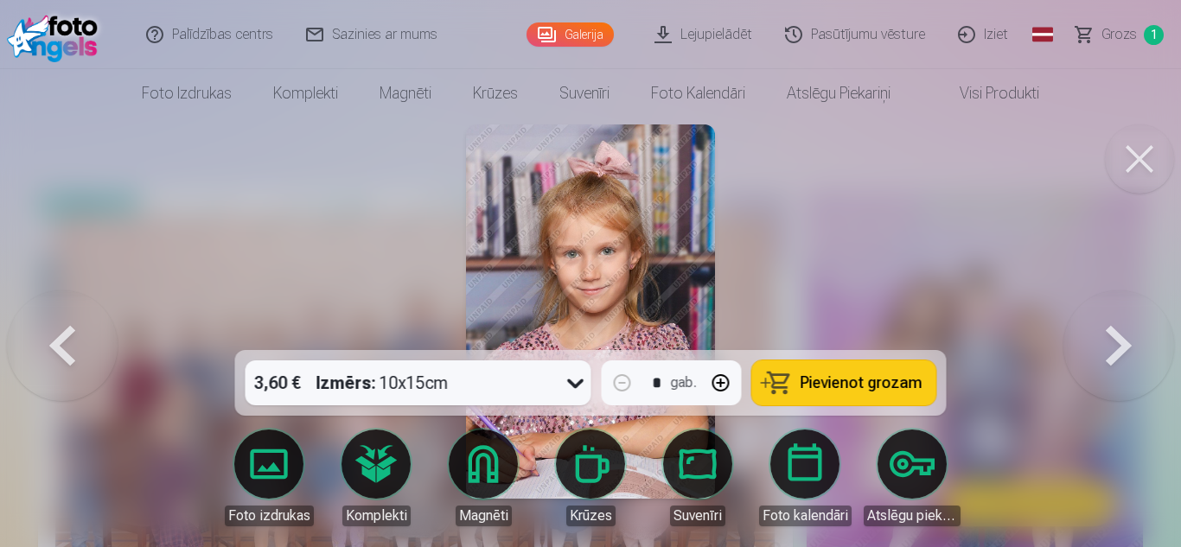
click at [106, 333] on button at bounding box center [62, 311] width 111 height 42
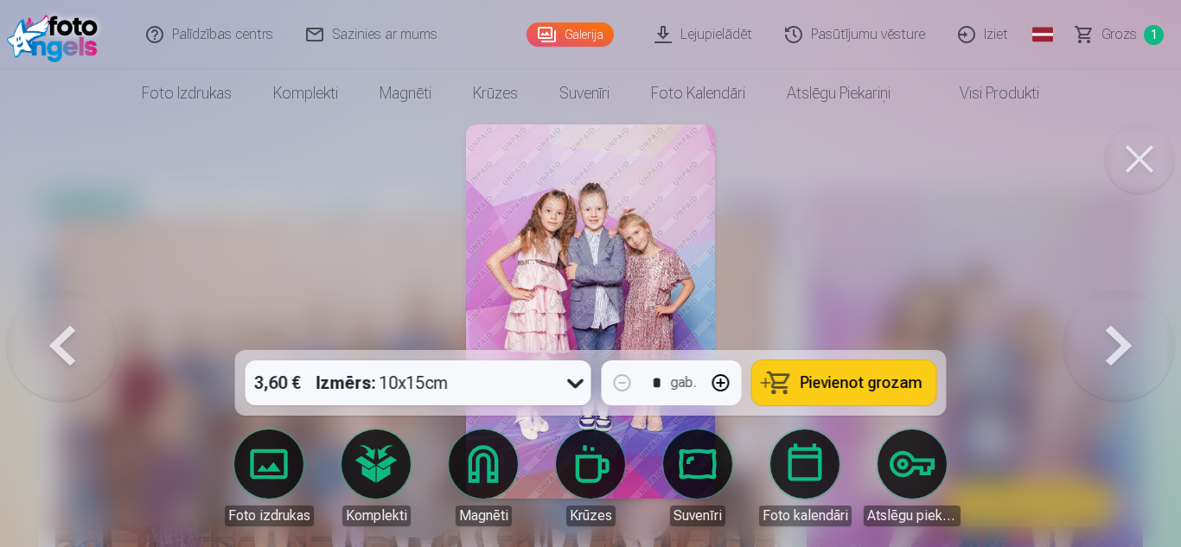
click at [1124, 331] on button at bounding box center [1118, 311] width 111 height 42
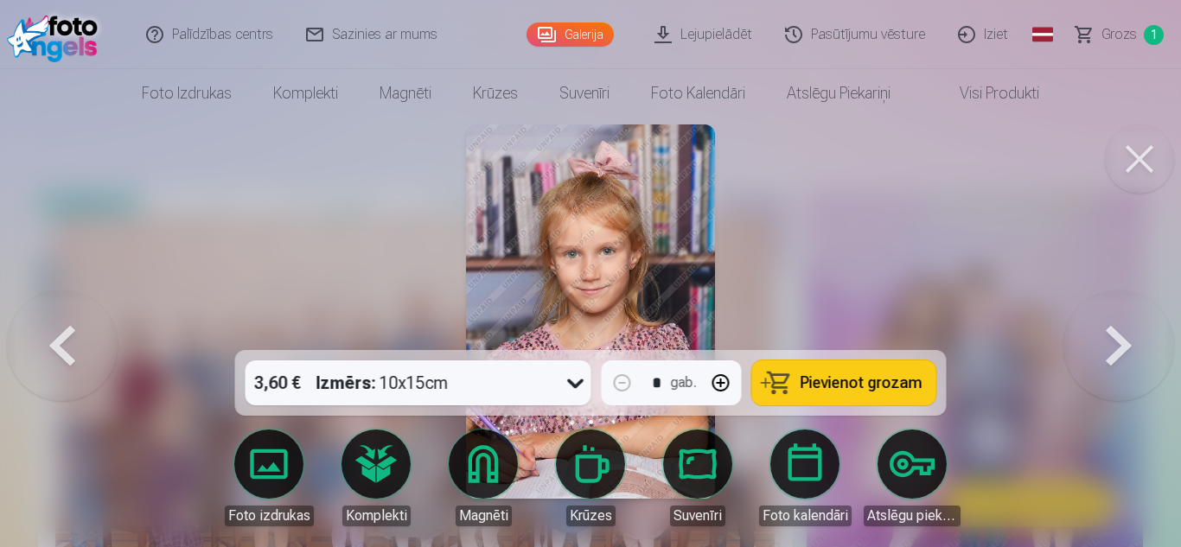
click at [77, 328] on button at bounding box center [62, 311] width 111 height 42
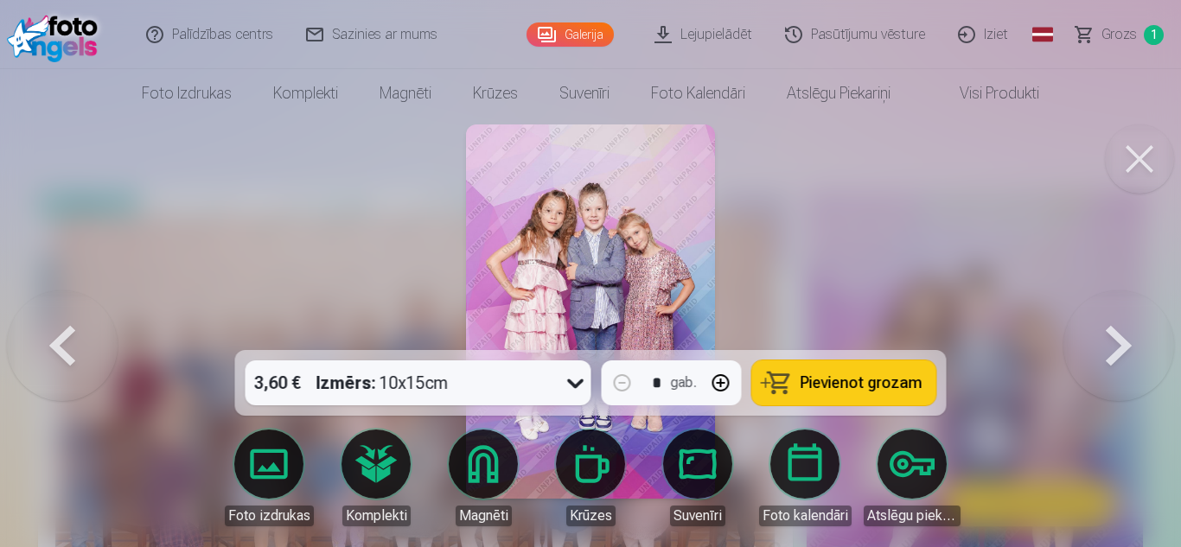
click at [77, 328] on button at bounding box center [62, 311] width 111 height 42
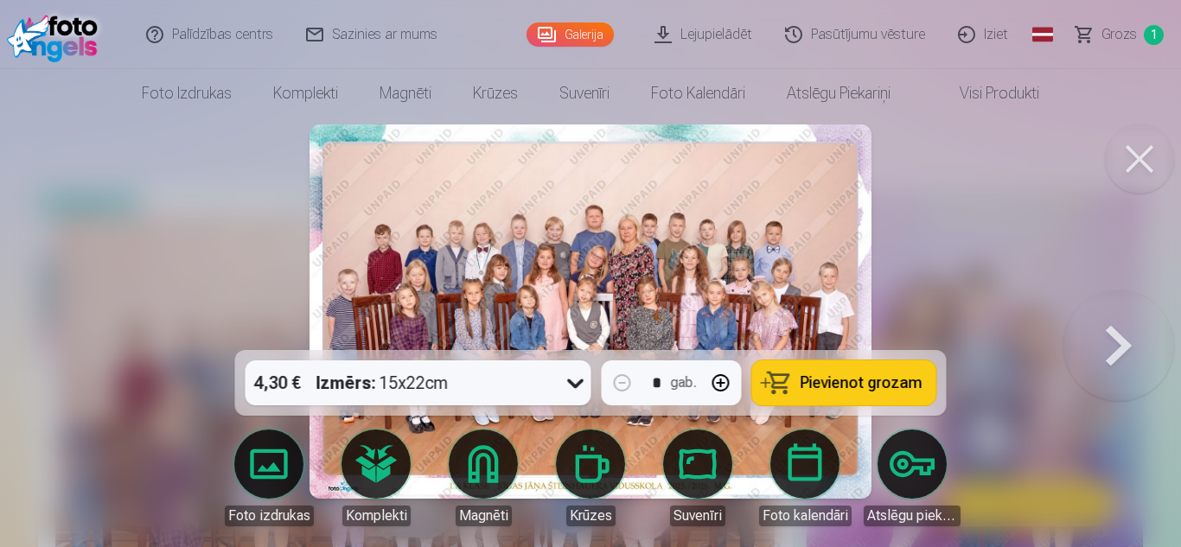
click at [1131, 333] on button at bounding box center [1118, 311] width 111 height 42
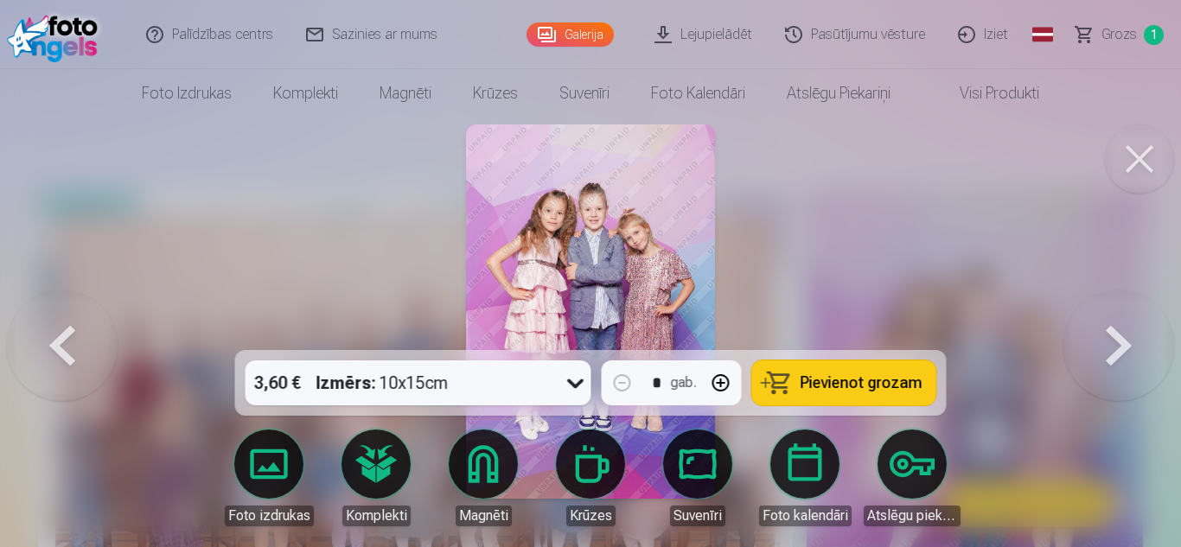
click at [1131, 333] on button at bounding box center [1118, 311] width 111 height 42
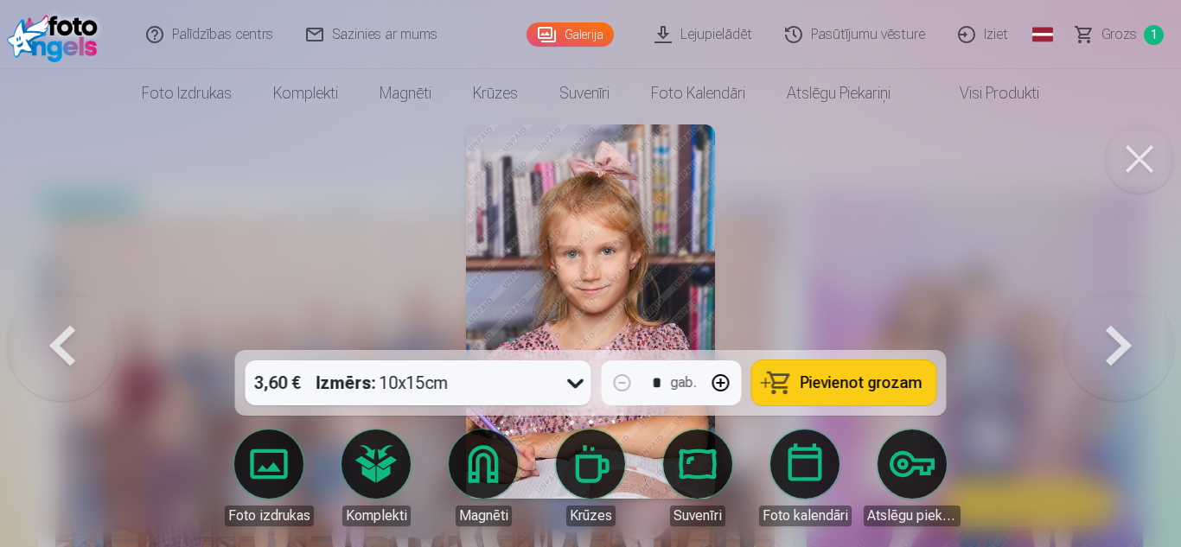
click at [1099, 333] on button at bounding box center [1118, 311] width 111 height 42
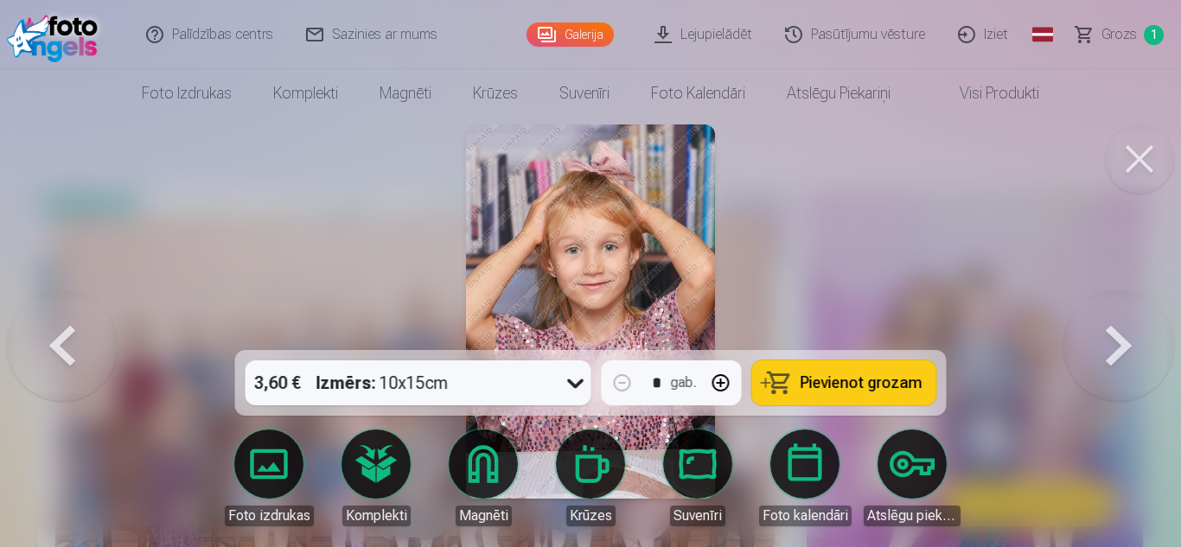
click at [1099, 333] on button at bounding box center [1118, 311] width 111 height 42
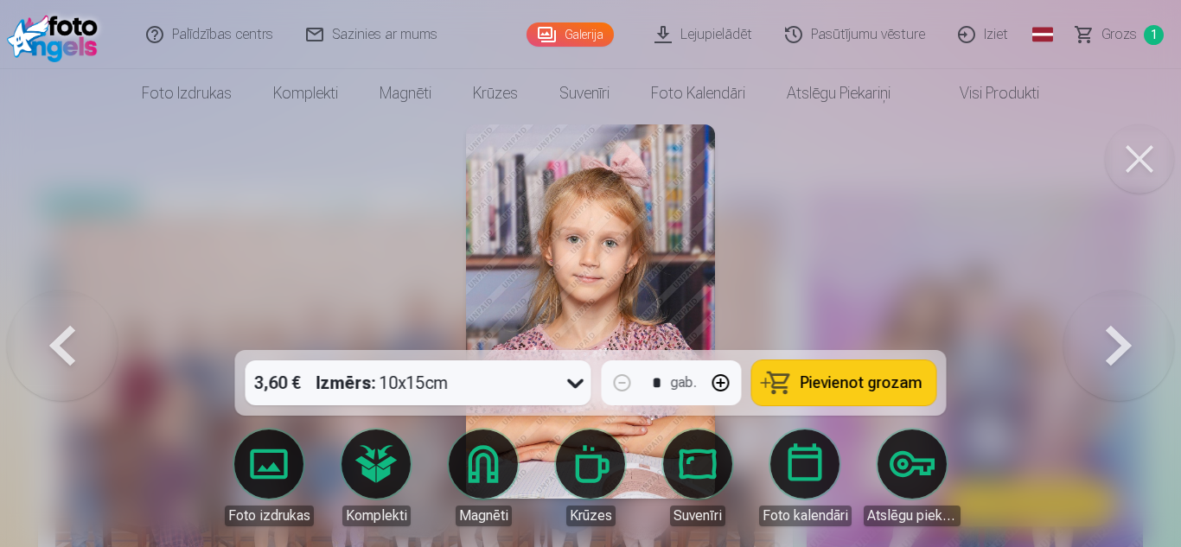
click at [1099, 333] on button at bounding box center [1118, 311] width 111 height 42
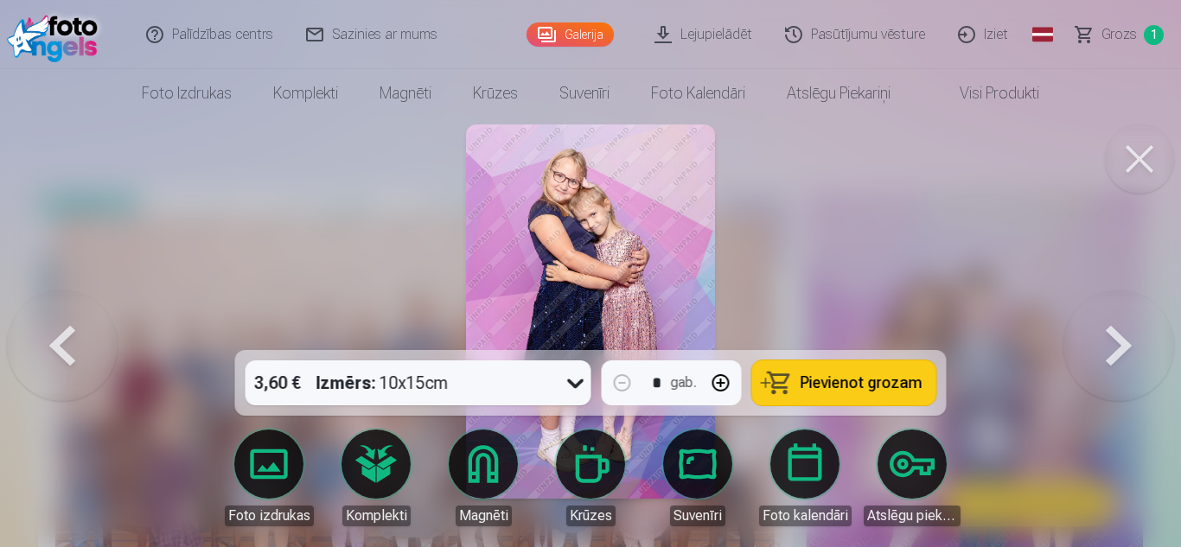
click at [1099, 333] on button at bounding box center [1118, 311] width 111 height 42
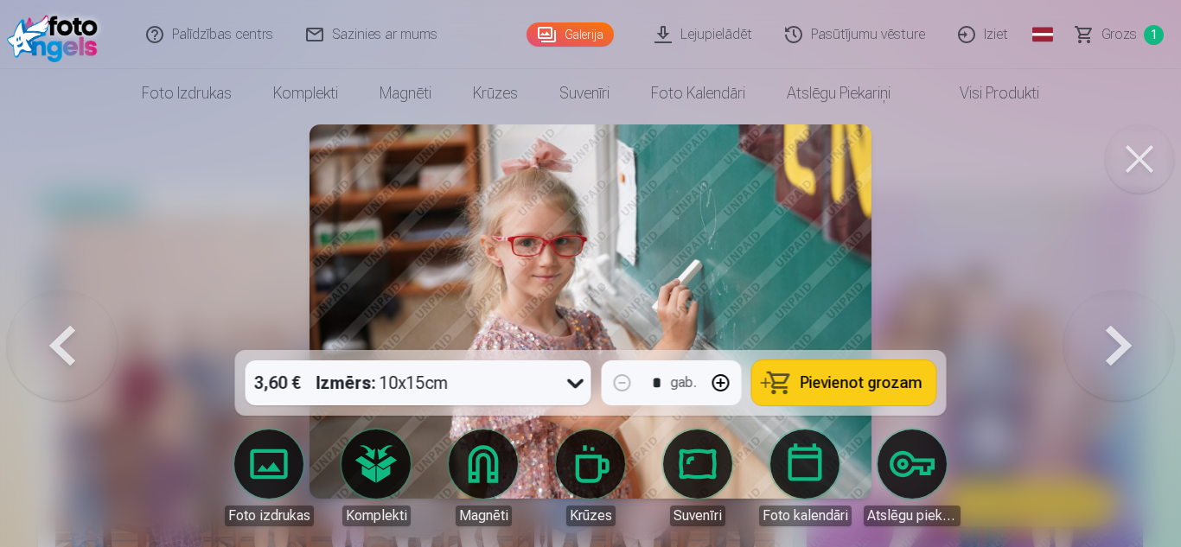
click at [82, 327] on button at bounding box center [62, 311] width 111 height 42
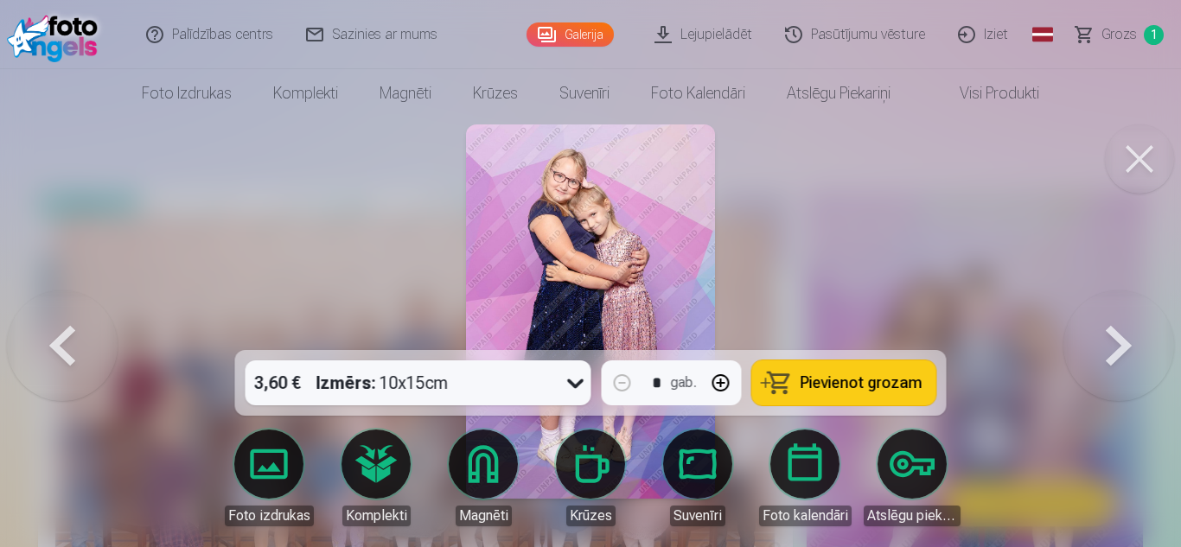
click at [82, 327] on button at bounding box center [62, 311] width 111 height 42
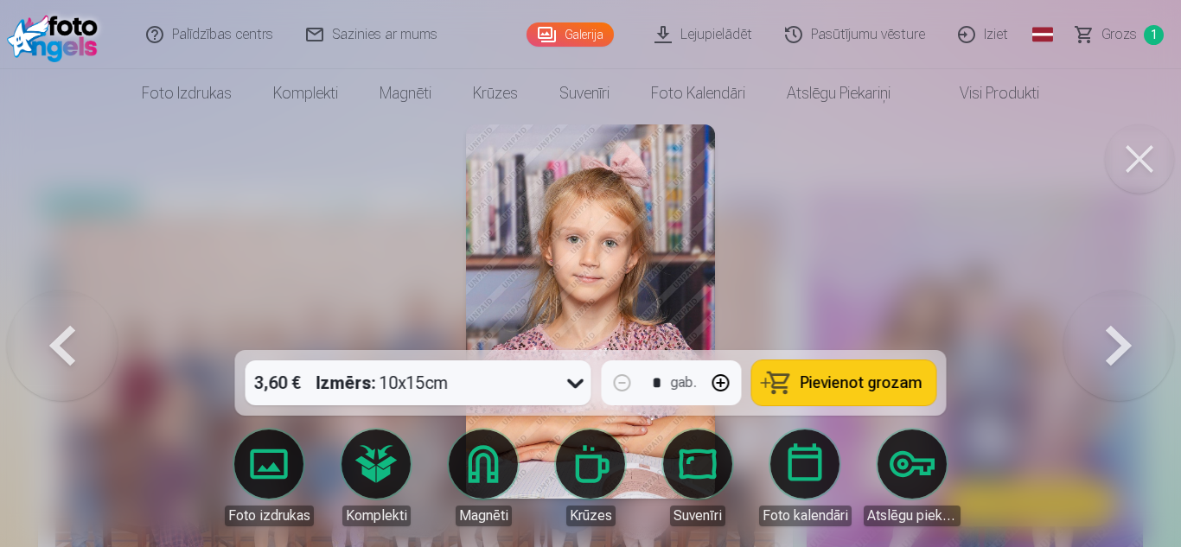
click at [82, 327] on button at bounding box center [62, 311] width 111 height 42
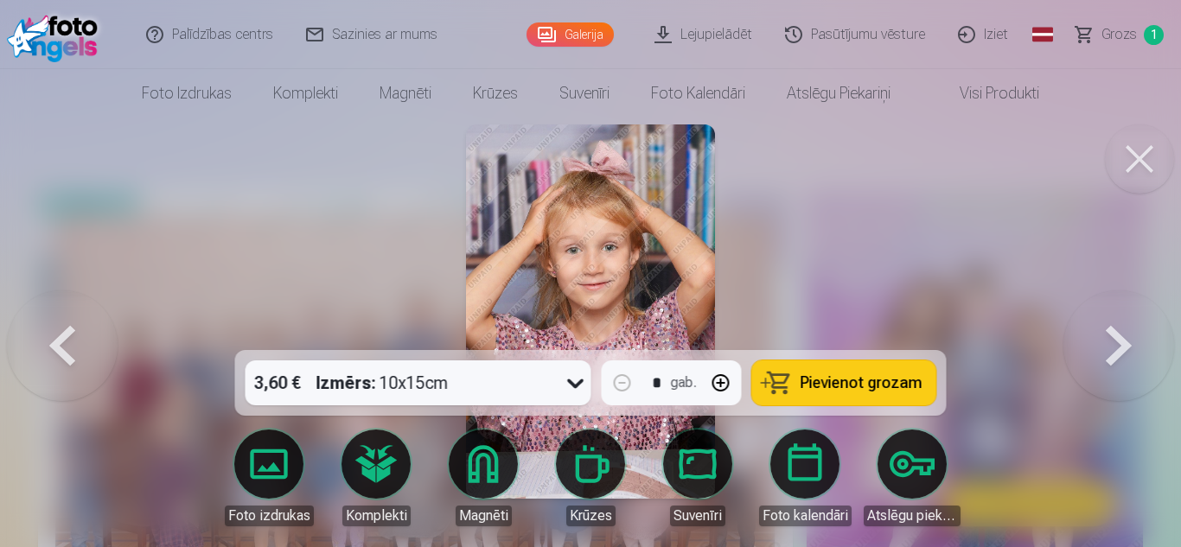
click at [82, 327] on button at bounding box center [62, 311] width 111 height 42
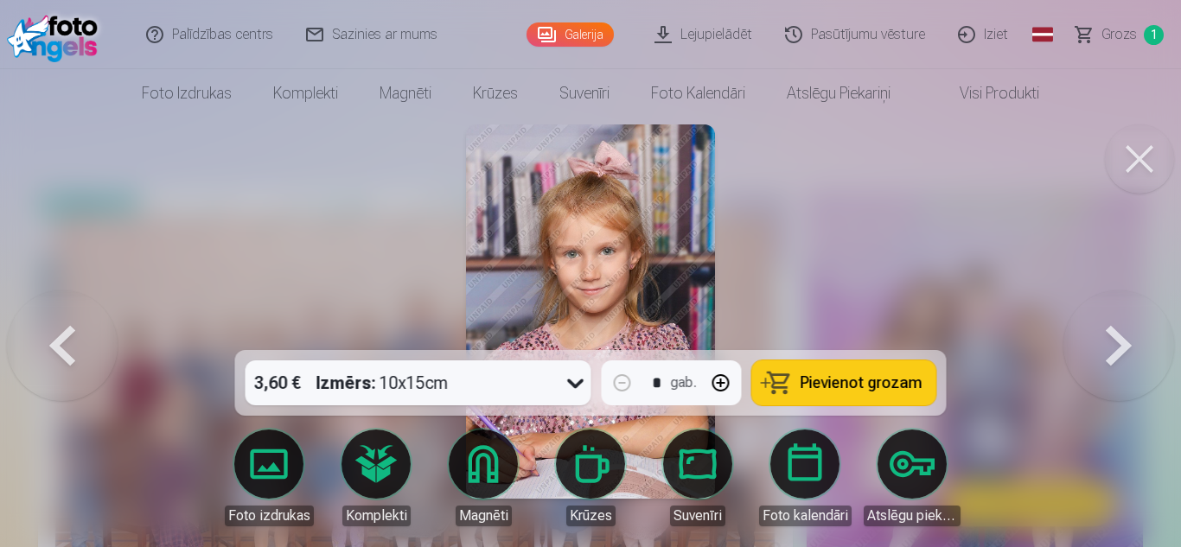
click at [82, 327] on button at bounding box center [62, 311] width 111 height 42
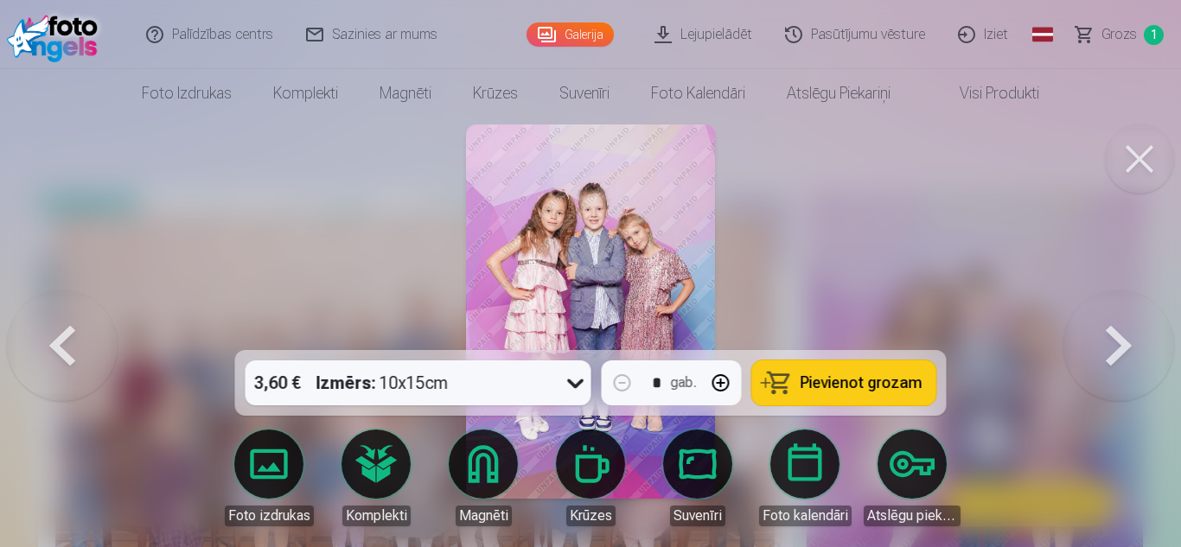
click at [1131, 333] on button at bounding box center [1118, 311] width 111 height 42
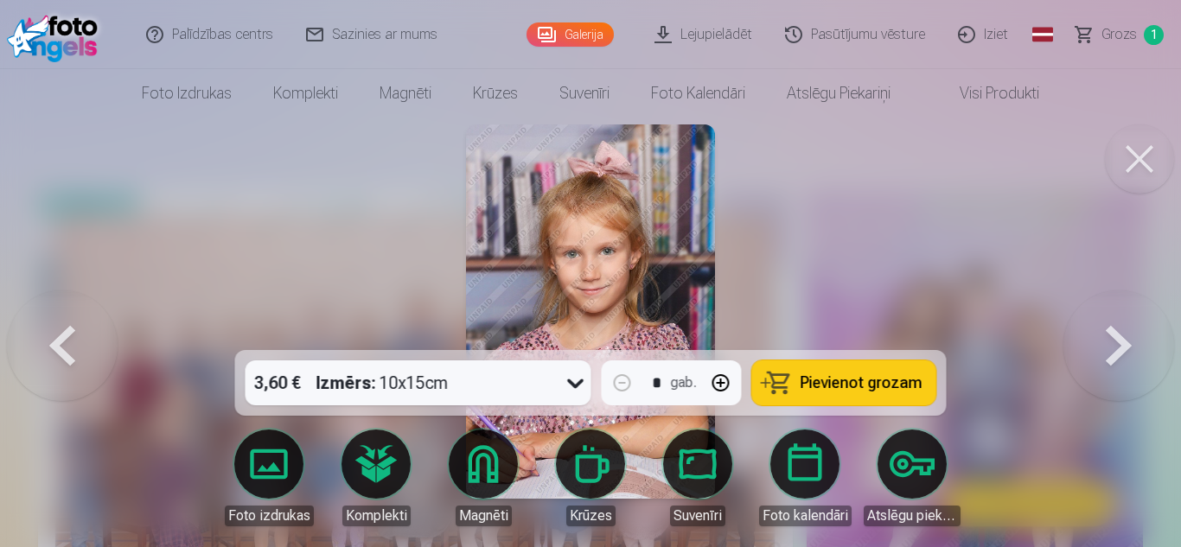
click at [792, 374] on button "Pievienot grozam" at bounding box center [844, 382] width 184 height 45
click at [1113, 333] on button at bounding box center [1118, 311] width 111 height 42
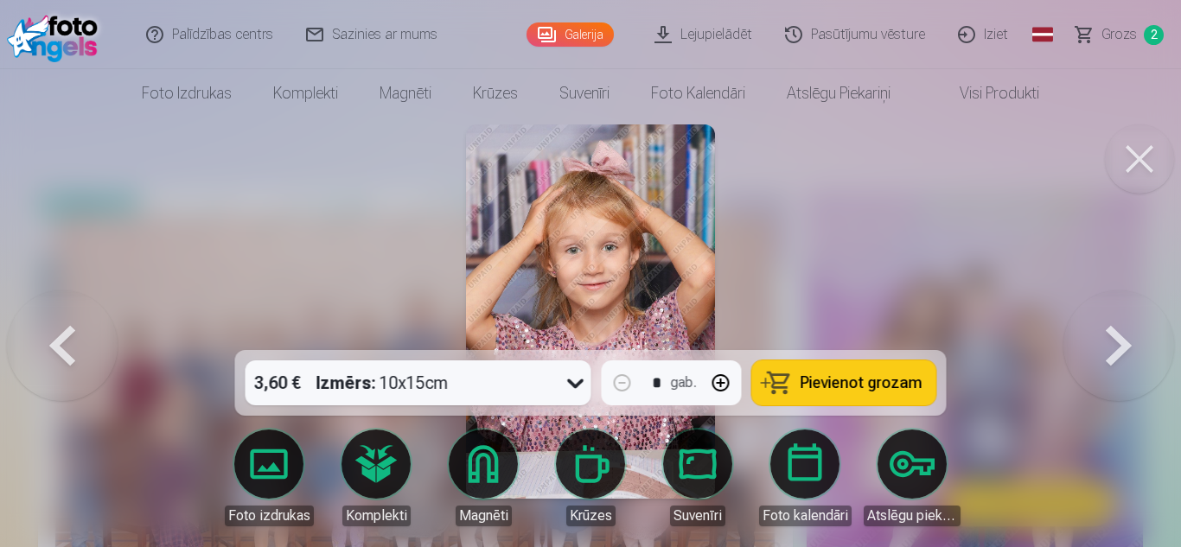
click at [1113, 333] on button at bounding box center [1118, 311] width 111 height 42
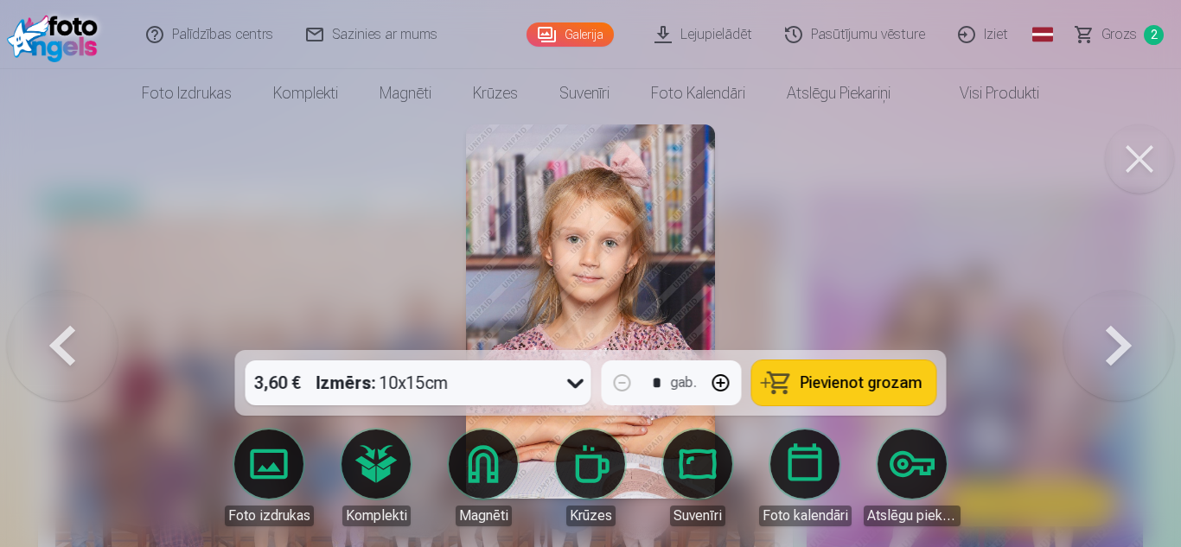
click at [1113, 333] on button at bounding box center [1118, 311] width 111 height 42
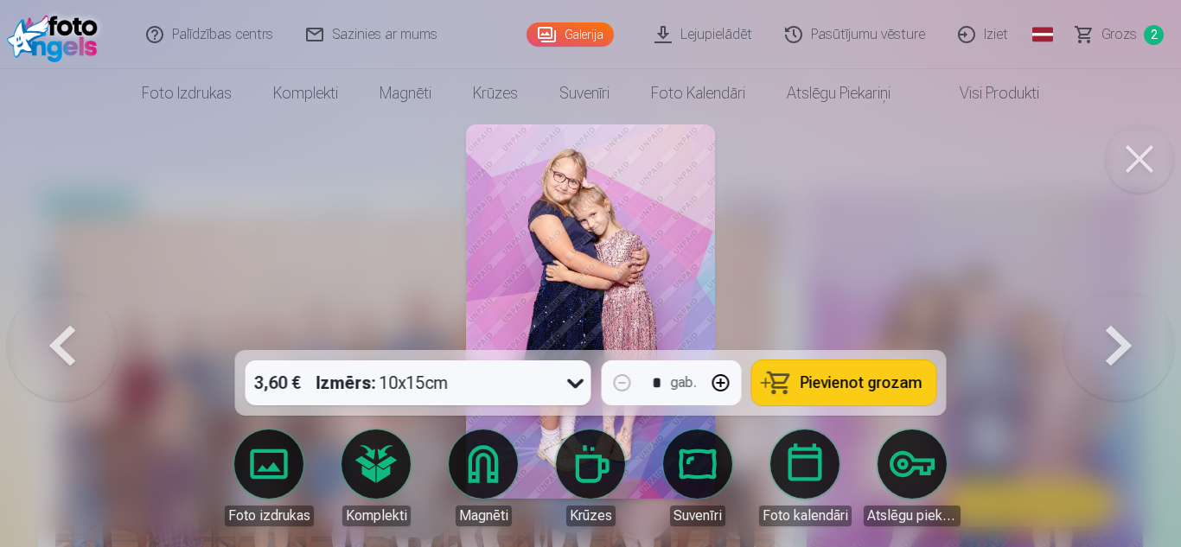
click at [1113, 333] on button at bounding box center [1118, 311] width 111 height 42
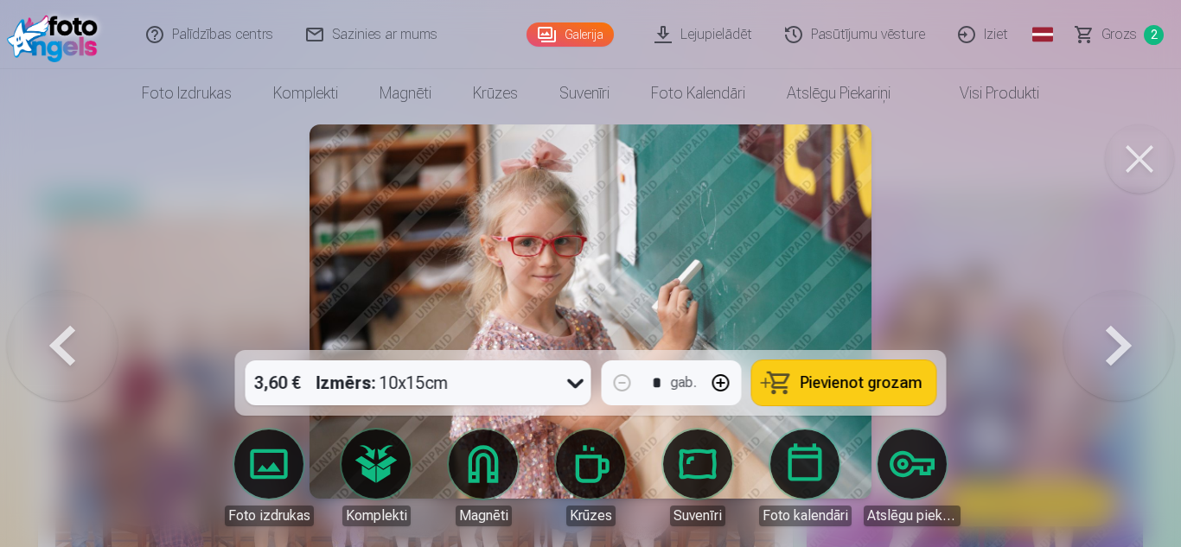
click at [1113, 333] on button at bounding box center [1118, 311] width 111 height 42
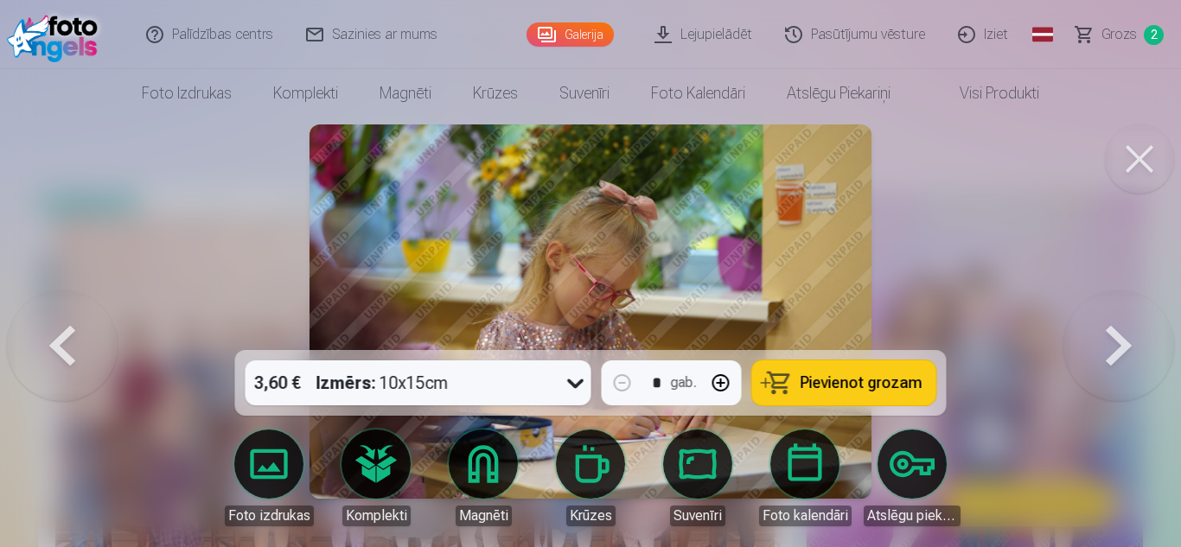
click at [1113, 333] on button at bounding box center [1118, 311] width 111 height 42
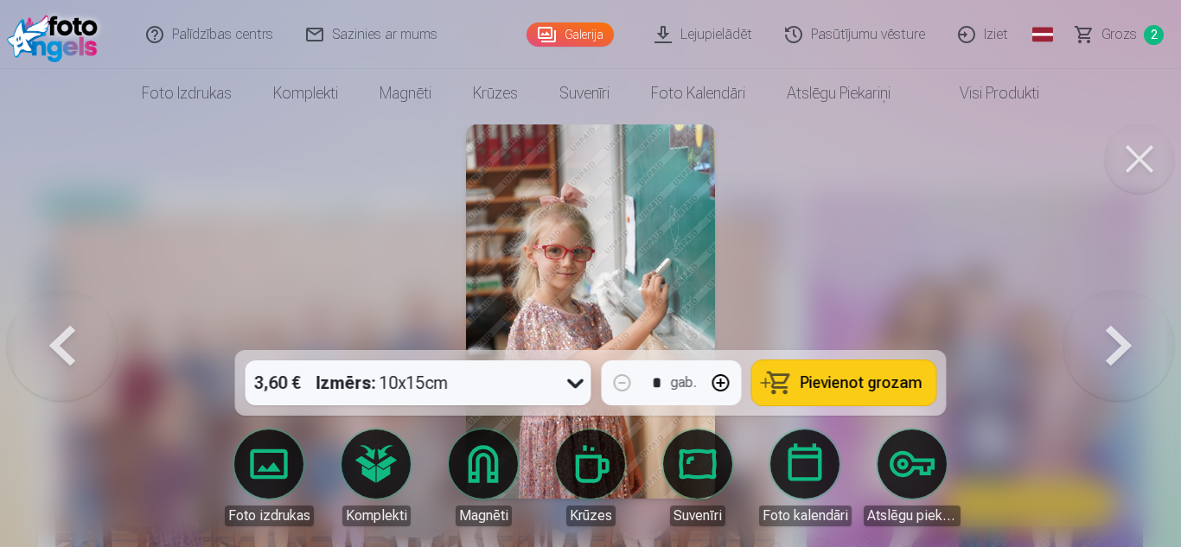
click at [1113, 333] on button at bounding box center [1118, 311] width 111 height 42
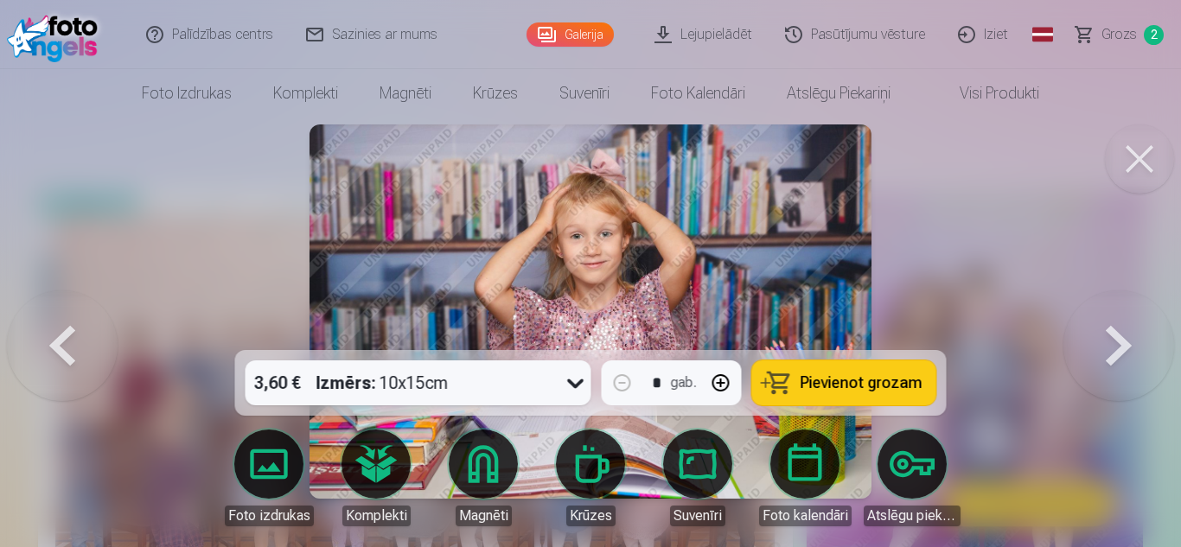
click at [1113, 333] on button at bounding box center [1118, 311] width 111 height 42
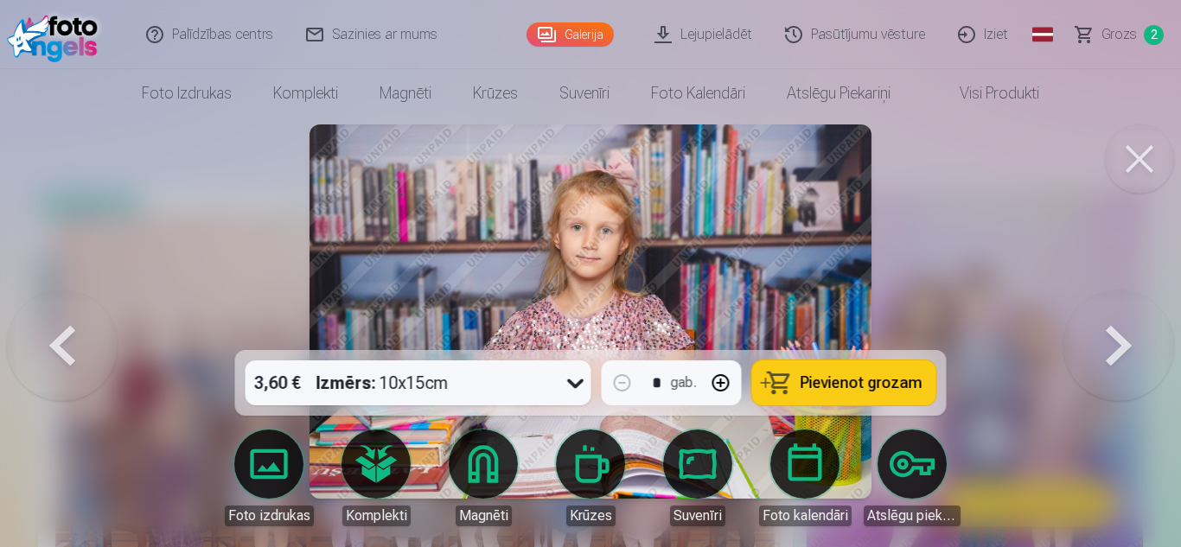
click at [1113, 333] on button at bounding box center [1118, 311] width 111 height 42
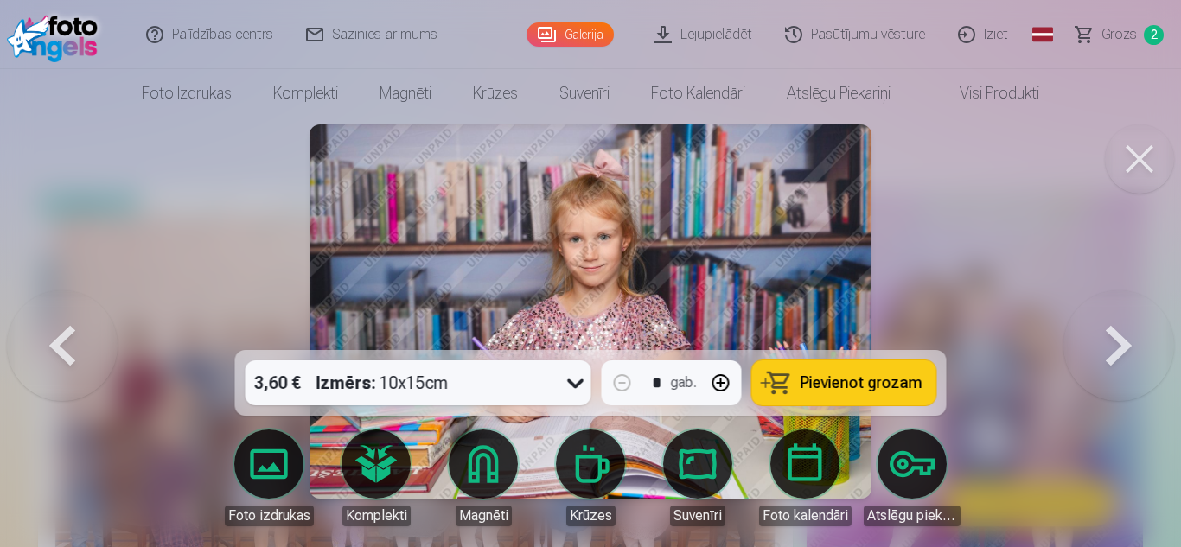
click at [1113, 333] on button at bounding box center [1118, 311] width 111 height 42
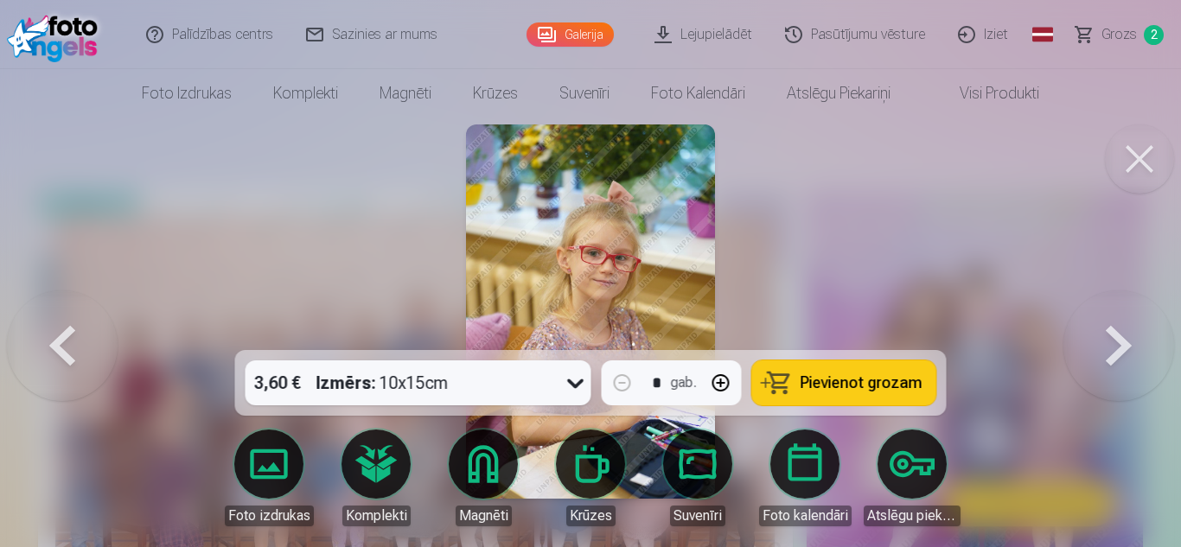
click at [1113, 333] on button at bounding box center [1118, 311] width 111 height 42
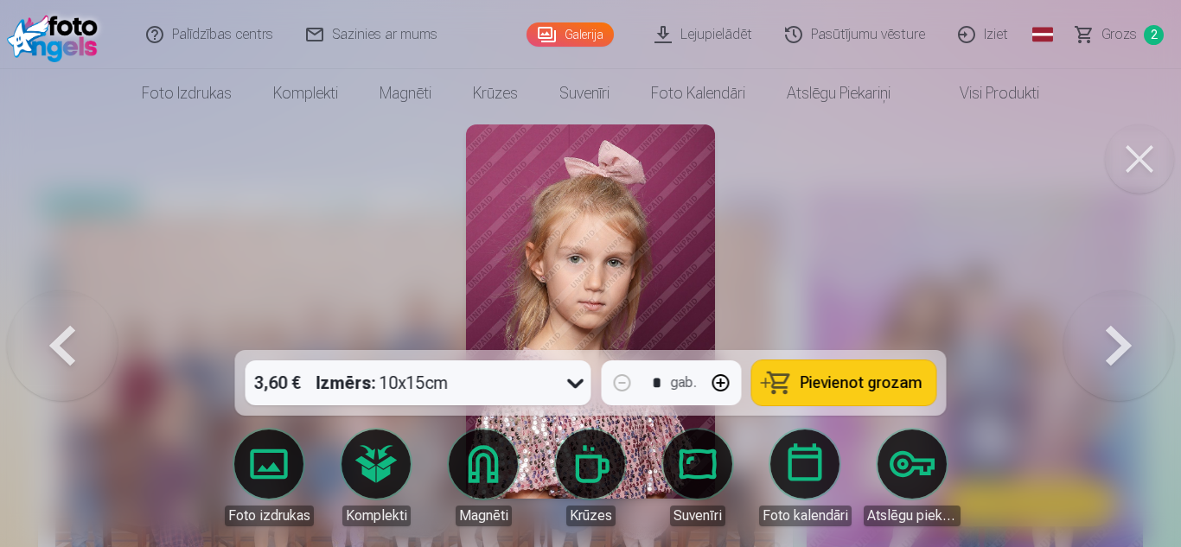
click at [1113, 333] on button at bounding box center [1118, 311] width 111 height 42
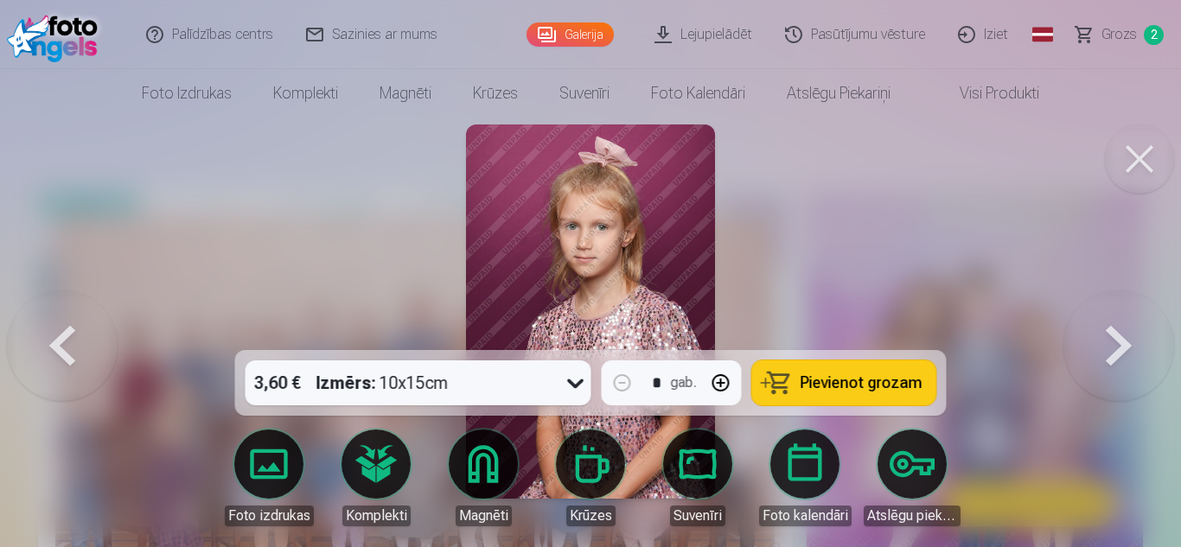
click at [1136, 333] on button at bounding box center [1118, 311] width 111 height 42
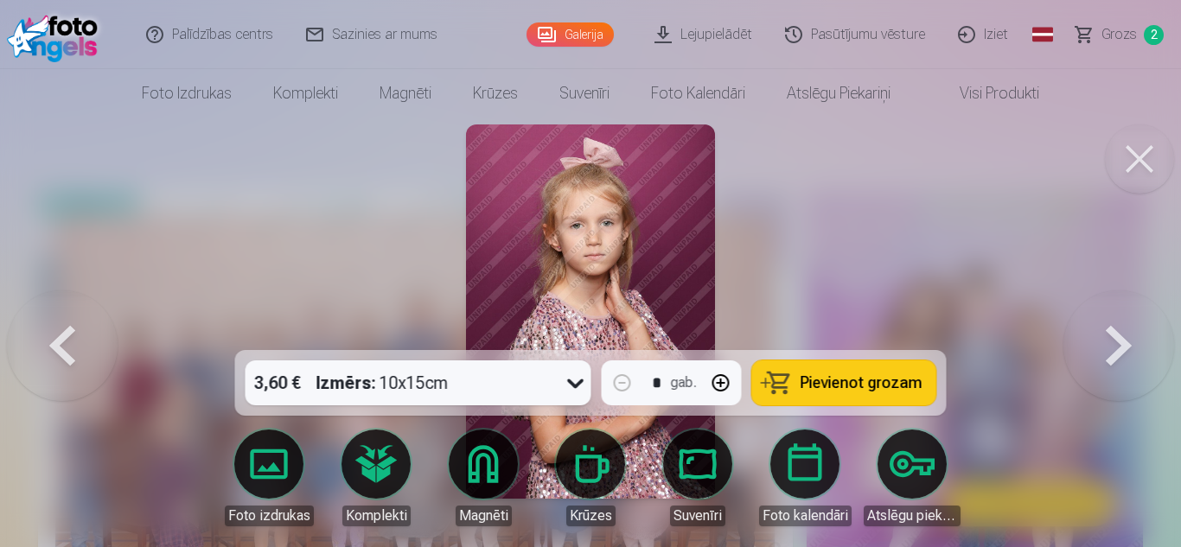
click at [1136, 333] on button at bounding box center [1118, 311] width 111 height 42
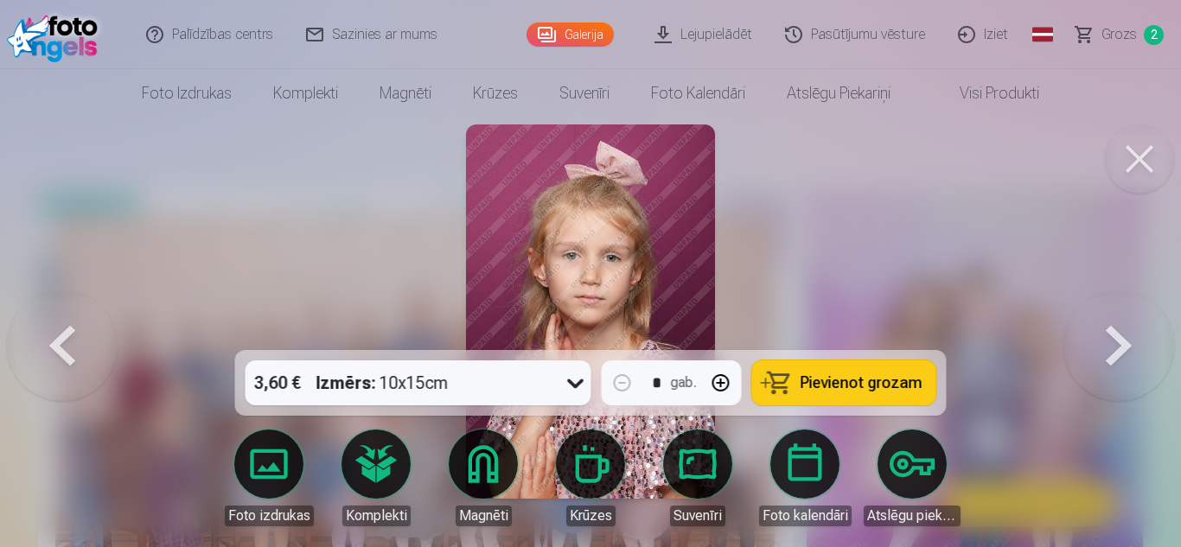
click at [1136, 333] on button at bounding box center [1118, 311] width 111 height 42
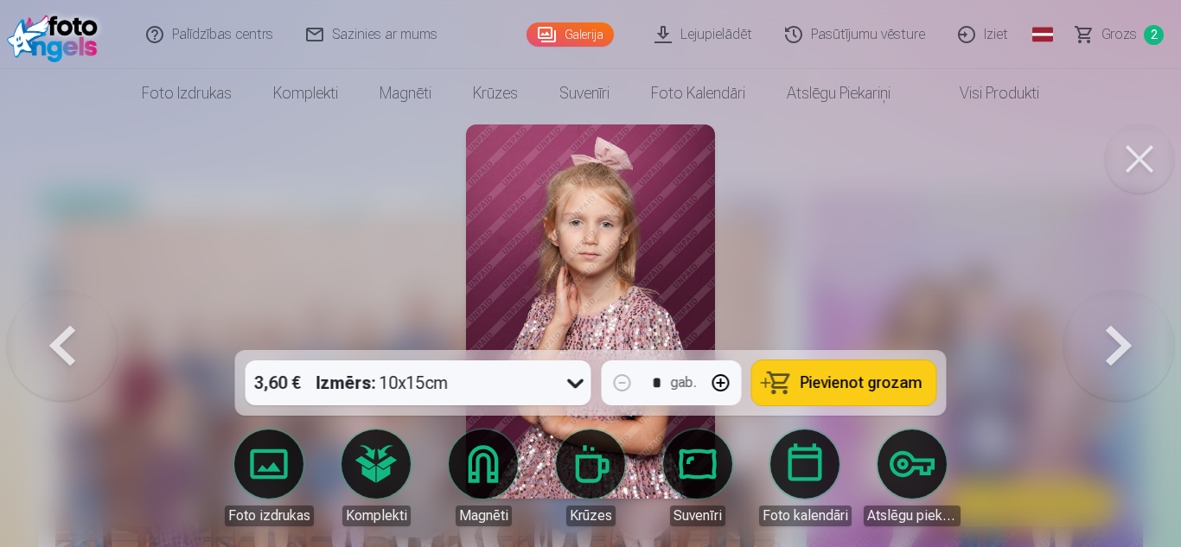
click at [1144, 333] on button at bounding box center [1118, 311] width 111 height 42
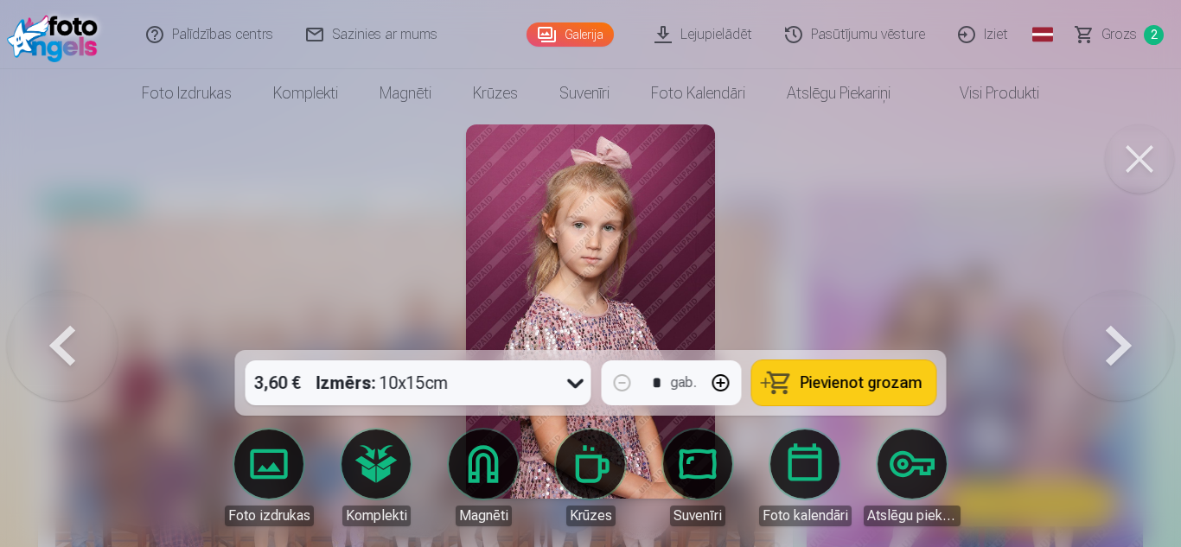
click at [1144, 333] on button at bounding box center [1118, 311] width 111 height 42
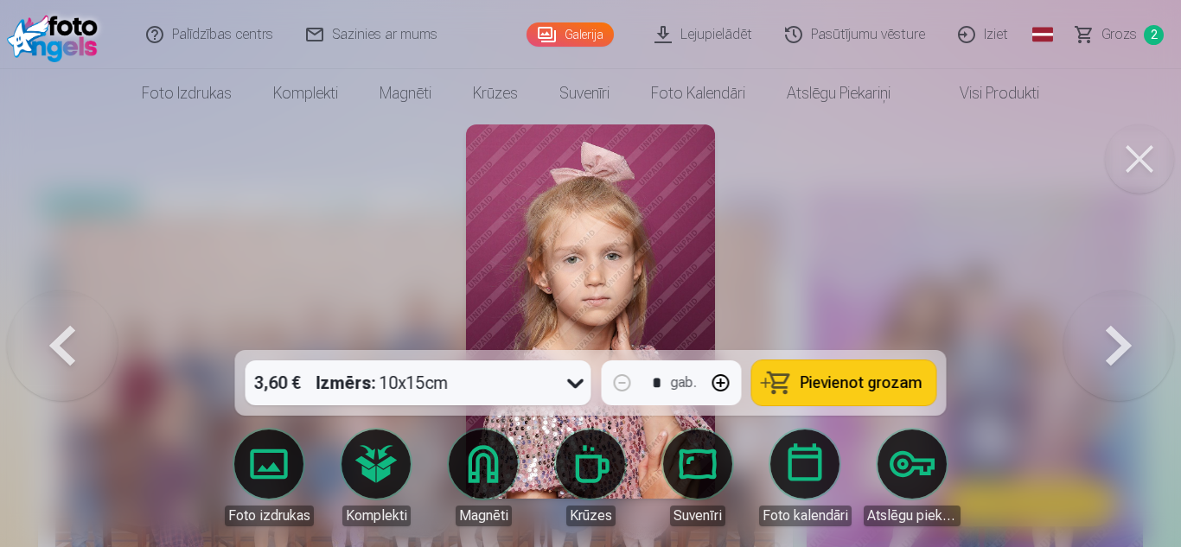
click at [1144, 333] on button at bounding box center [1118, 311] width 111 height 42
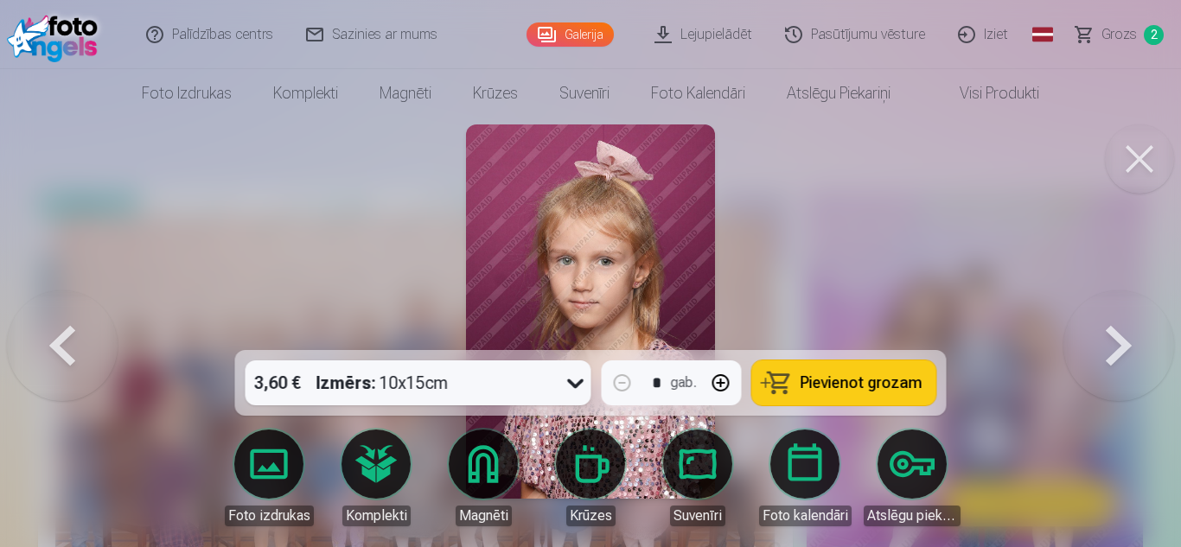
click at [1144, 333] on button at bounding box center [1118, 311] width 111 height 42
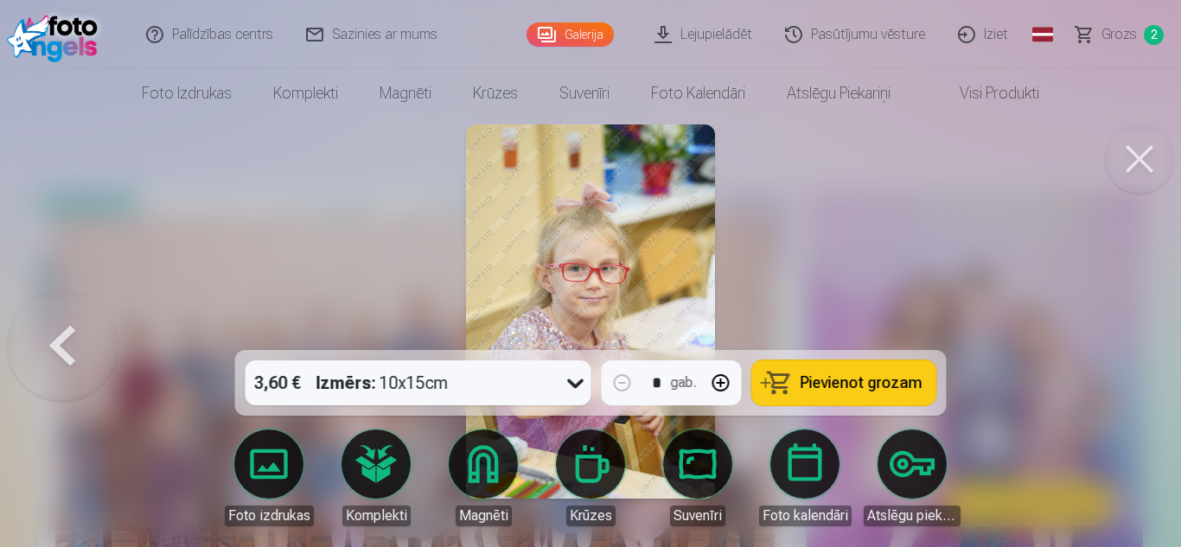
click at [80, 329] on button at bounding box center [62, 311] width 111 height 42
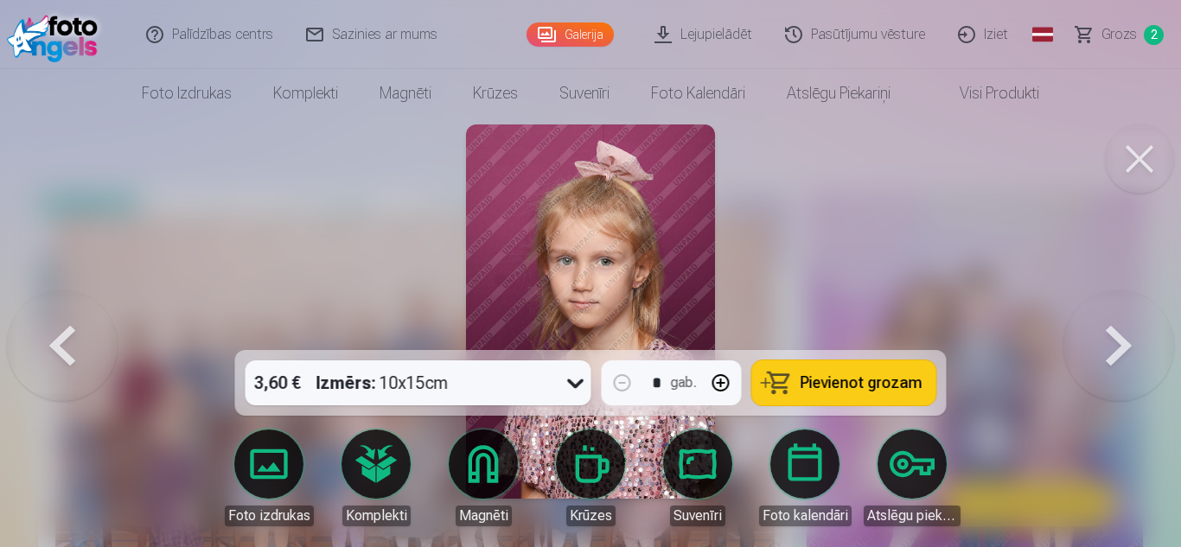
click at [80, 329] on button at bounding box center [62, 311] width 111 height 42
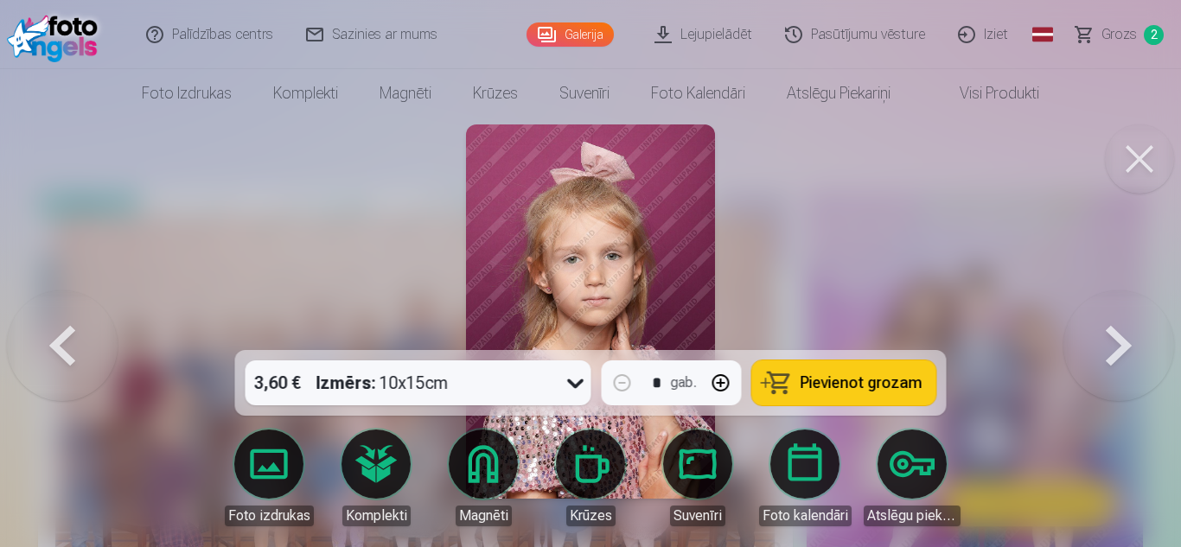
click at [80, 329] on button at bounding box center [62, 311] width 111 height 42
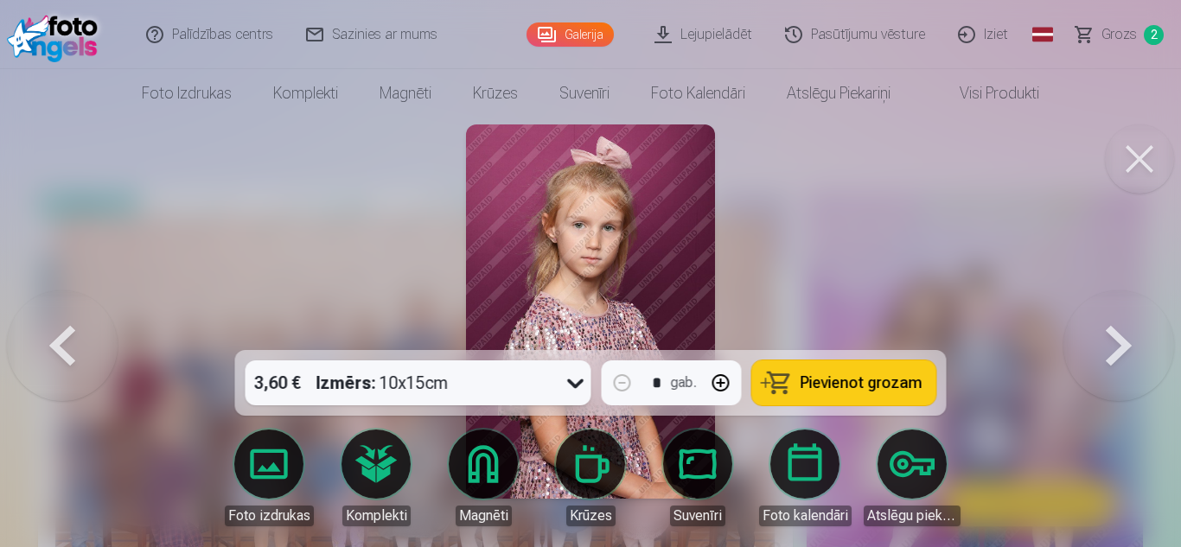
click at [80, 329] on button at bounding box center [62, 311] width 111 height 42
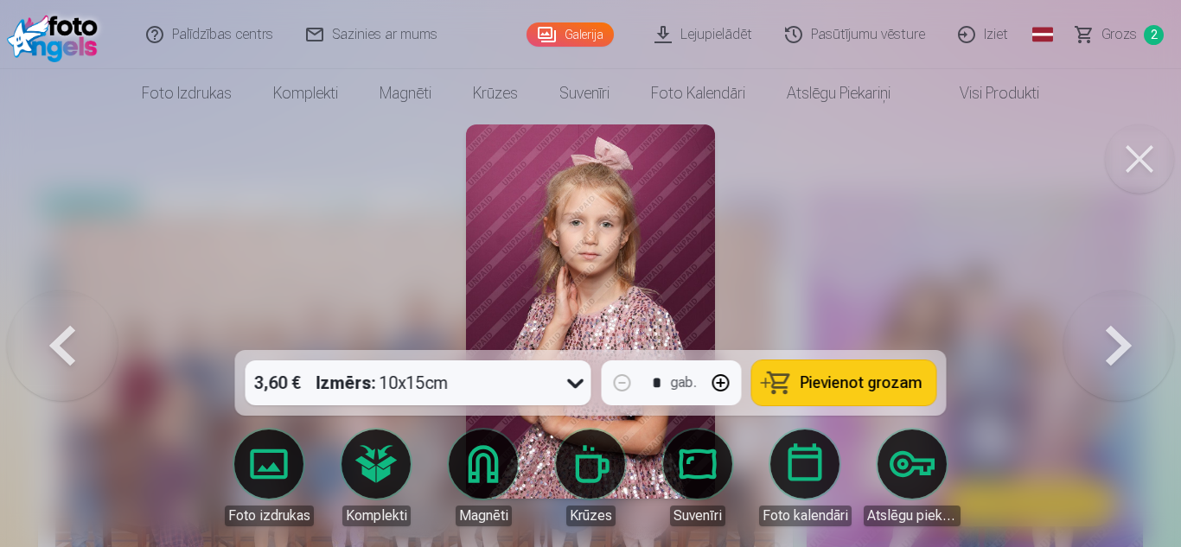
click at [80, 329] on button at bounding box center [62, 311] width 111 height 42
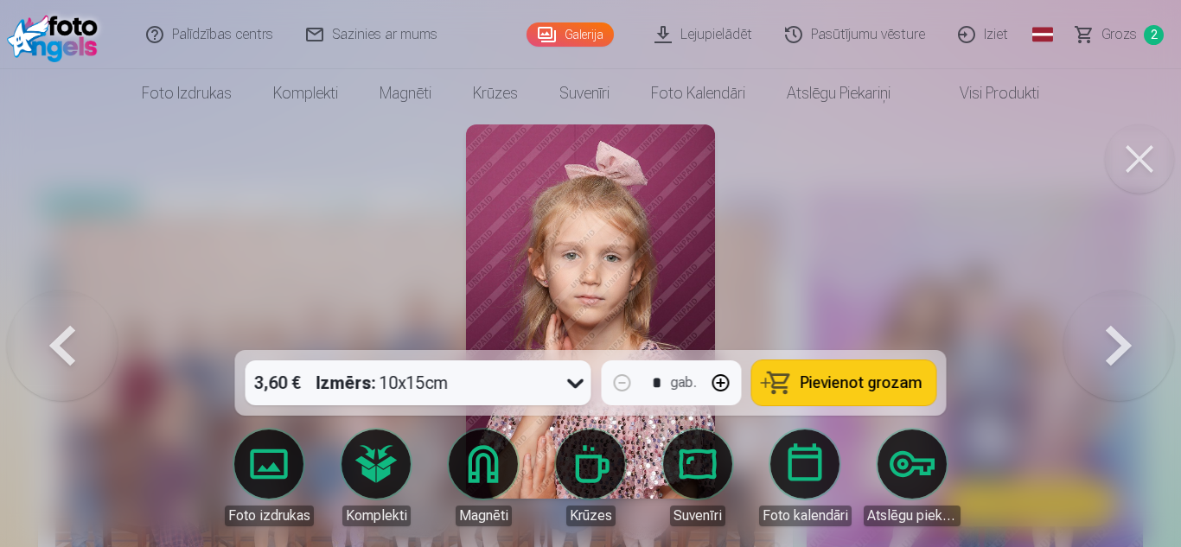
click at [80, 329] on button at bounding box center [62, 311] width 111 height 42
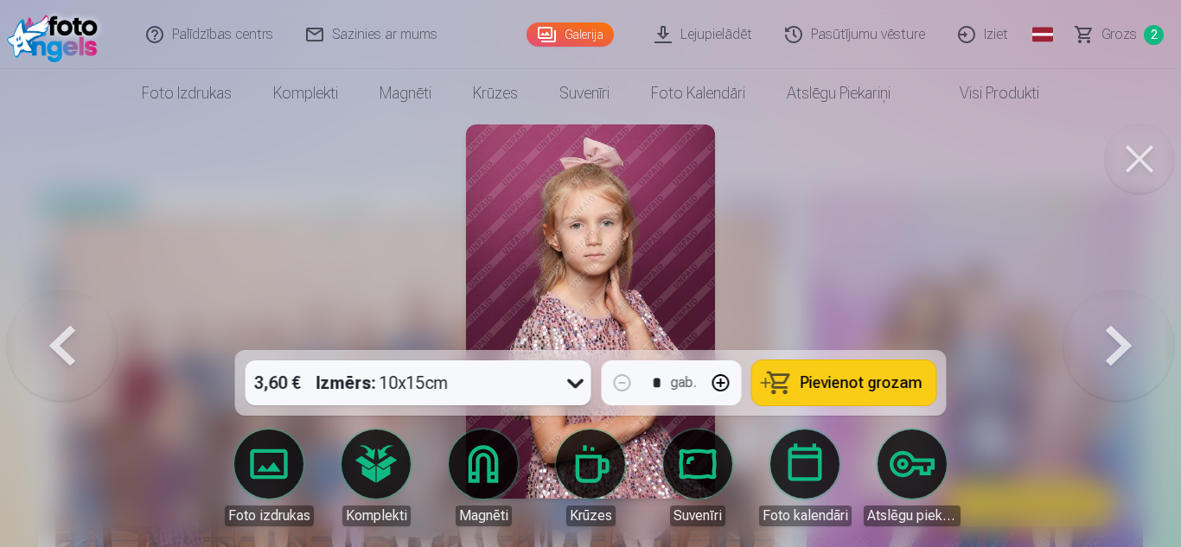
click at [80, 329] on button at bounding box center [62, 311] width 111 height 42
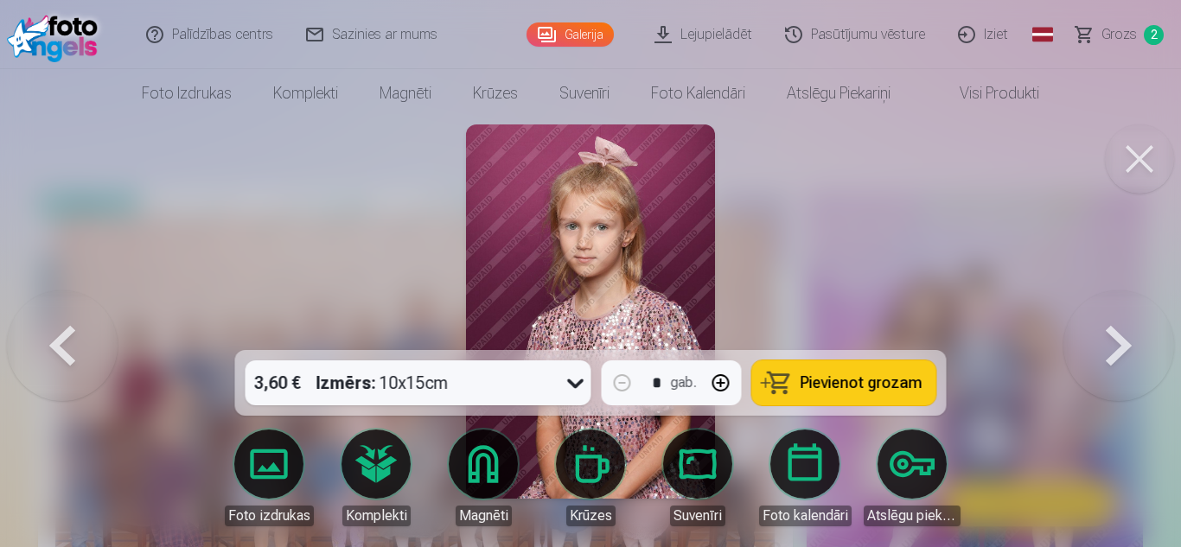
click at [80, 329] on button at bounding box center [62, 311] width 111 height 42
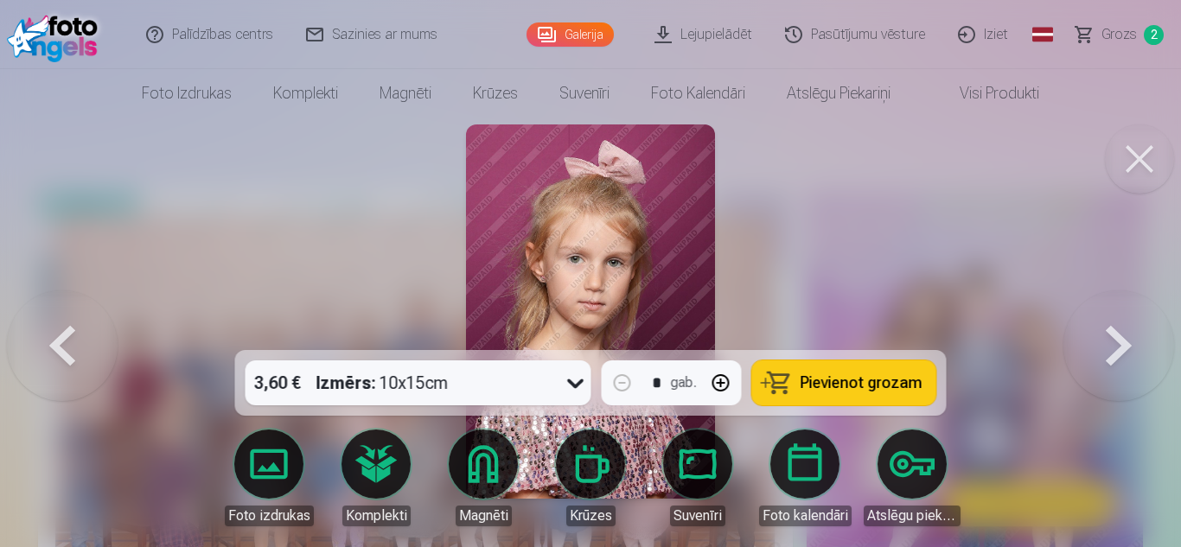
click at [80, 329] on button at bounding box center [62, 311] width 111 height 42
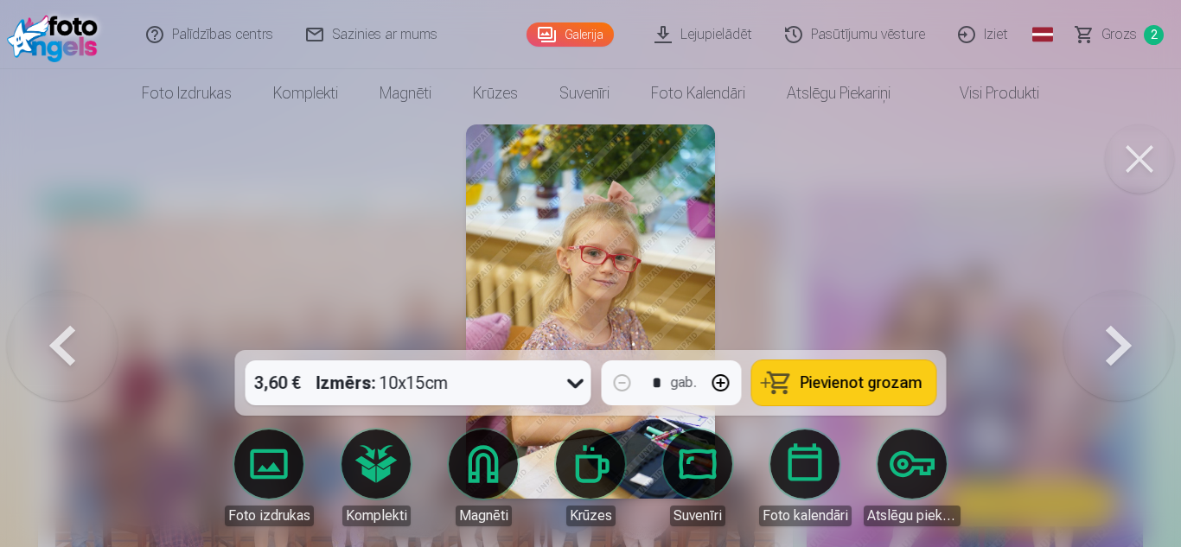
click at [80, 329] on button at bounding box center [62, 311] width 111 height 42
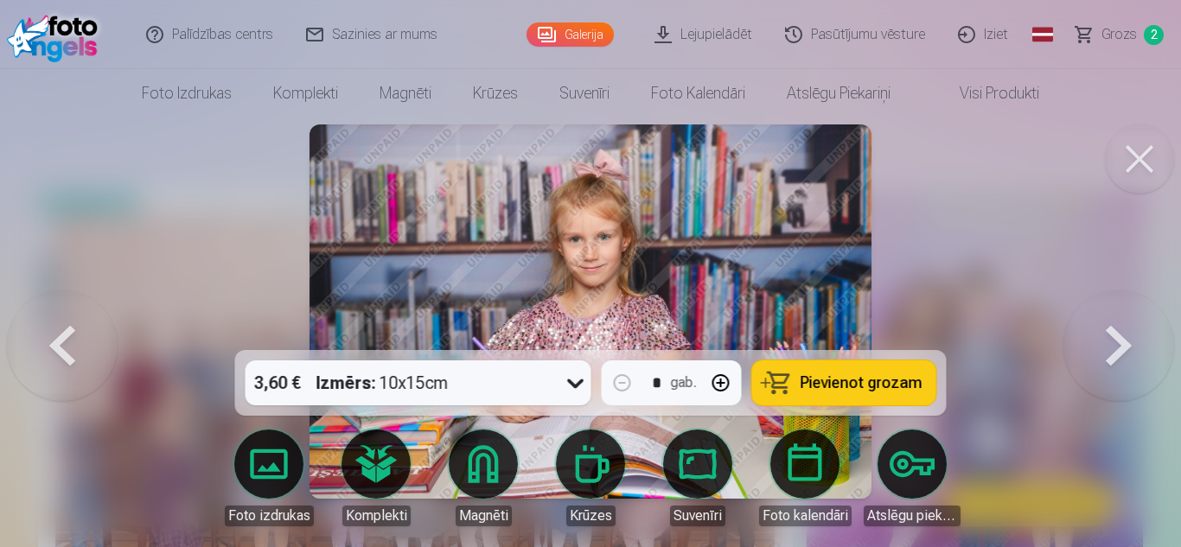
click at [80, 329] on button at bounding box center [62, 311] width 111 height 42
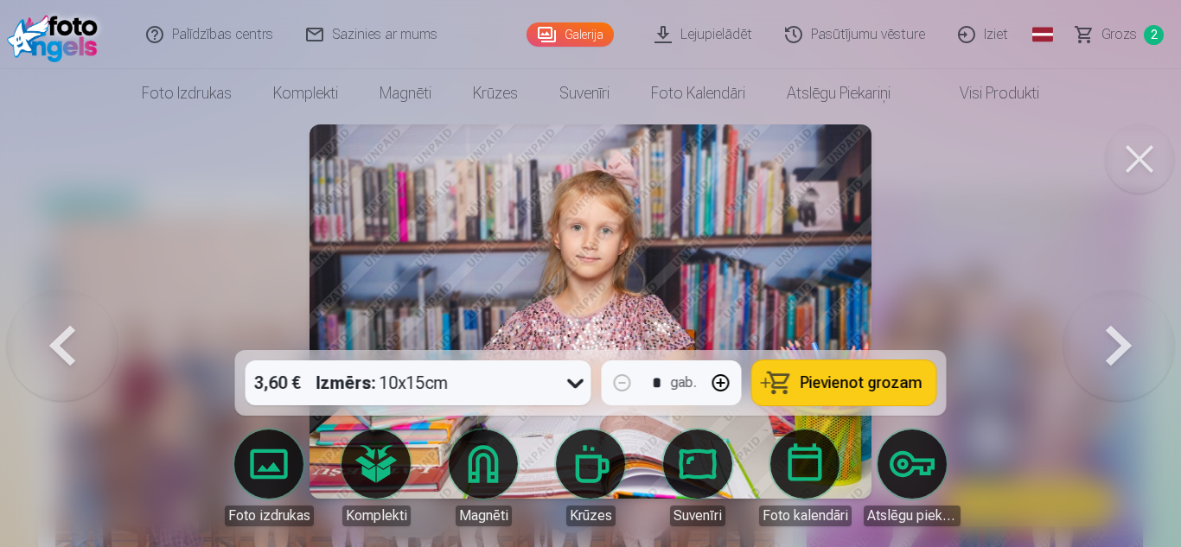
click at [80, 329] on button at bounding box center [62, 311] width 111 height 42
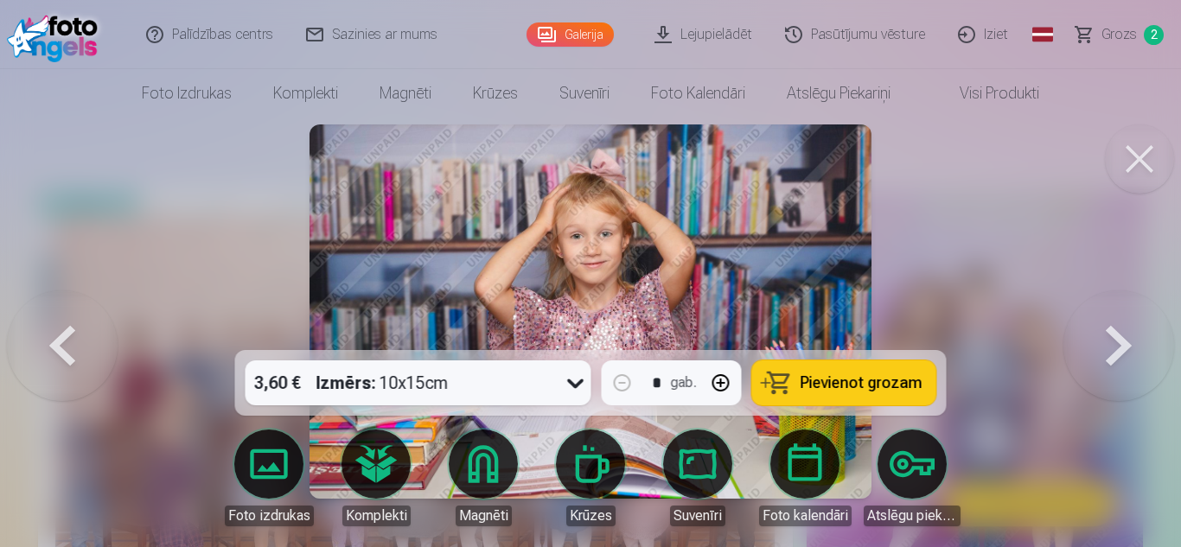
click at [80, 329] on button at bounding box center [62, 311] width 111 height 42
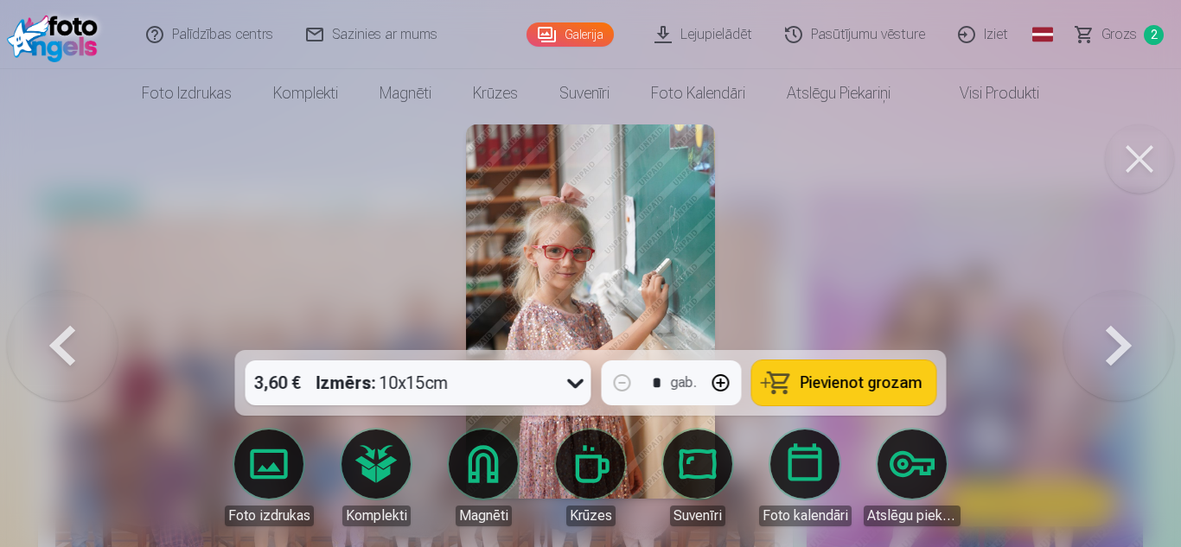
click at [80, 329] on button at bounding box center [62, 311] width 111 height 42
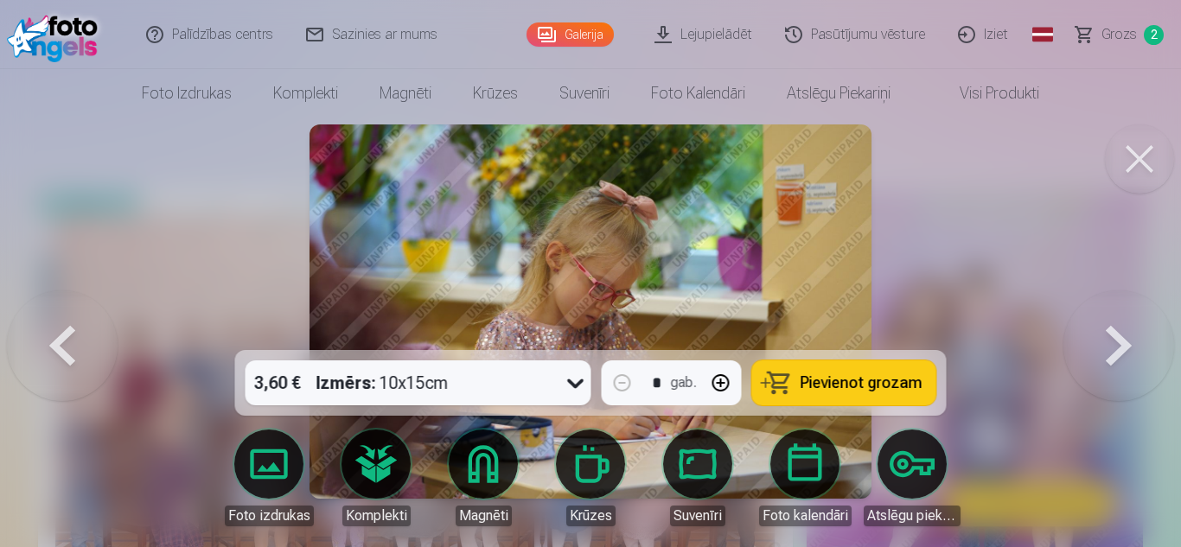
click at [80, 329] on button at bounding box center [62, 311] width 111 height 42
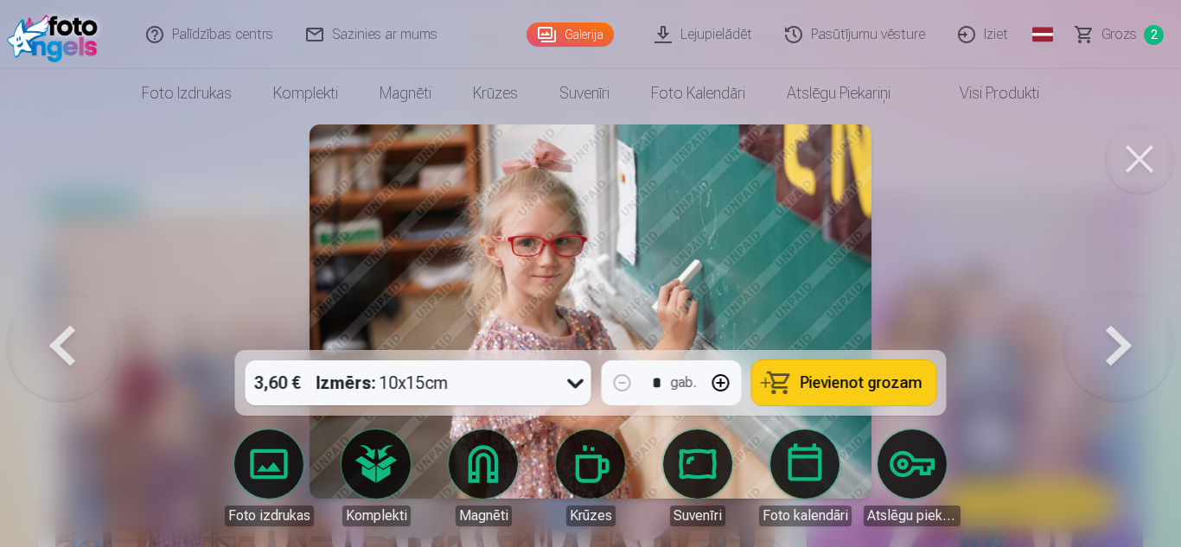
click at [80, 329] on button at bounding box center [62, 311] width 111 height 42
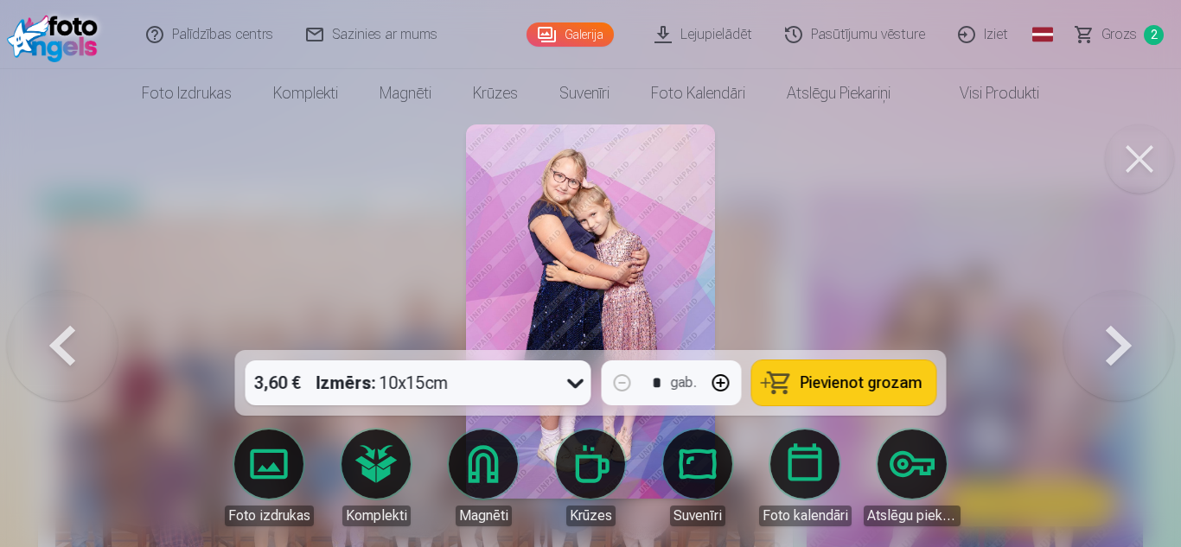
click at [80, 329] on button at bounding box center [62, 311] width 111 height 42
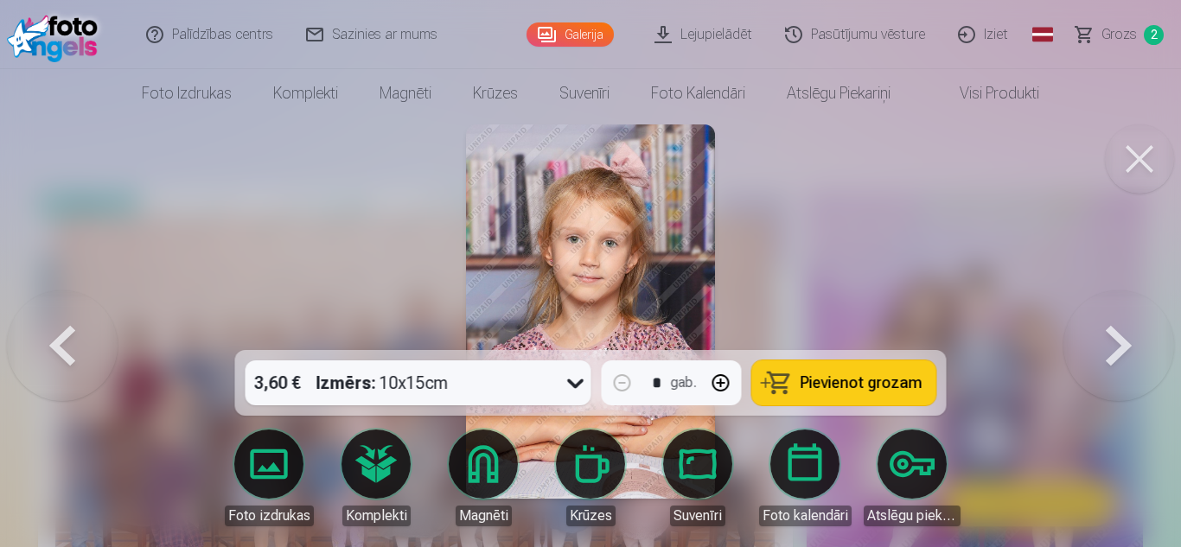
click at [1117, 333] on button at bounding box center [1118, 311] width 111 height 42
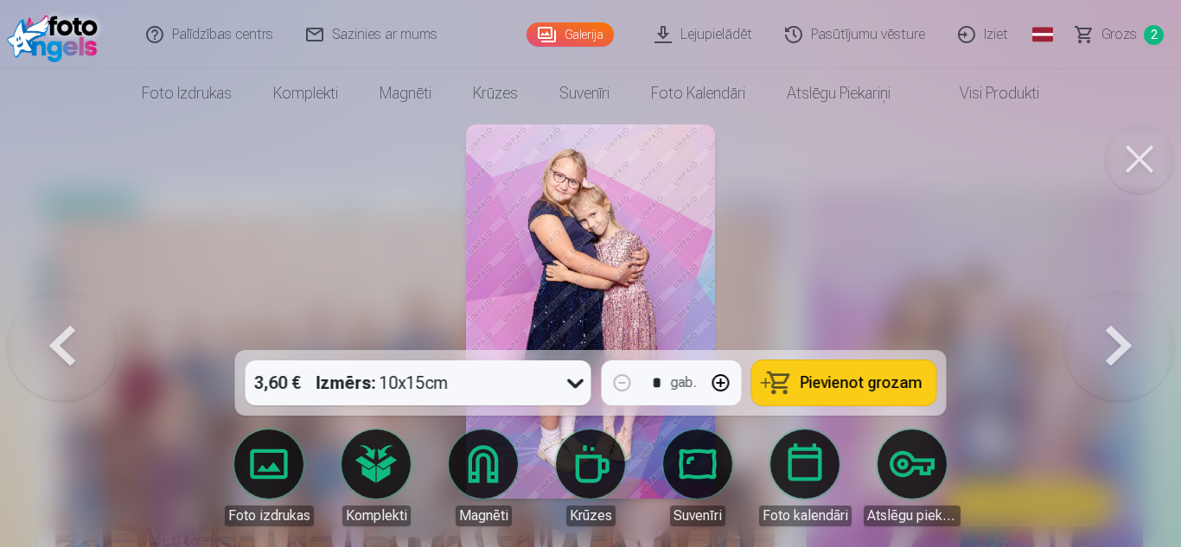
click at [1117, 333] on button at bounding box center [1118, 311] width 111 height 42
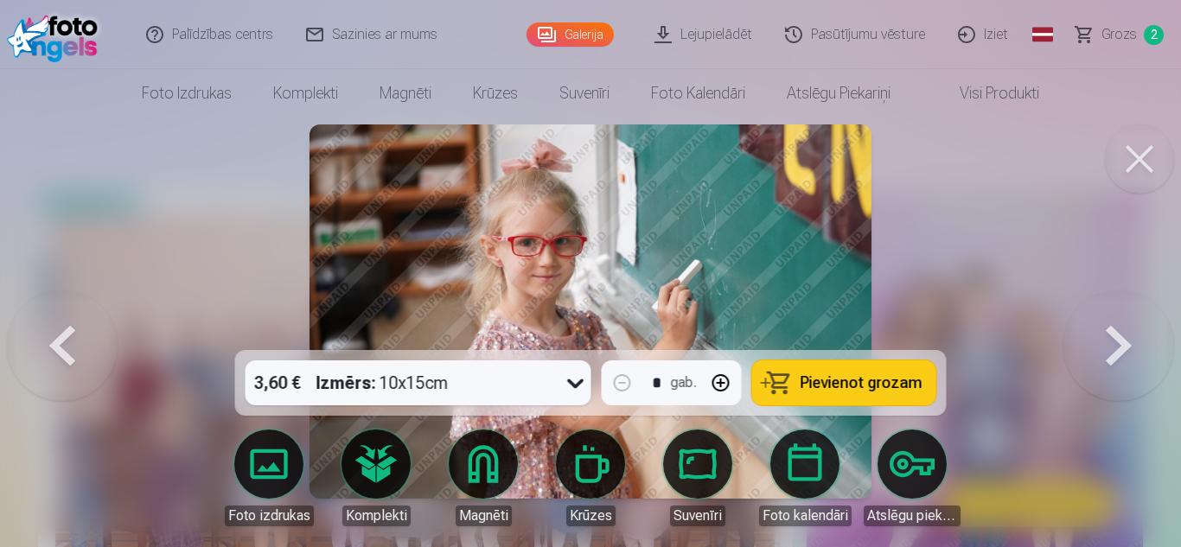
click at [1117, 333] on button at bounding box center [1118, 311] width 111 height 42
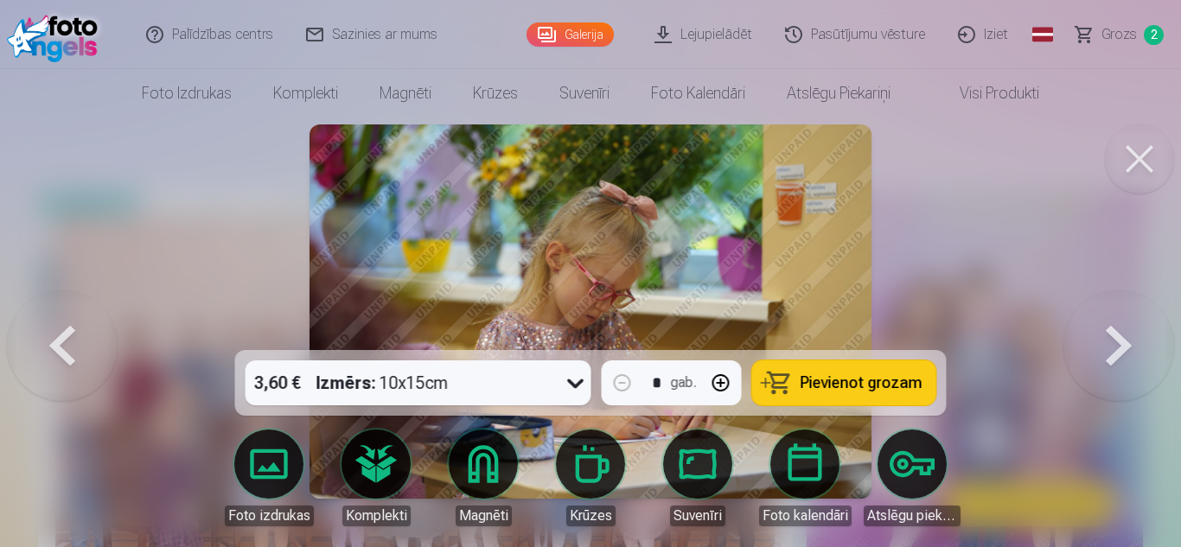
click at [1117, 333] on button at bounding box center [1118, 311] width 111 height 42
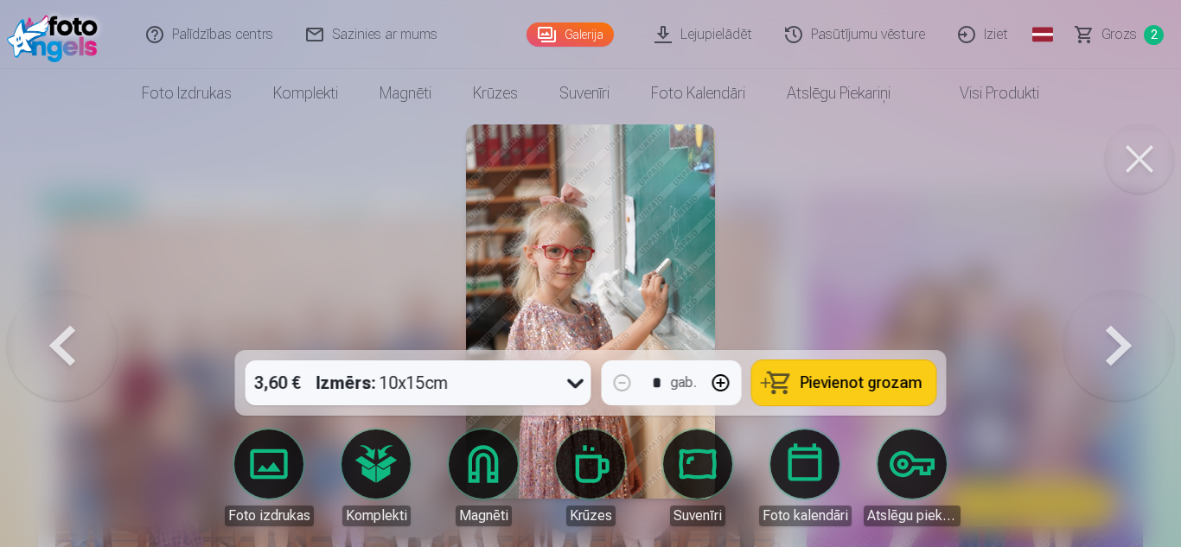
click at [1117, 333] on button at bounding box center [1118, 311] width 111 height 42
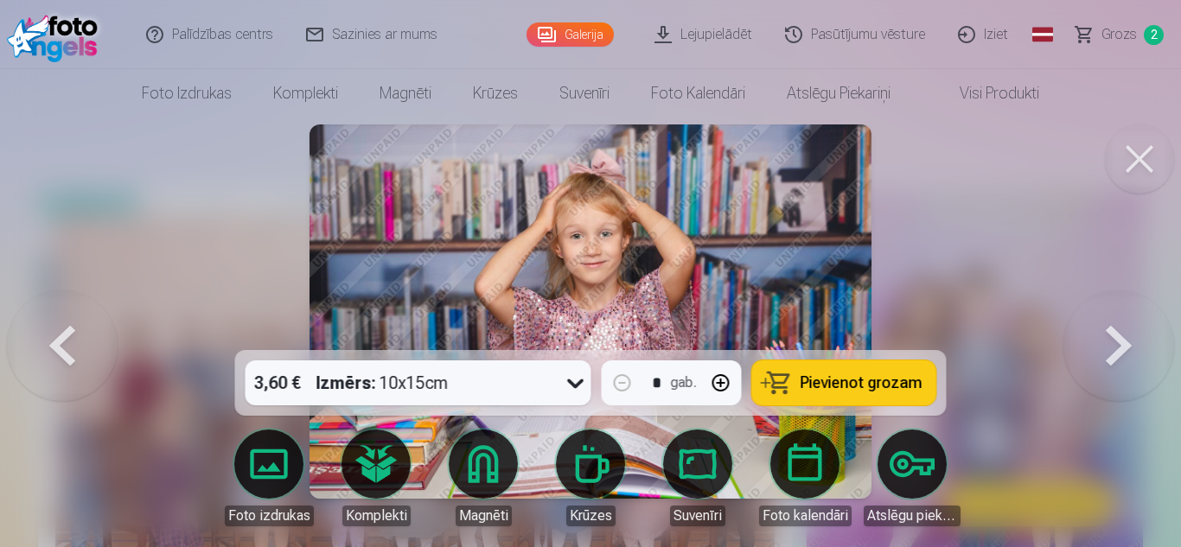
click at [1117, 333] on button at bounding box center [1118, 311] width 111 height 42
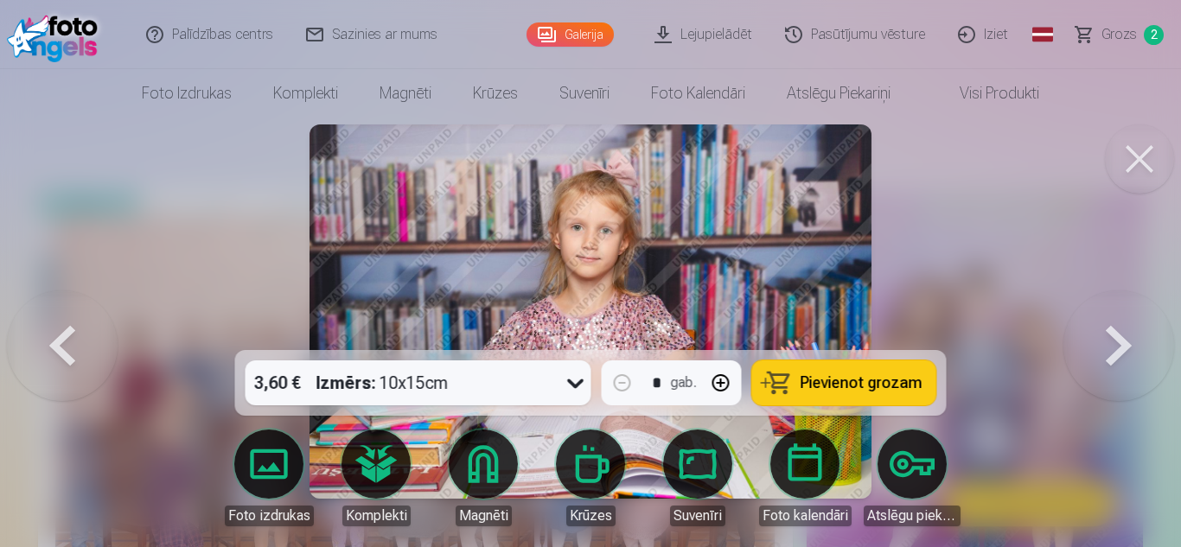
click at [1117, 333] on button at bounding box center [1118, 311] width 111 height 42
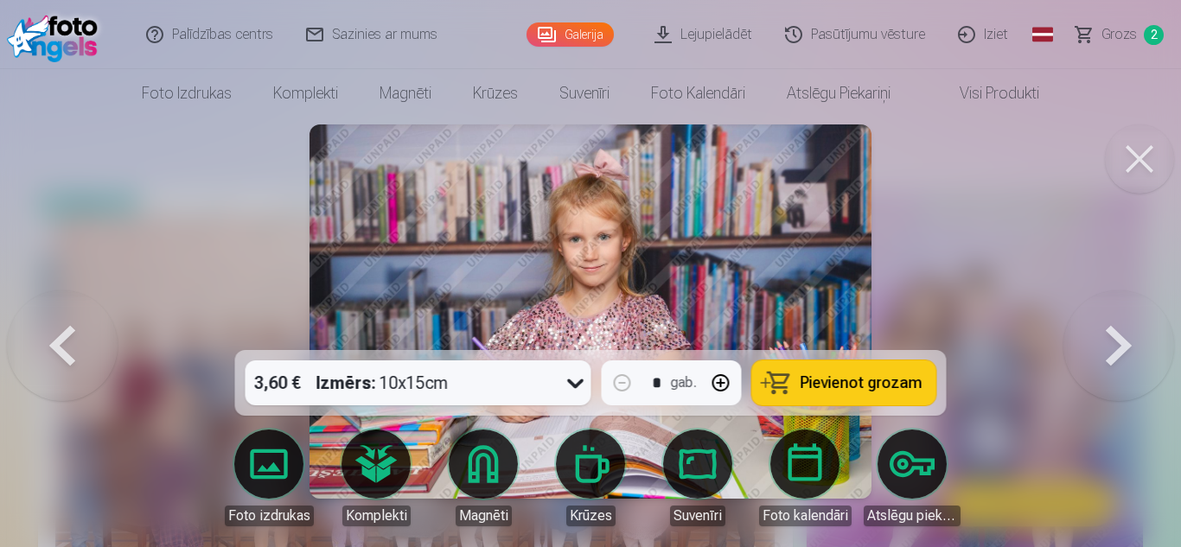
click at [1117, 333] on button at bounding box center [1118, 311] width 111 height 42
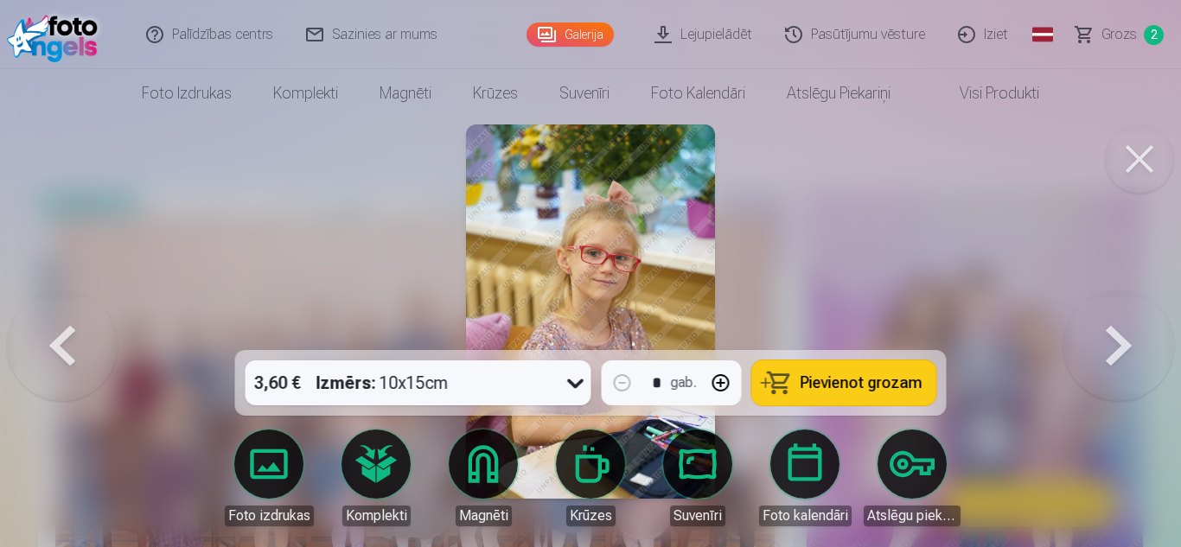
click at [1117, 333] on button at bounding box center [1118, 311] width 111 height 42
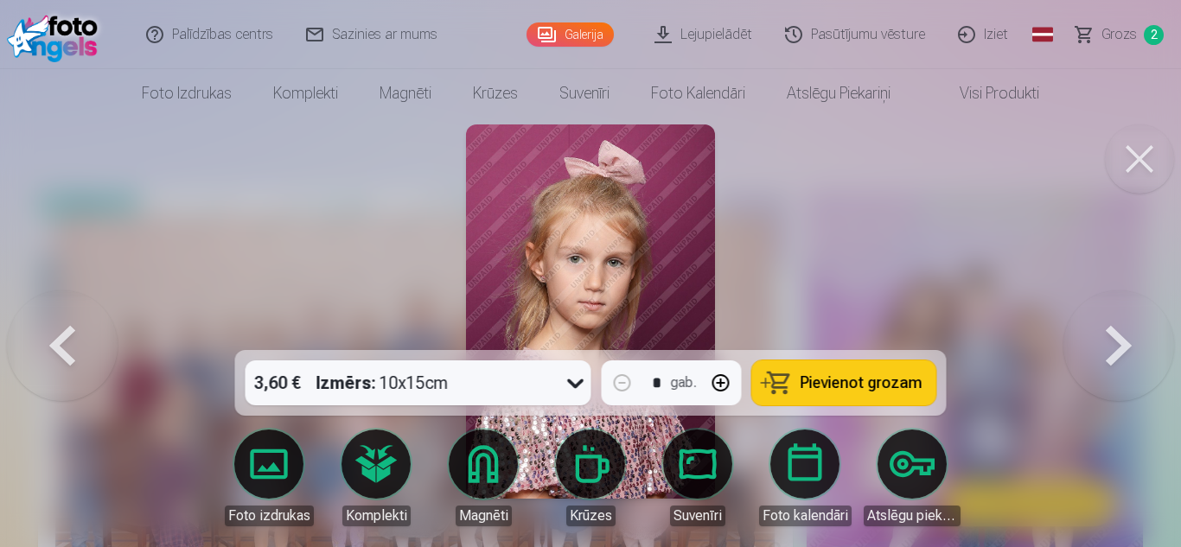
click at [1117, 333] on button at bounding box center [1118, 311] width 111 height 42
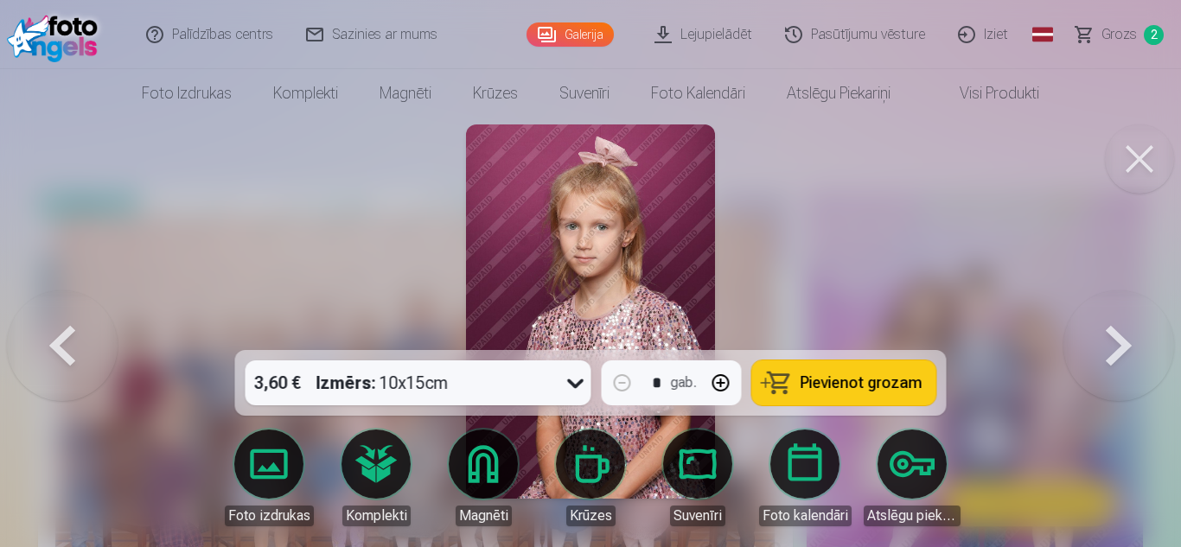
click at [93, 331] on button at bounding box center [62, 311] width 111 height 42
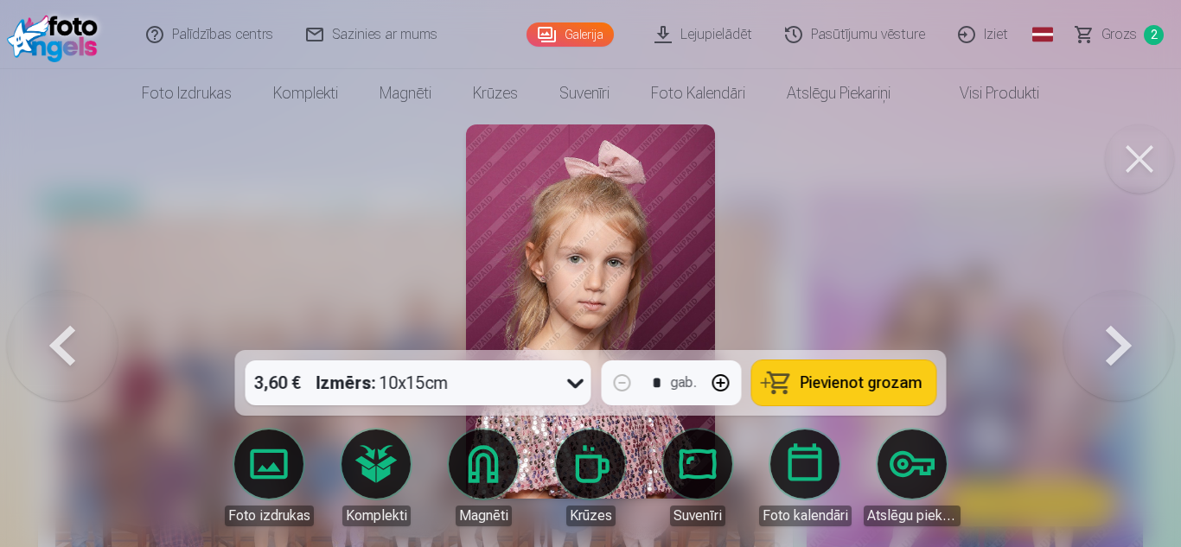
click at [93, 331] on button at bounding box center [62, 311] width 111 height 42
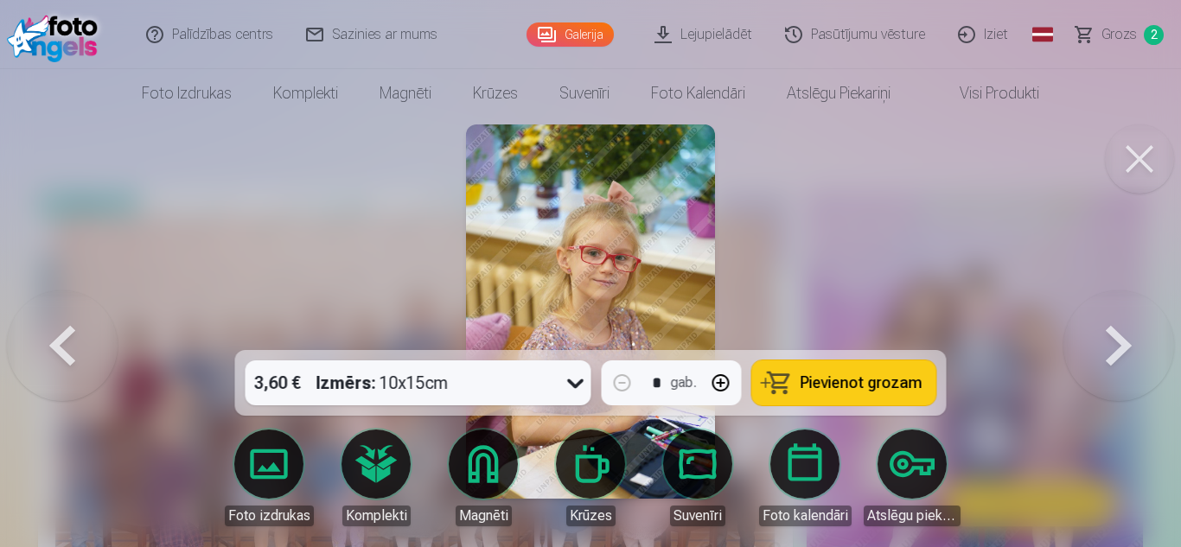
click at [93, 331] on button at bounding box center [62, 311] width 111 height 42
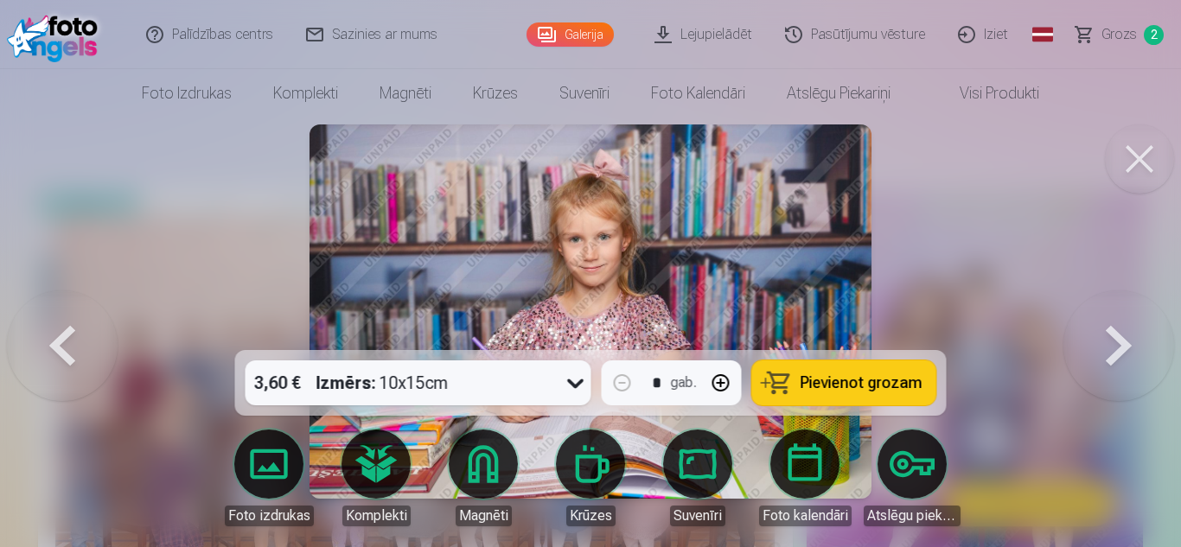
click at [93, 331] on button at bounding box center [62, 311] width 111 height 42
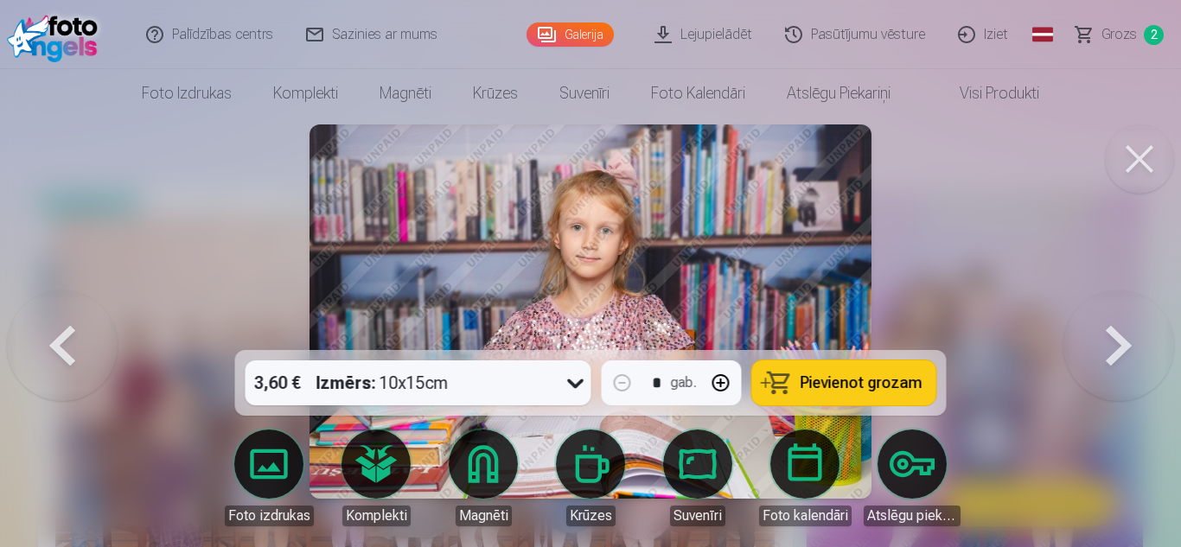
click at [93, 331] on button at bounding box center [62, 311] width 111 height 42
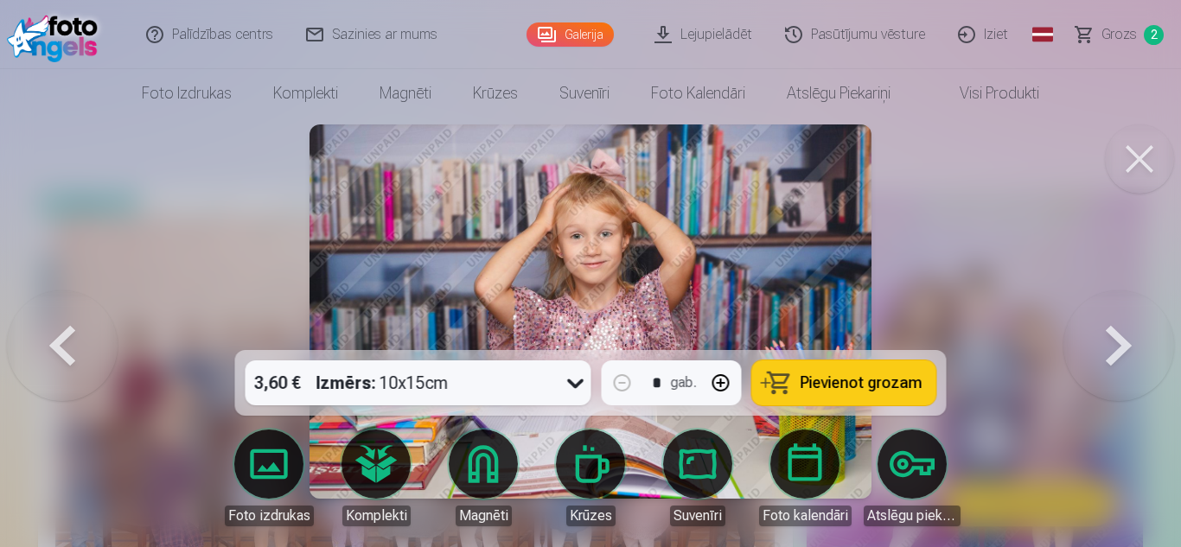
click at [93, 331] on button at bounding box center [62, 311] width 111 height 42
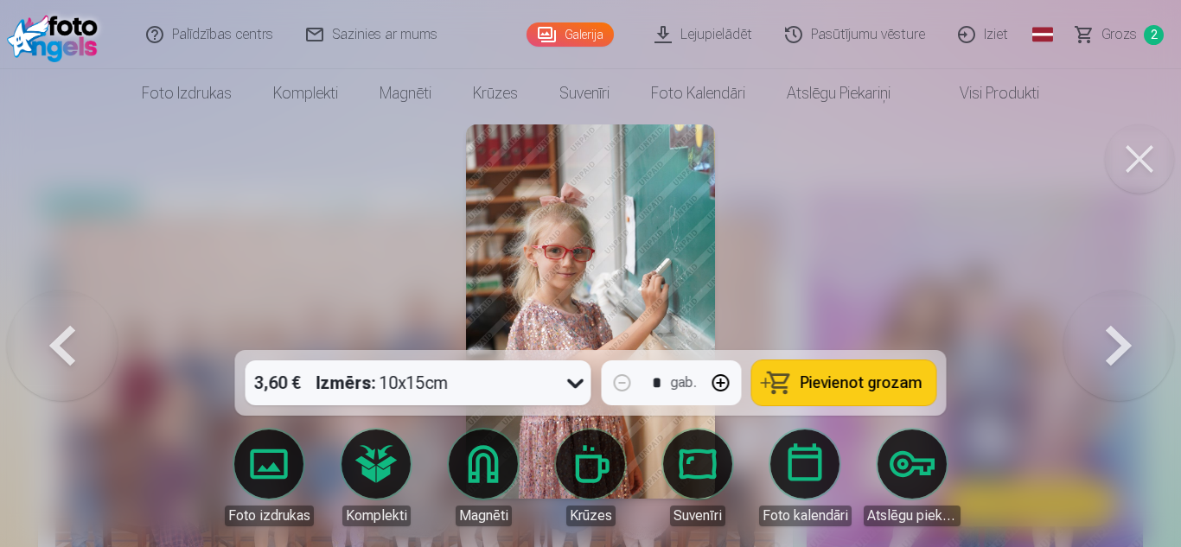
click at [93, 331] on button at bounding box center [62, 311] width 111 height 42
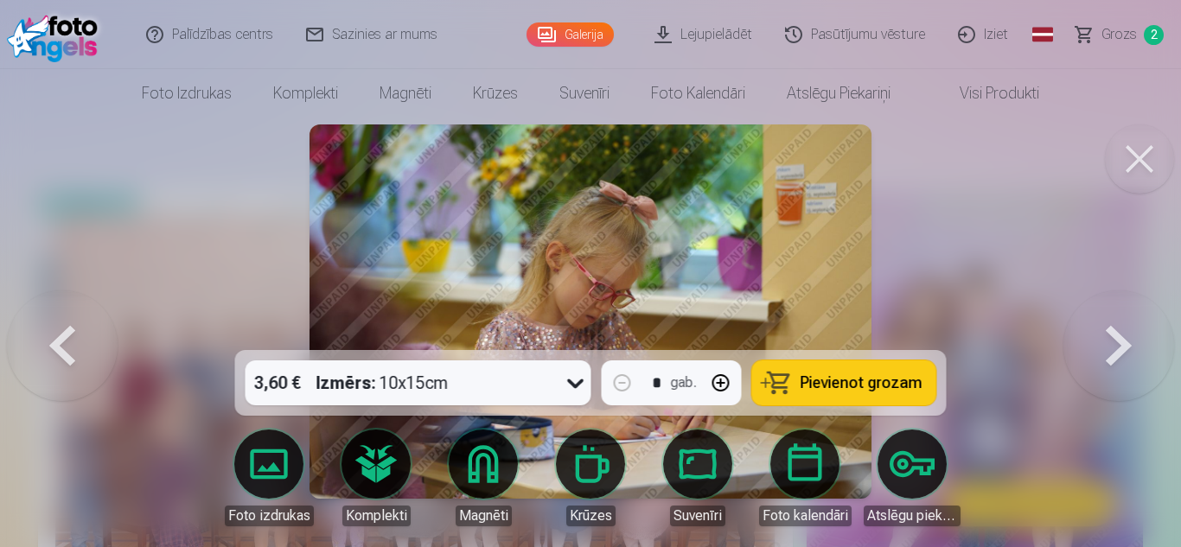
click at [1137, 163] on button at bounding box center [1139, 158] width 69 height 69
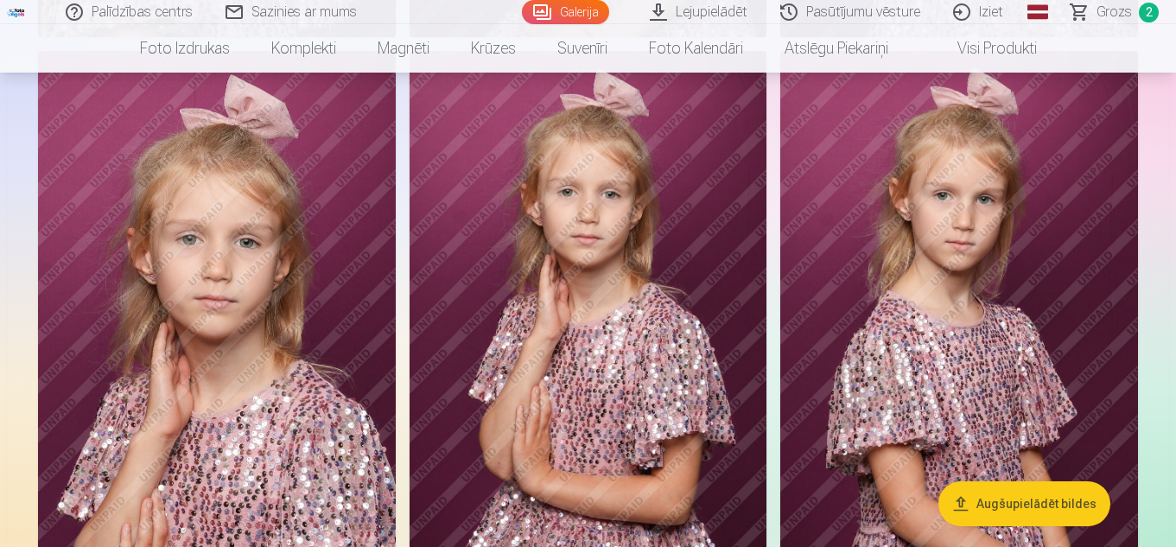
scroll to position [4814, 0]
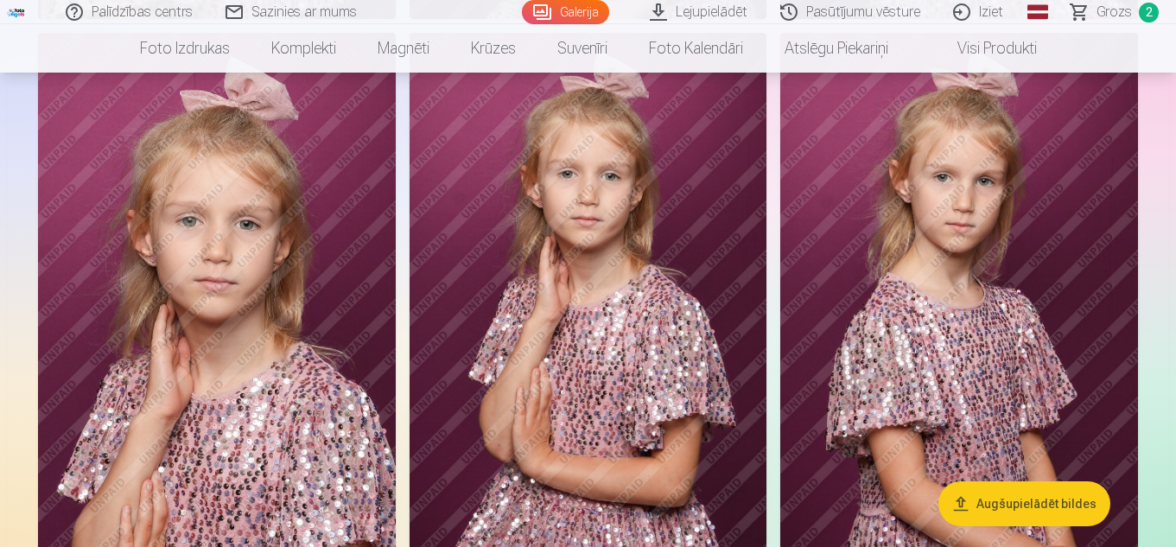
click at [585, 364] on img at bounding box center [589, 301] width 358 height 537
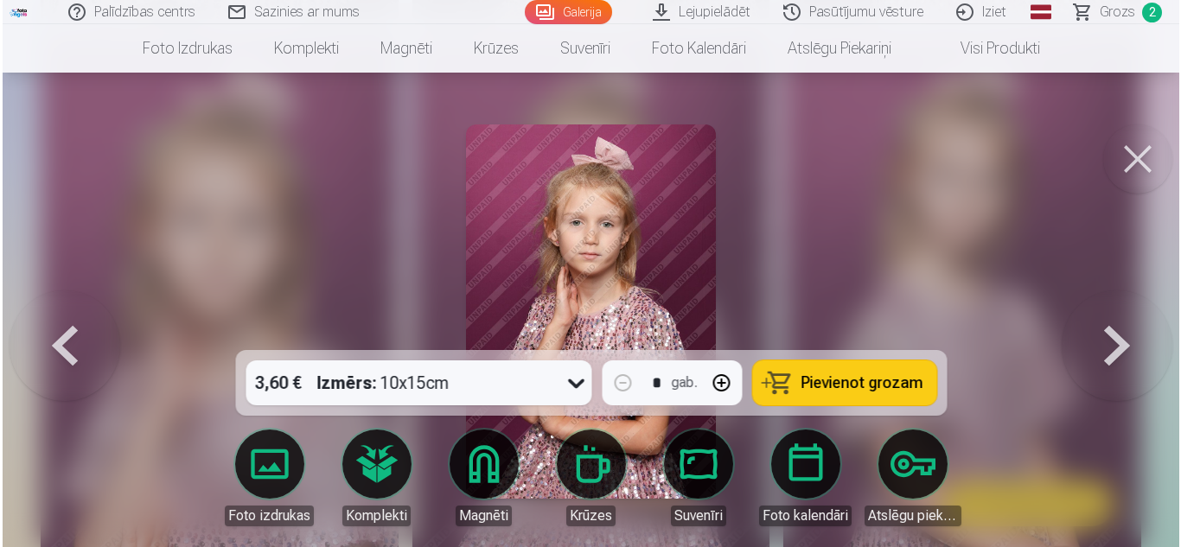
scroll to position [4831, 0]
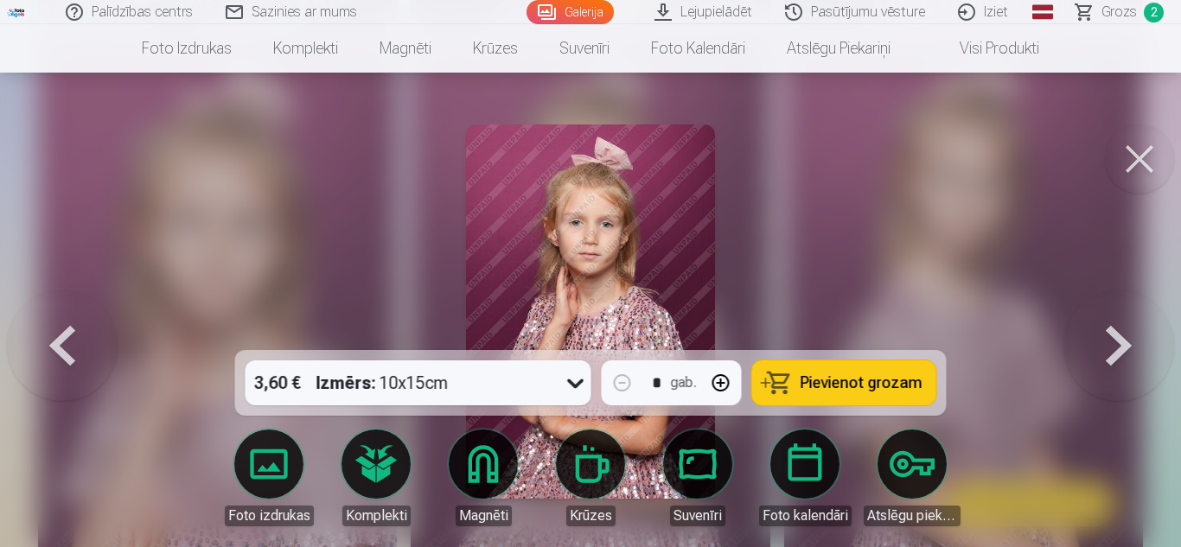
click at [1119, 167] on button at bounding box center [1139, 158] width 69 height 69
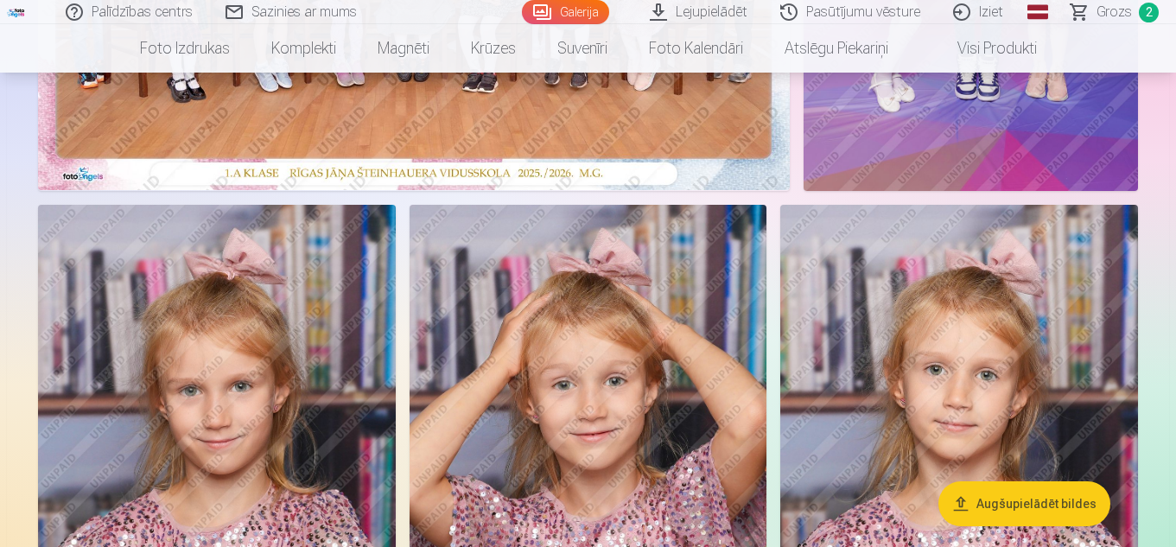
scroll to position [537, 0]
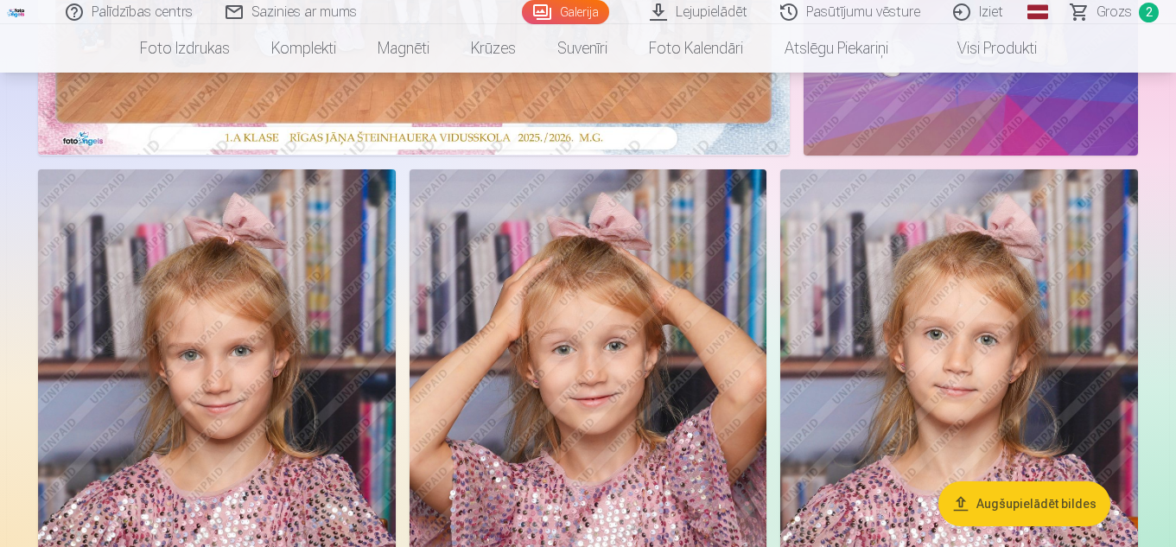
click at [1119, 11] on span "Grozs" at bounding box center [1114, 12] width 35 height 21
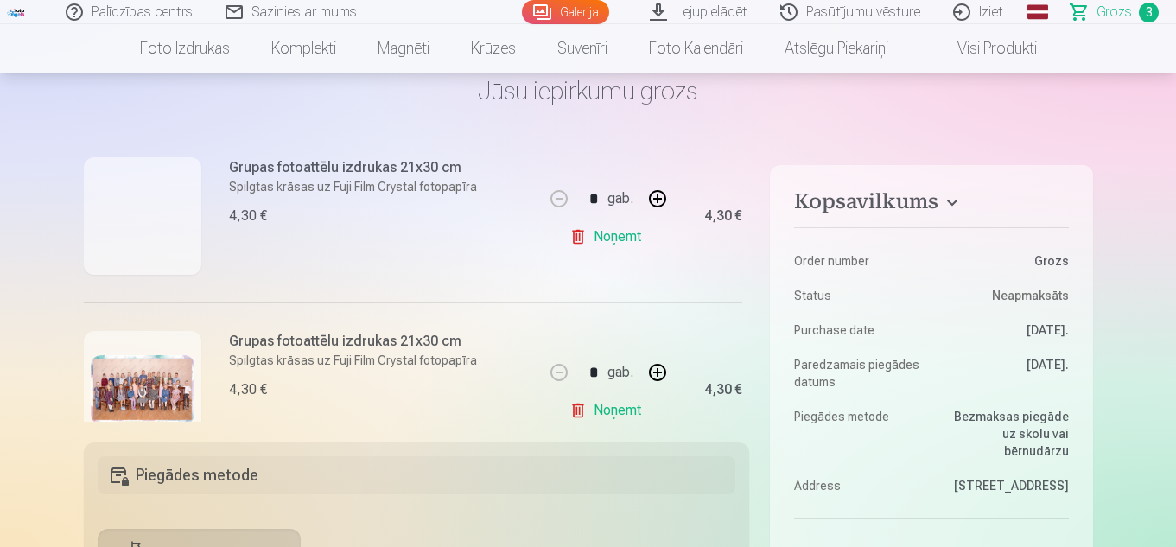
scroll to position [235, 0]
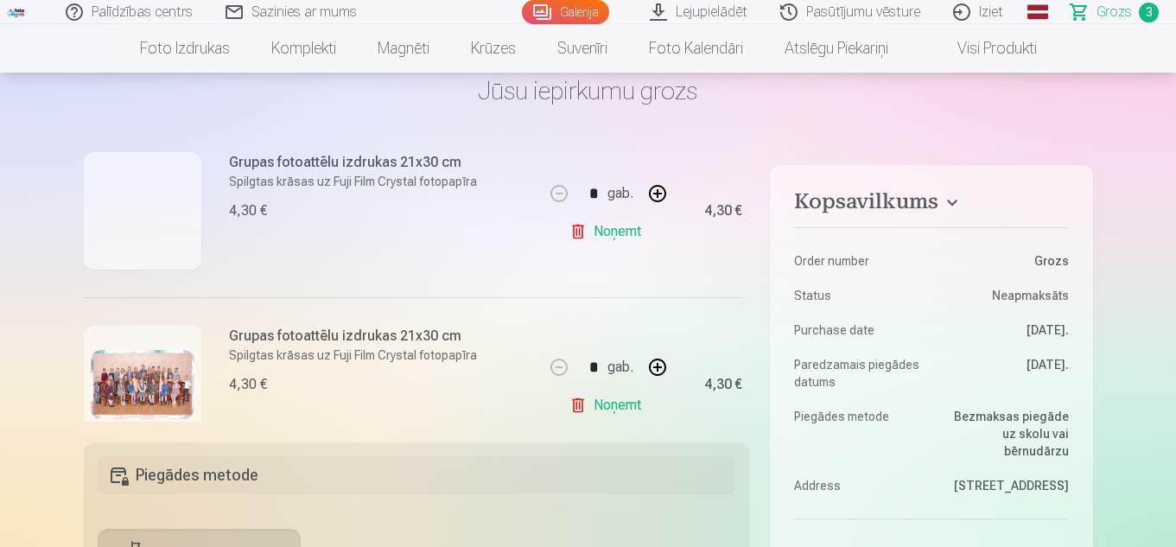
click at [582, 239] on link "Noņemt" at bounding box center [609, 231] width 79 height 35
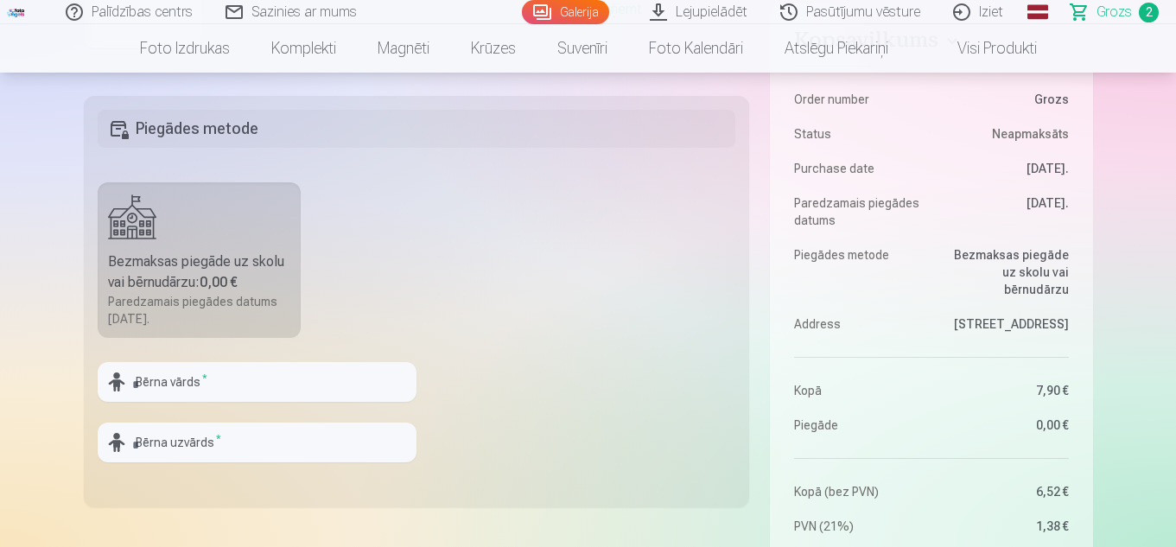
scroll to position [441, 0]
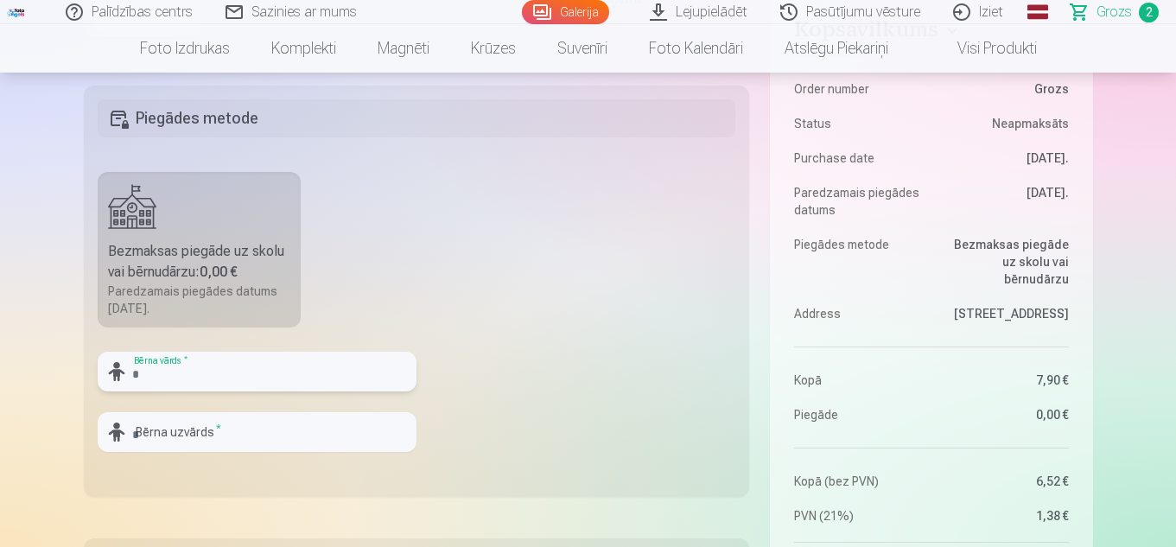
click at [289, 374] on input "text" at bounding box center [257, 372] width 319 height 40
type input "****"
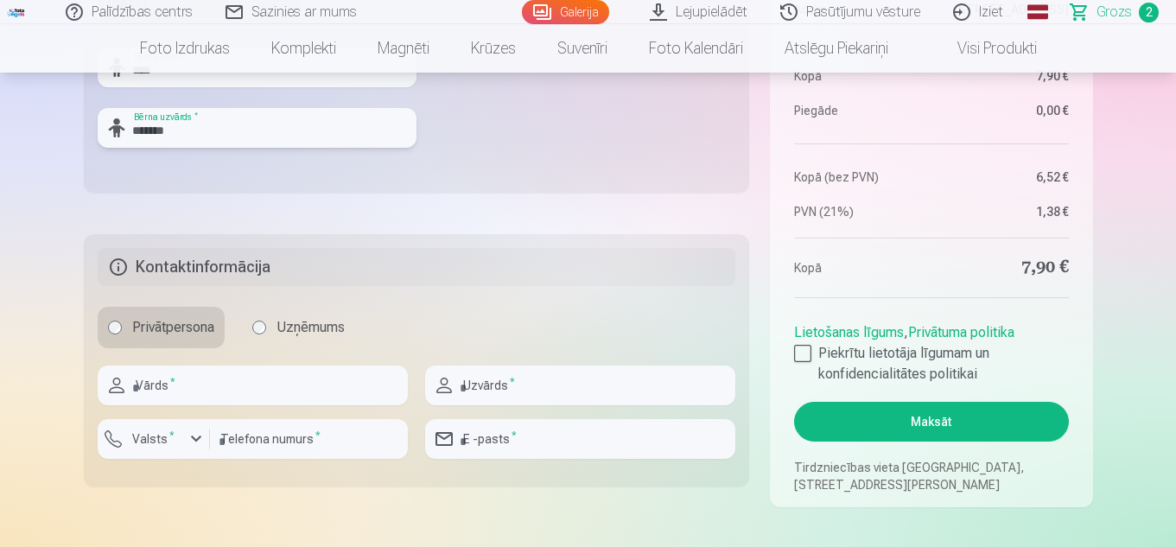
scroll to position [787, 0]
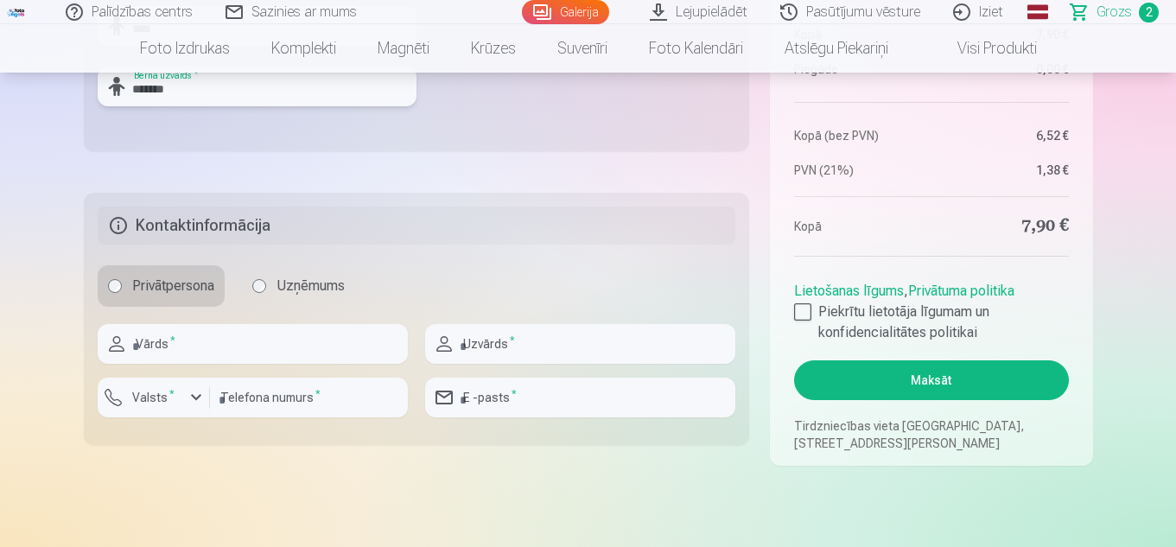
type input "*******"
click at [275, 357] on input "text" at bounding box center [253, 344] width 310 height 40
type input "*******"
type input "********"
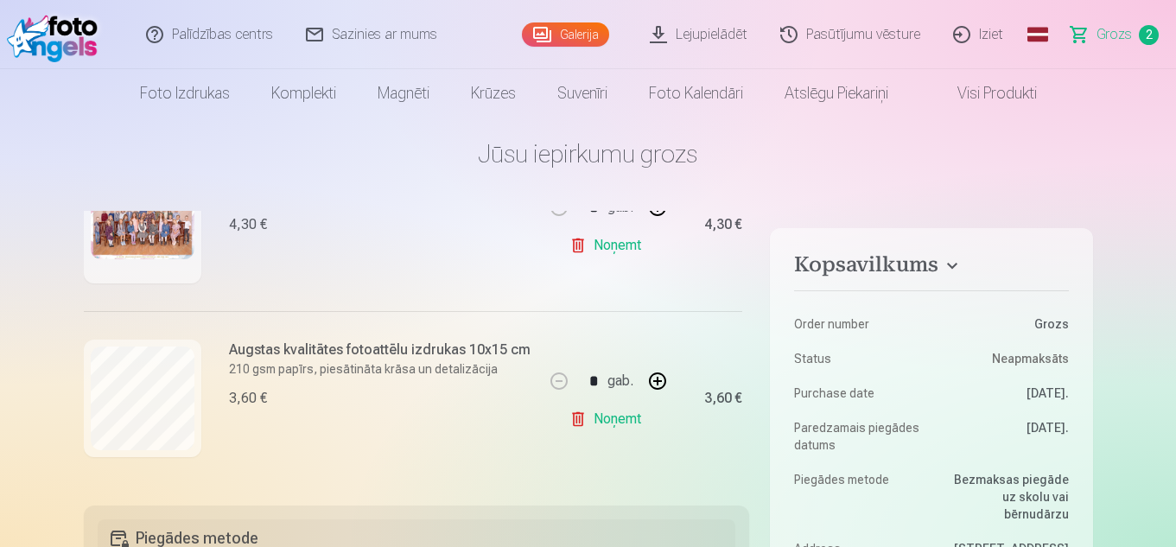
scroll to position [0, 0]
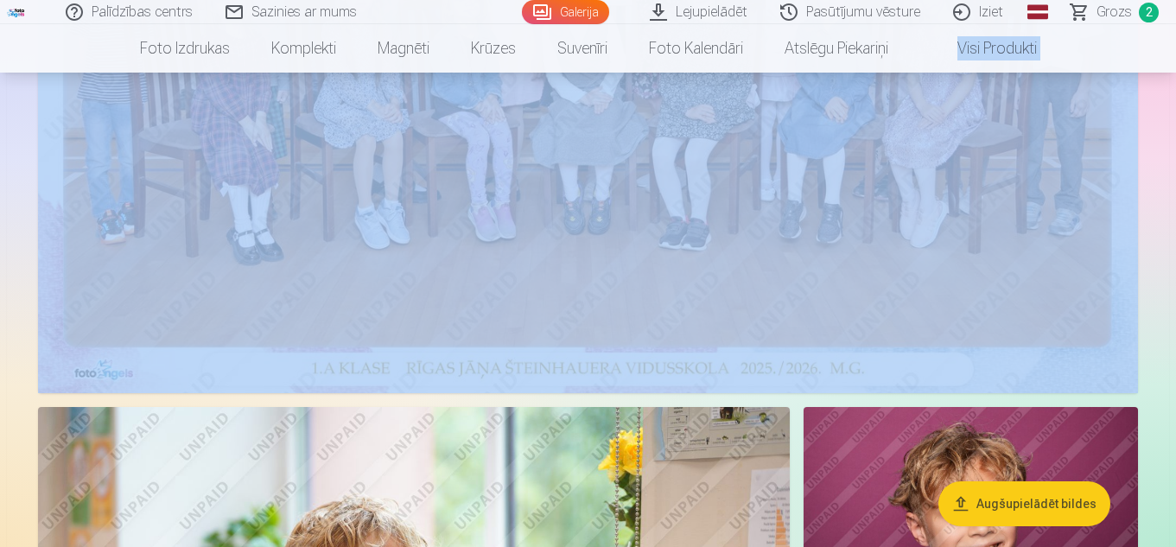
scroll to position [526, 0]
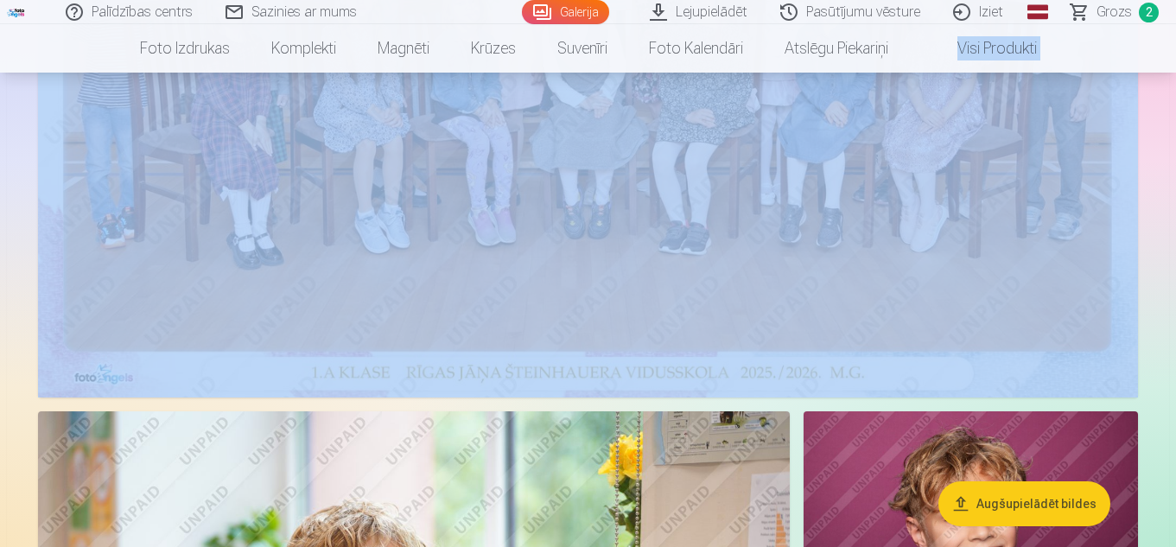
drag, startPoint x: 1175, startPoint y: 42, endPoint x: 1177, endPoint y: 19, distance: 23.5
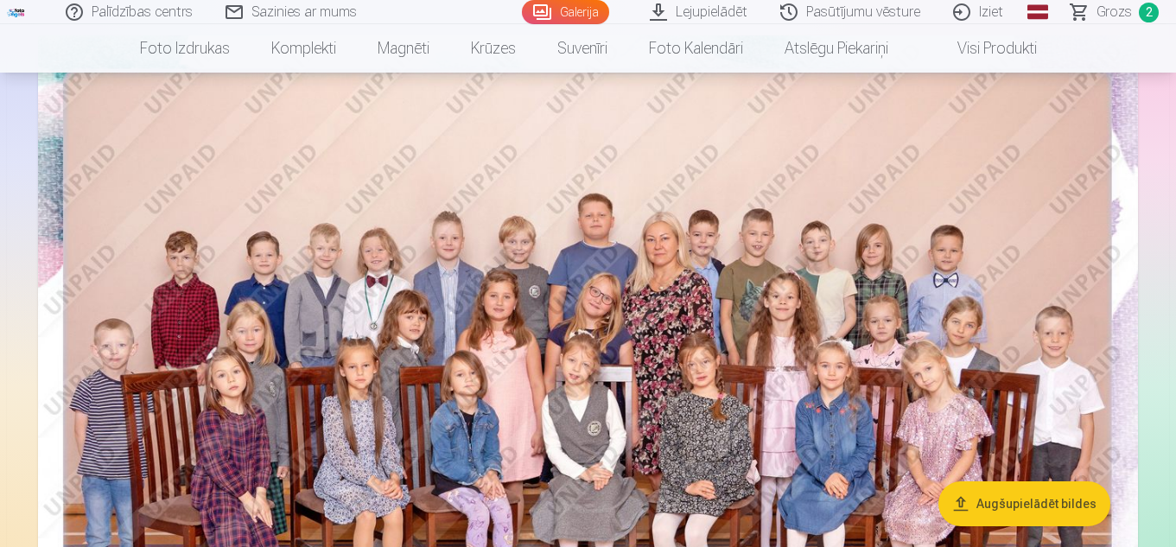
scroll to position [171, 0]
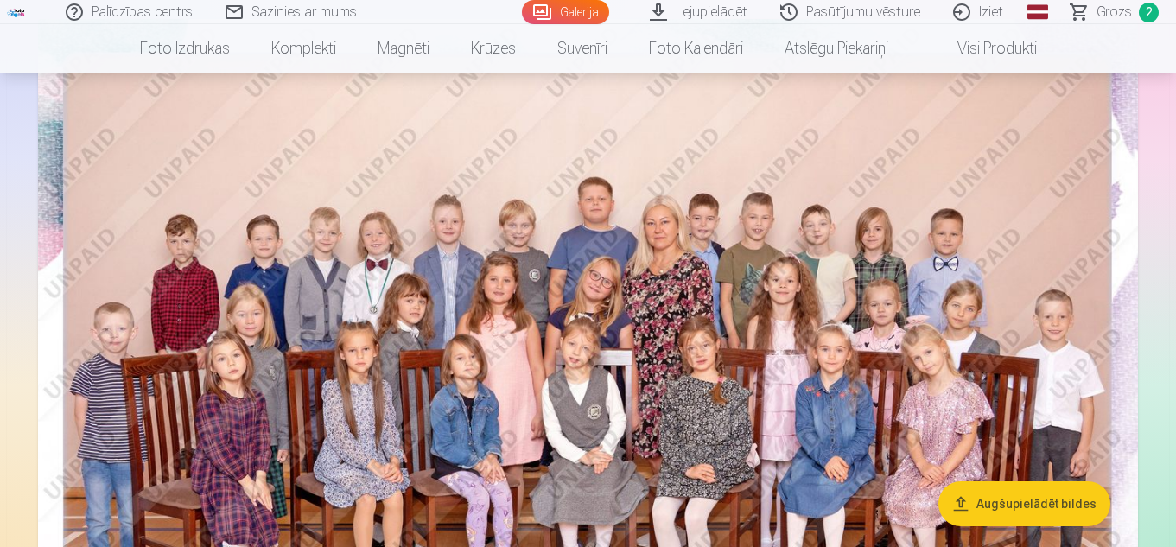
scroll to position [4831, 0]
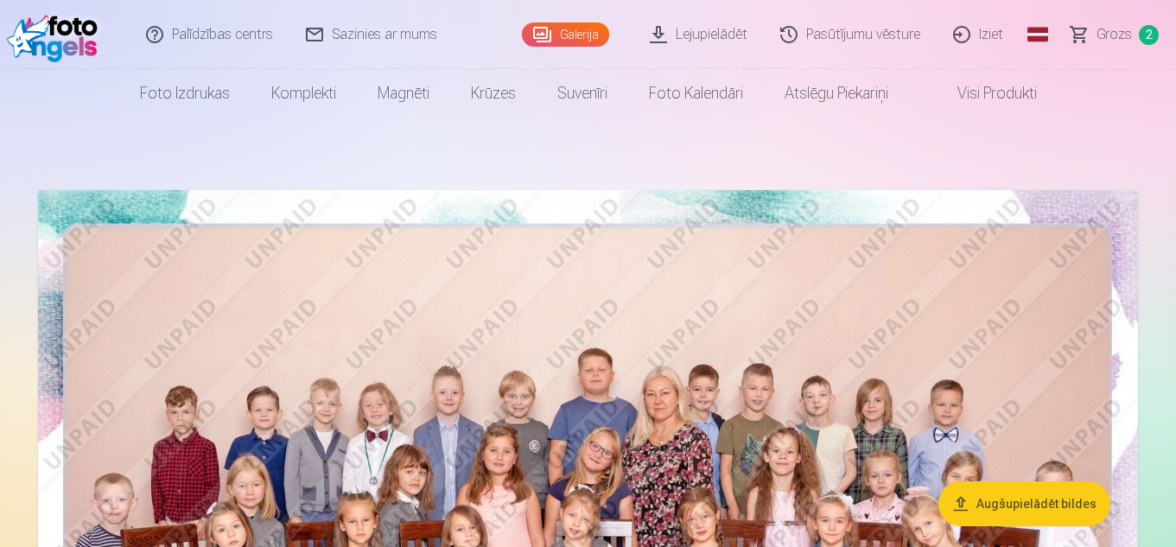
click at [985, 27] on link "Iziet" at bounding box center [979, 34] width 83 height 69
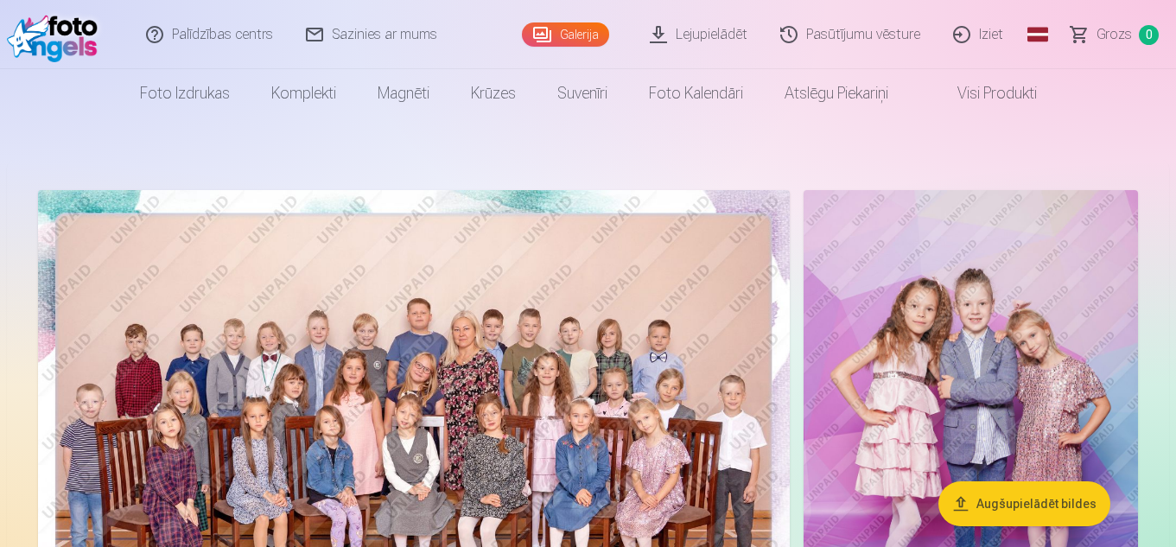
click at [290, 351] on img at bounding box center [414, 440] width 752 height 501
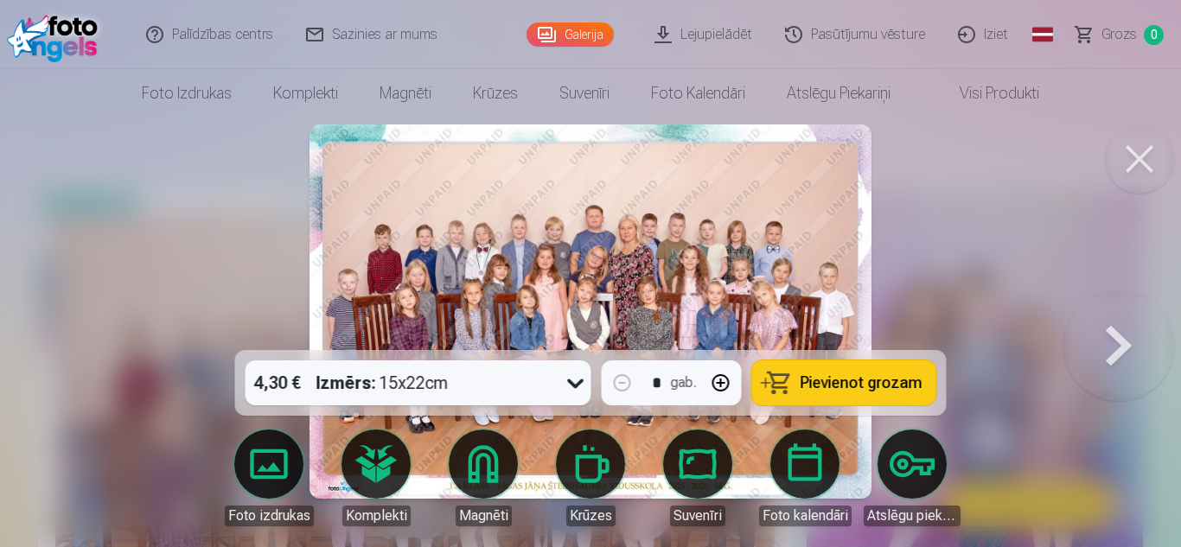
click at [1108, 333] on button at bounding box center [1118, 311] width 111 height 42
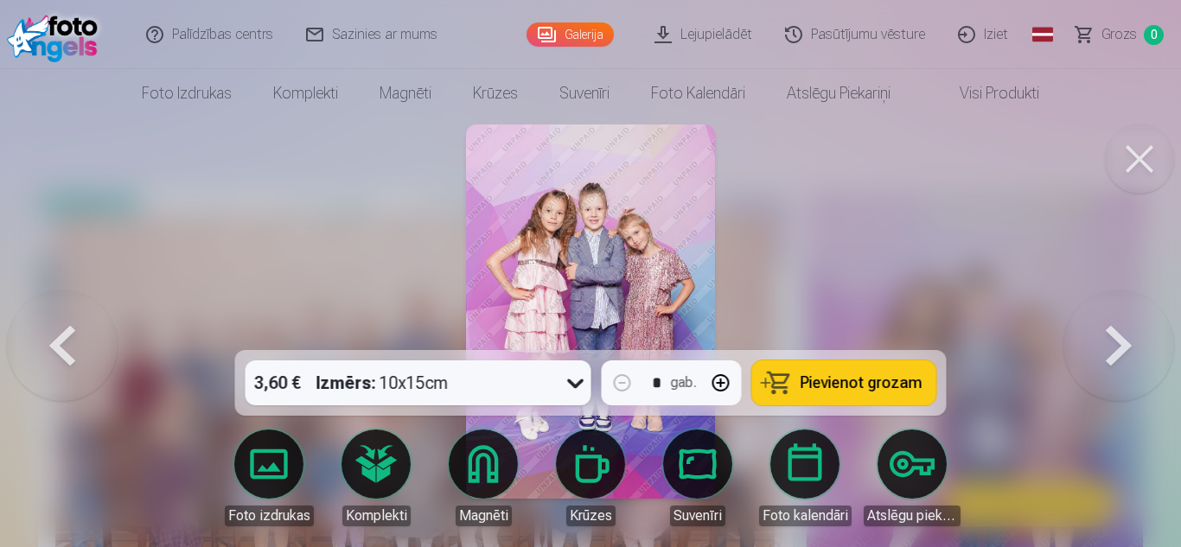
click at [1108, 333] on button at bounding box center [1118, 311] width 111 height 42
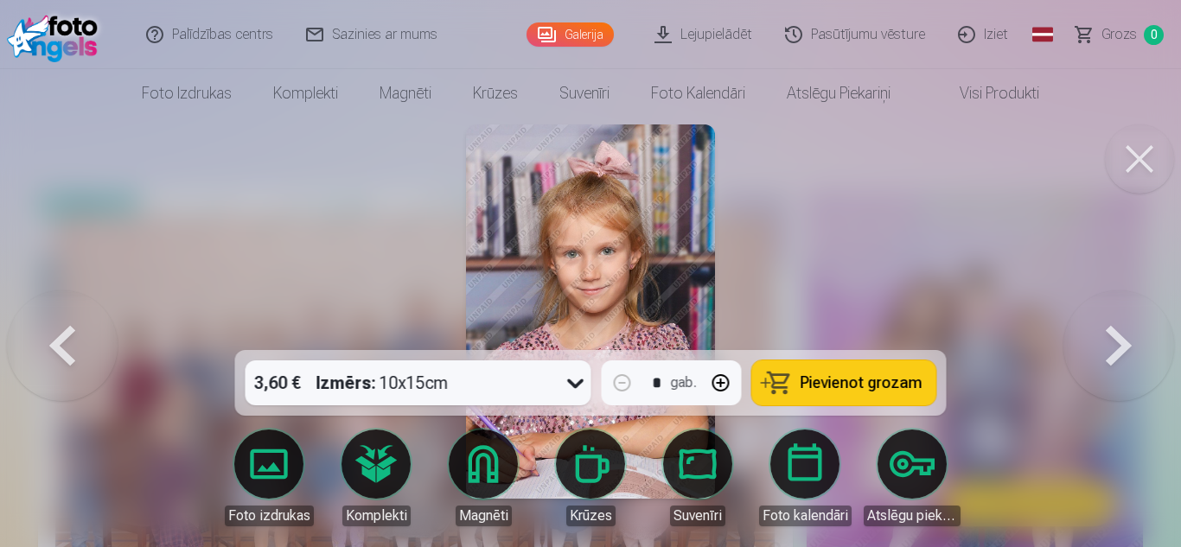
click at [1108, 333] on button at bounding box center [1118, 311] width 111 height 42
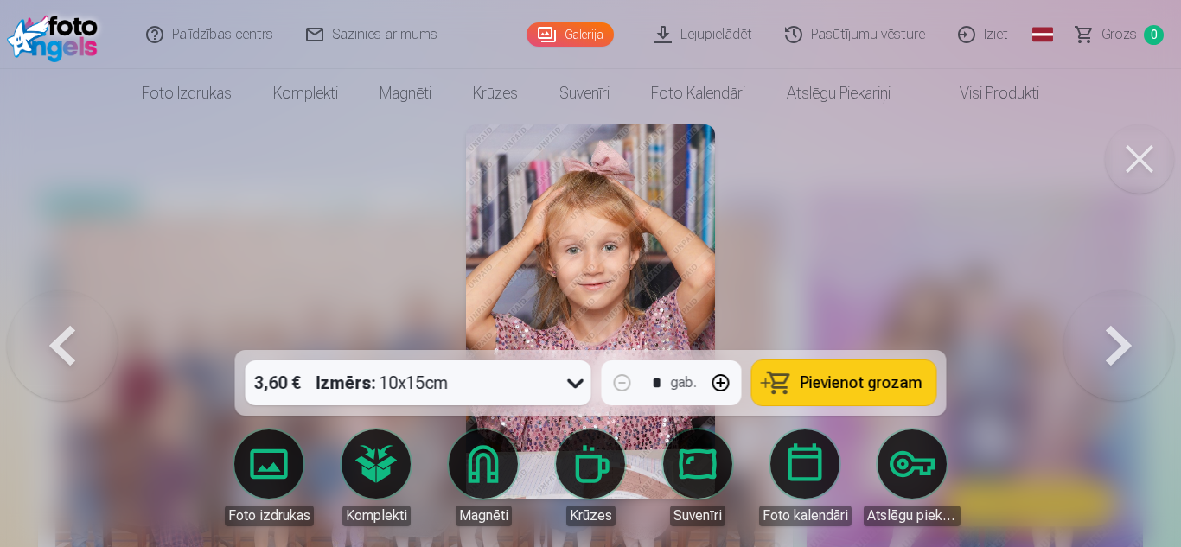
click at [1108, 333] on button at bounding box center [1118, 311] width 111 height 42
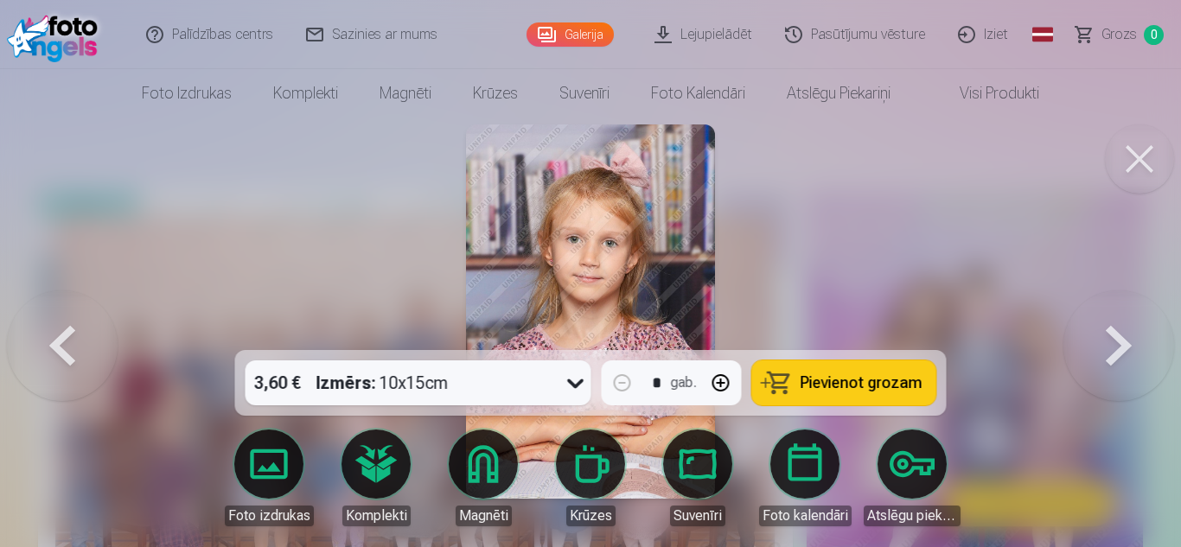
click at [349, 118] on div at bounding box center [590, 273] width 1181 height 547
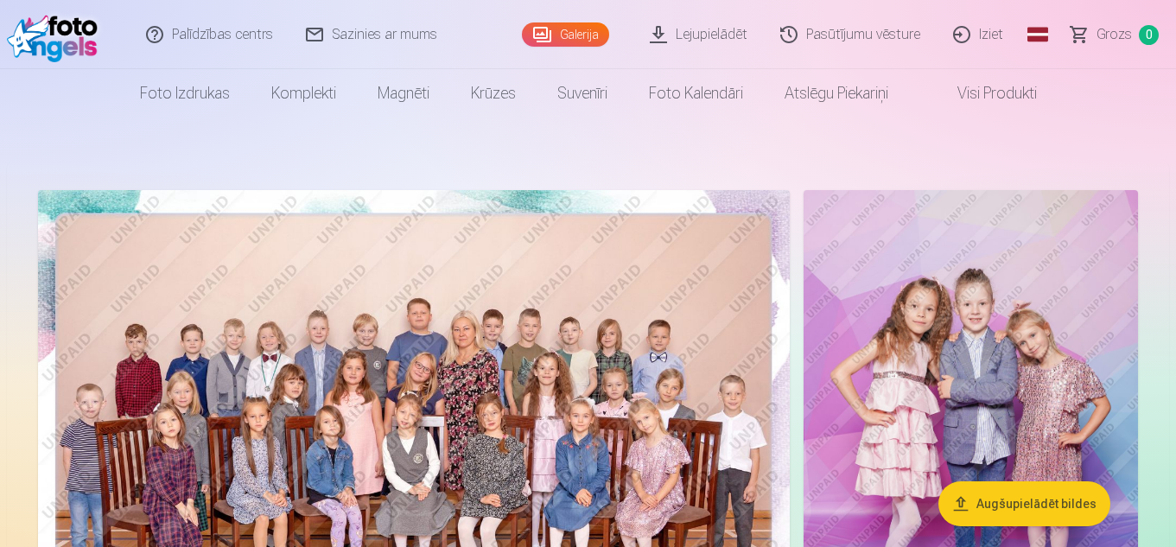
click at [995, 42] on link "Iziet" at bounding box center [979, 34] width 83 height 69
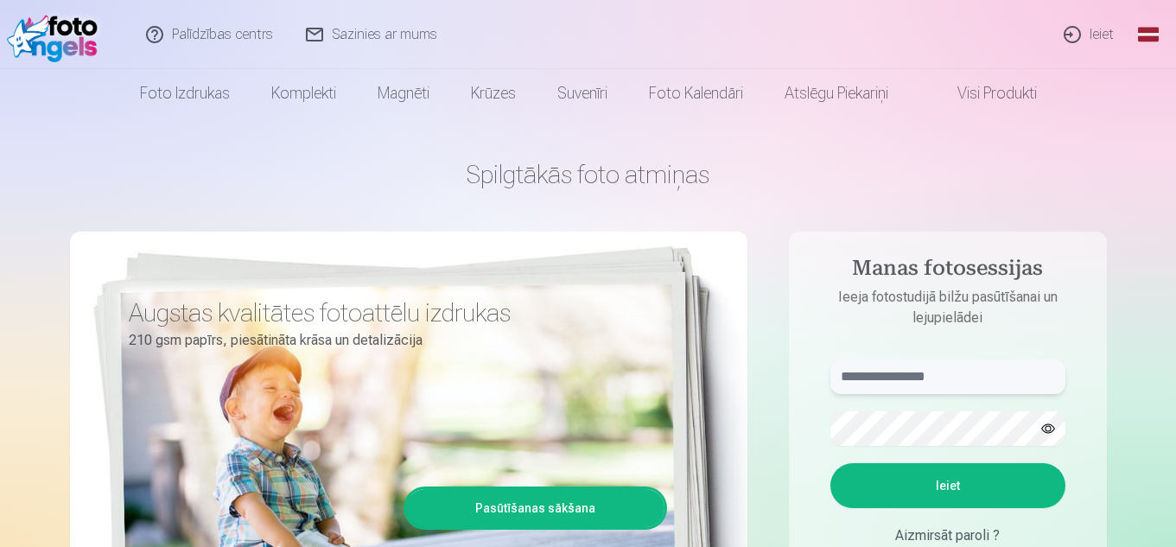
click at [917, 382] on input "text" at bounding box center [948, 377] width 235 height 35
type input "**********"
click at [946, 481] on button "Ieiet" at bounding box center [948, 485] width 235 height 45
